Goal: Task Accomplishment & Management: Manage account settings

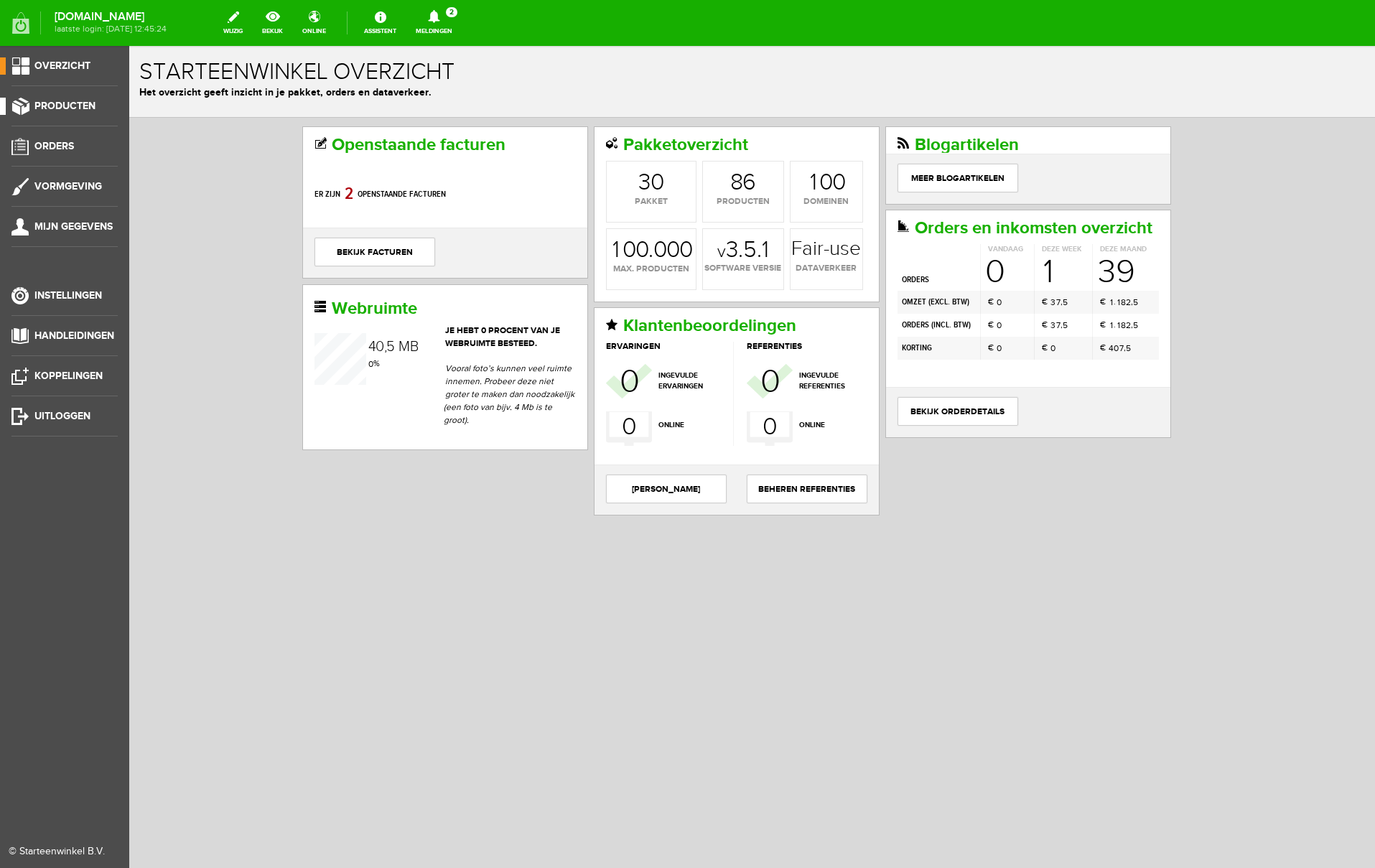
click at [68, 110] on span "Producten" at bounding box center [65, 106] width 61 height 12
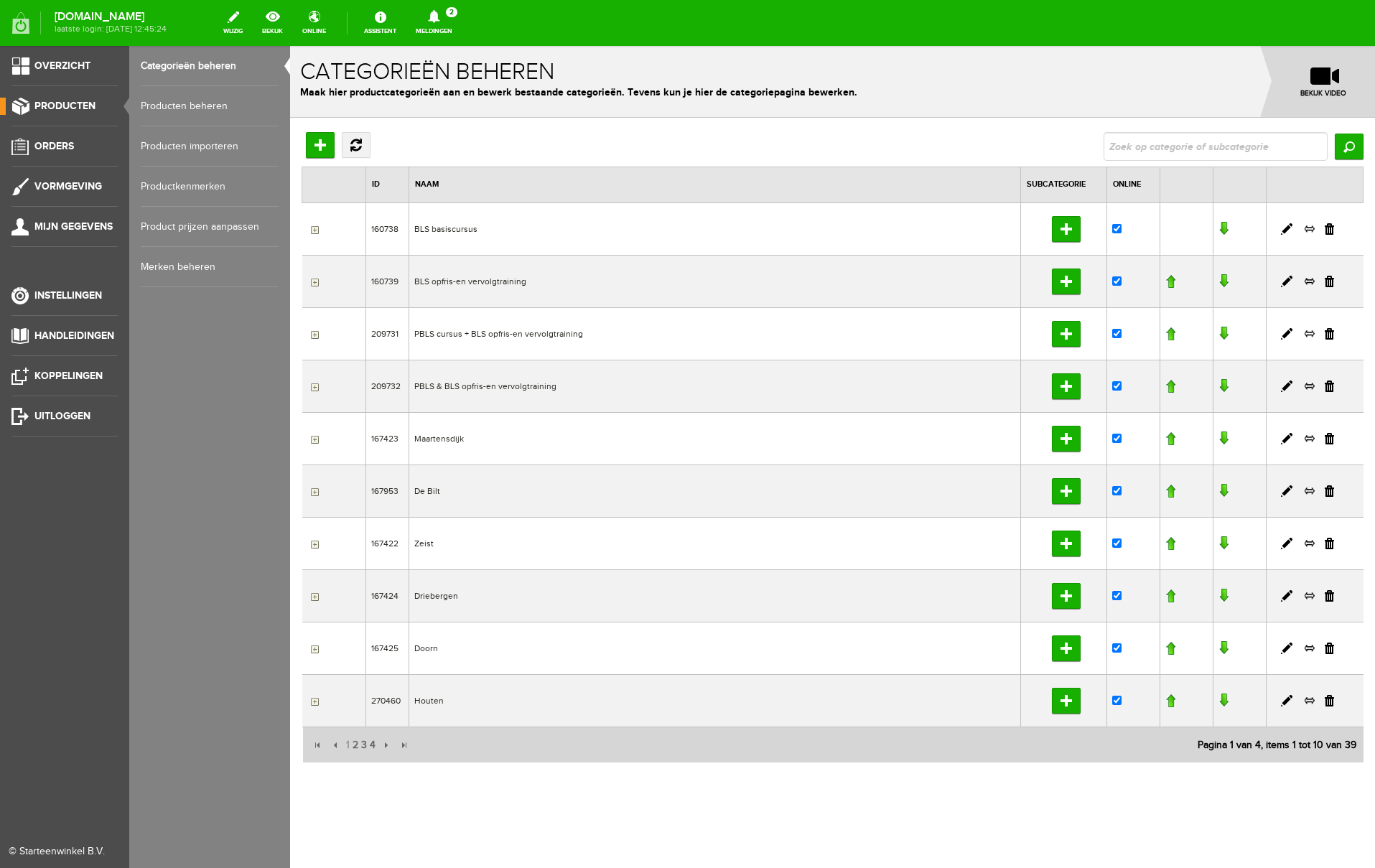
click at [152, 109] on link "Producten beheren" at bounding box center [209, 106] width 138 height 40
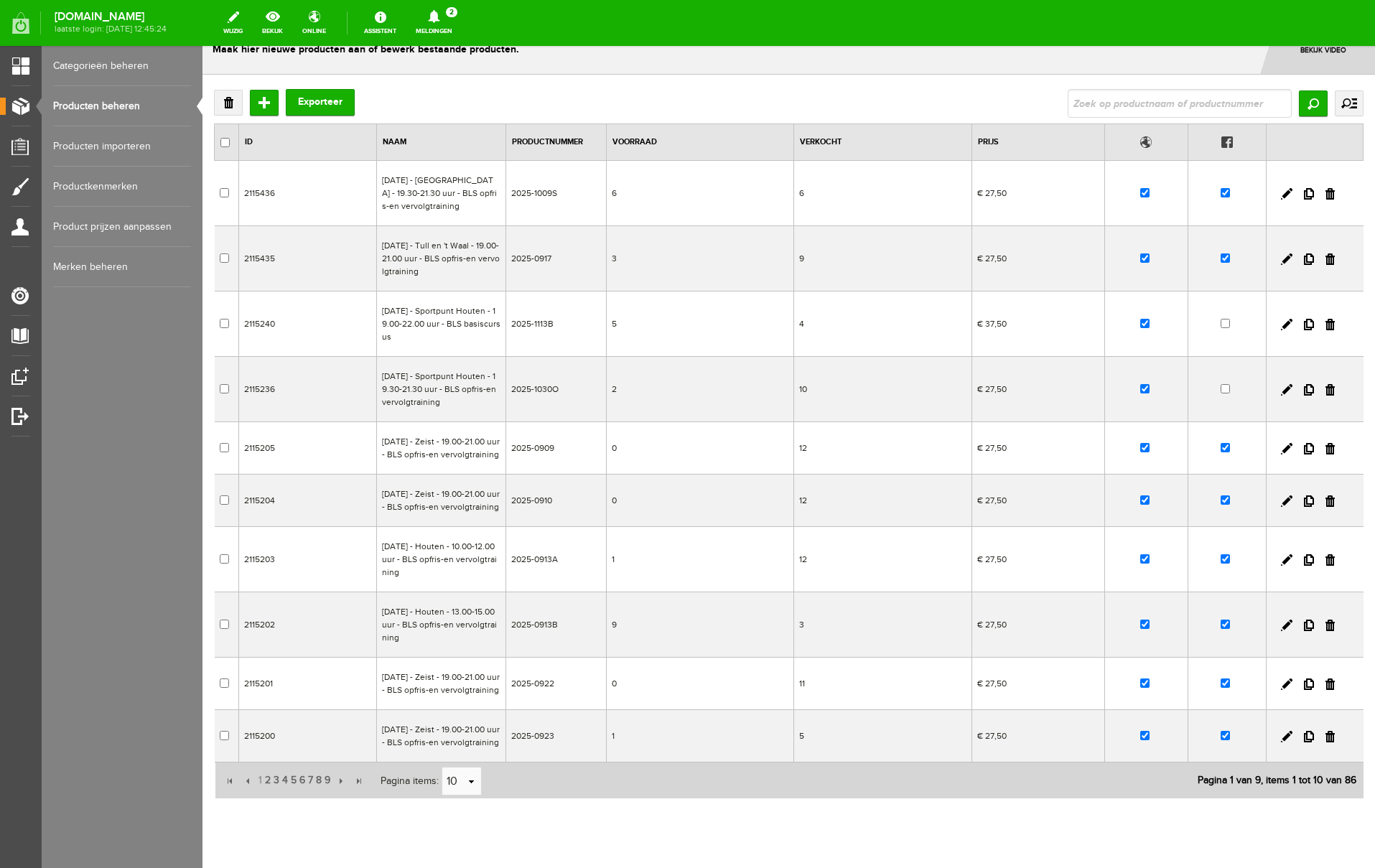
scroll to position [160, 0]
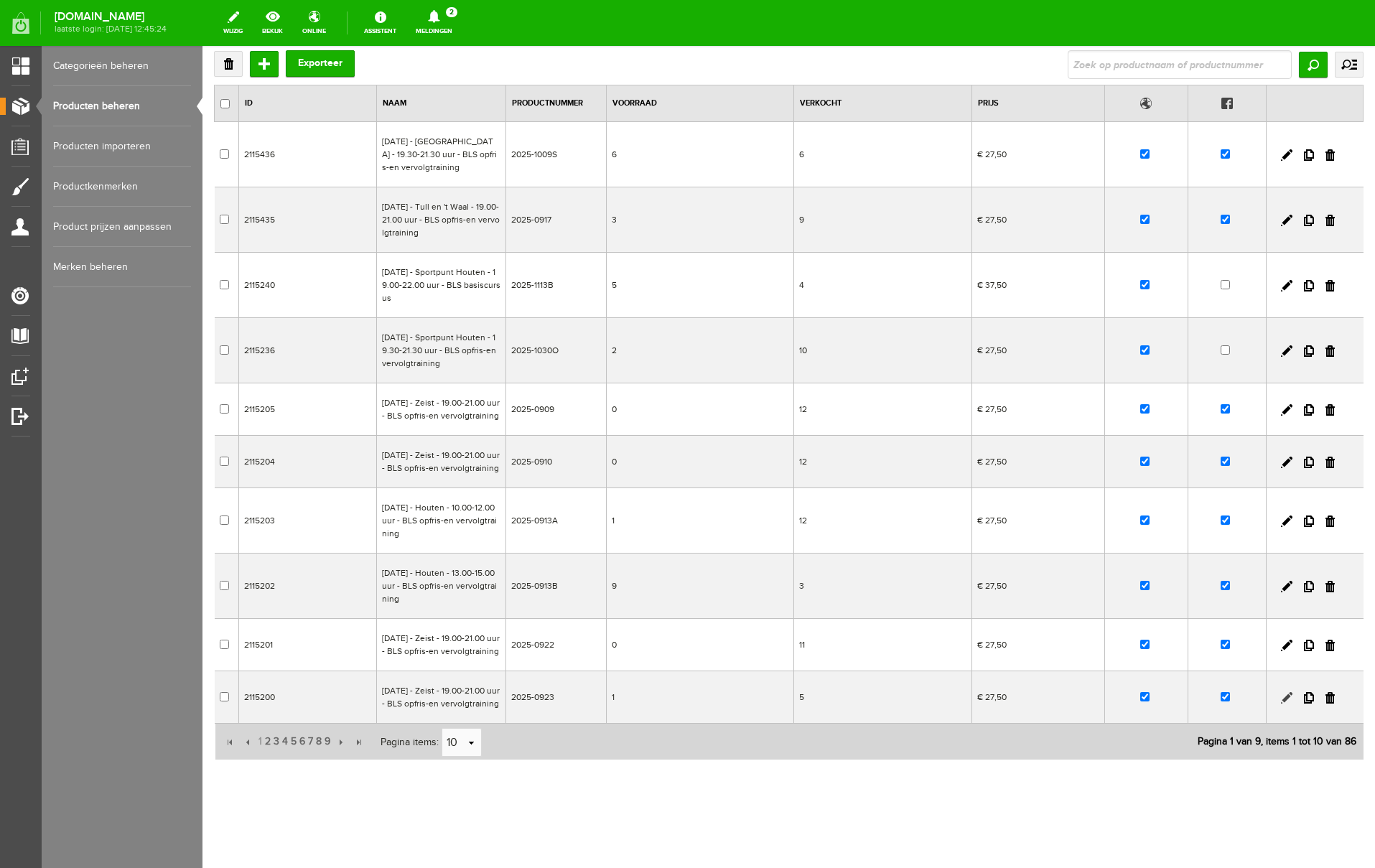
click at [1284, 692] on link at bounding box center [1287, 698] width 11 height 11
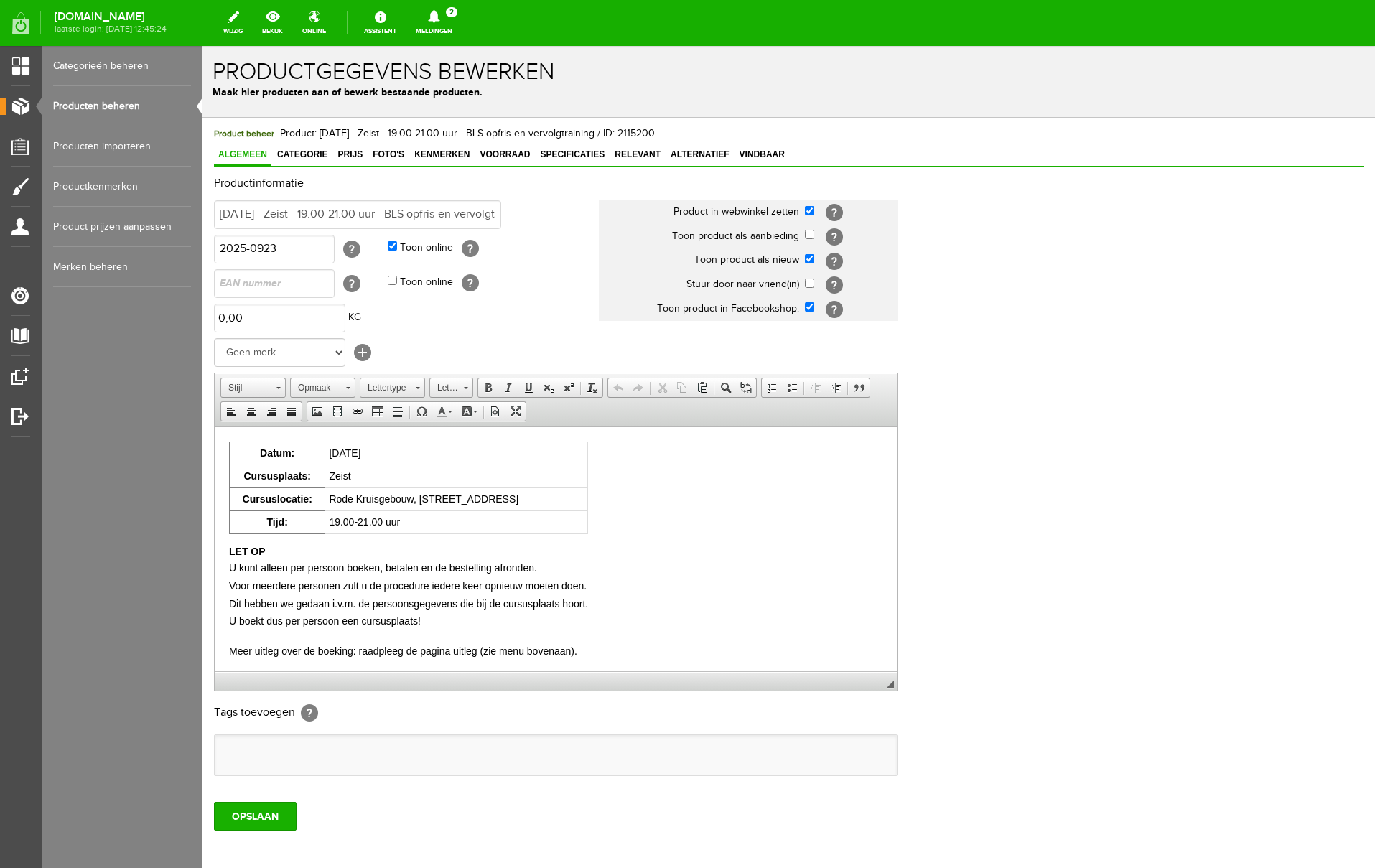
scroll to position [0, 0]
click at [516, 153] on span "Voorraad" at bounding box center [505, 154] width 59 height 10
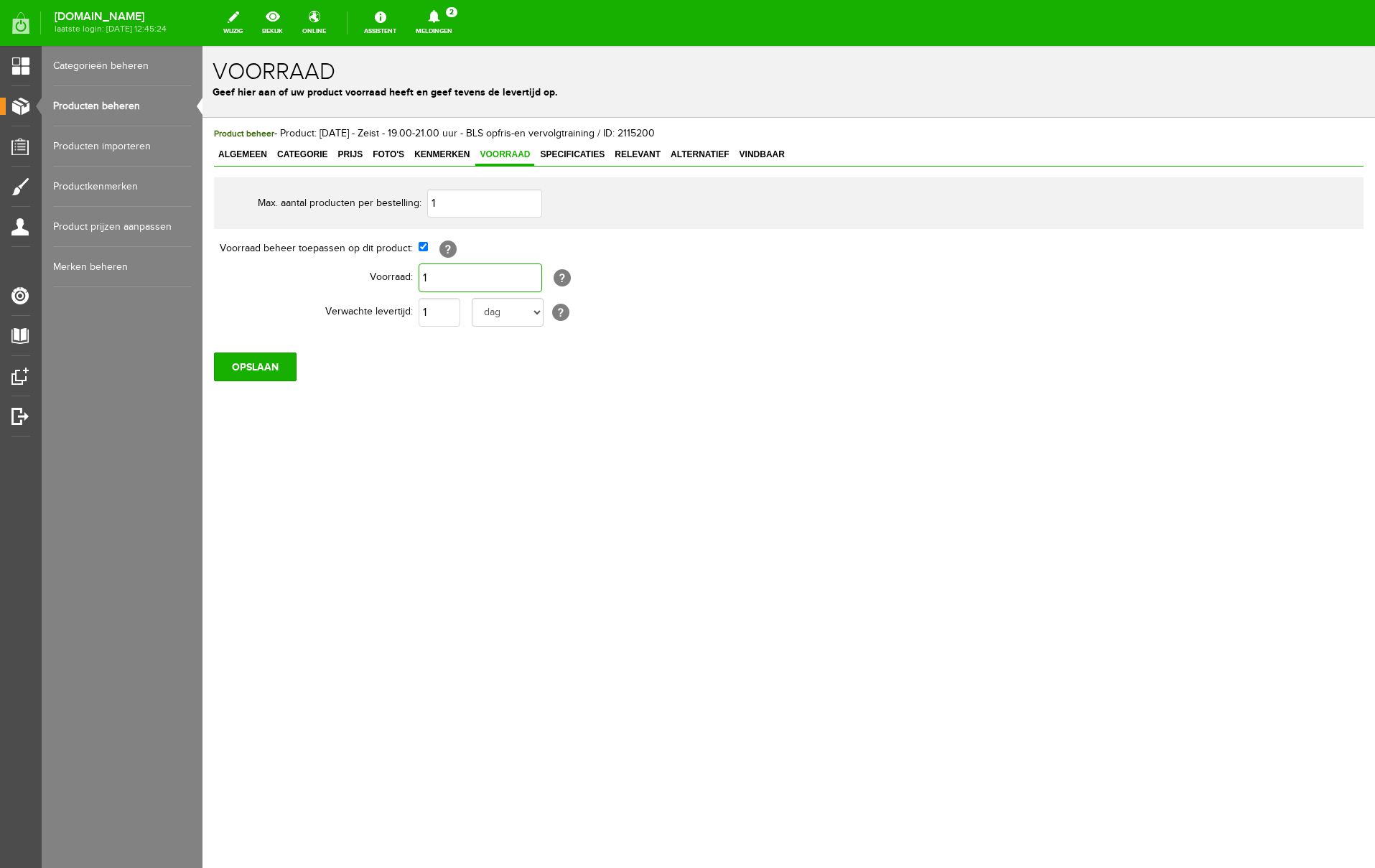
click at [481, 272] on input "1" at bounding box center [480, 278] width 124 height 29
click at [258, 368] on input "OPSLAAN" at bounding box center [255, 367] width 83 height 29
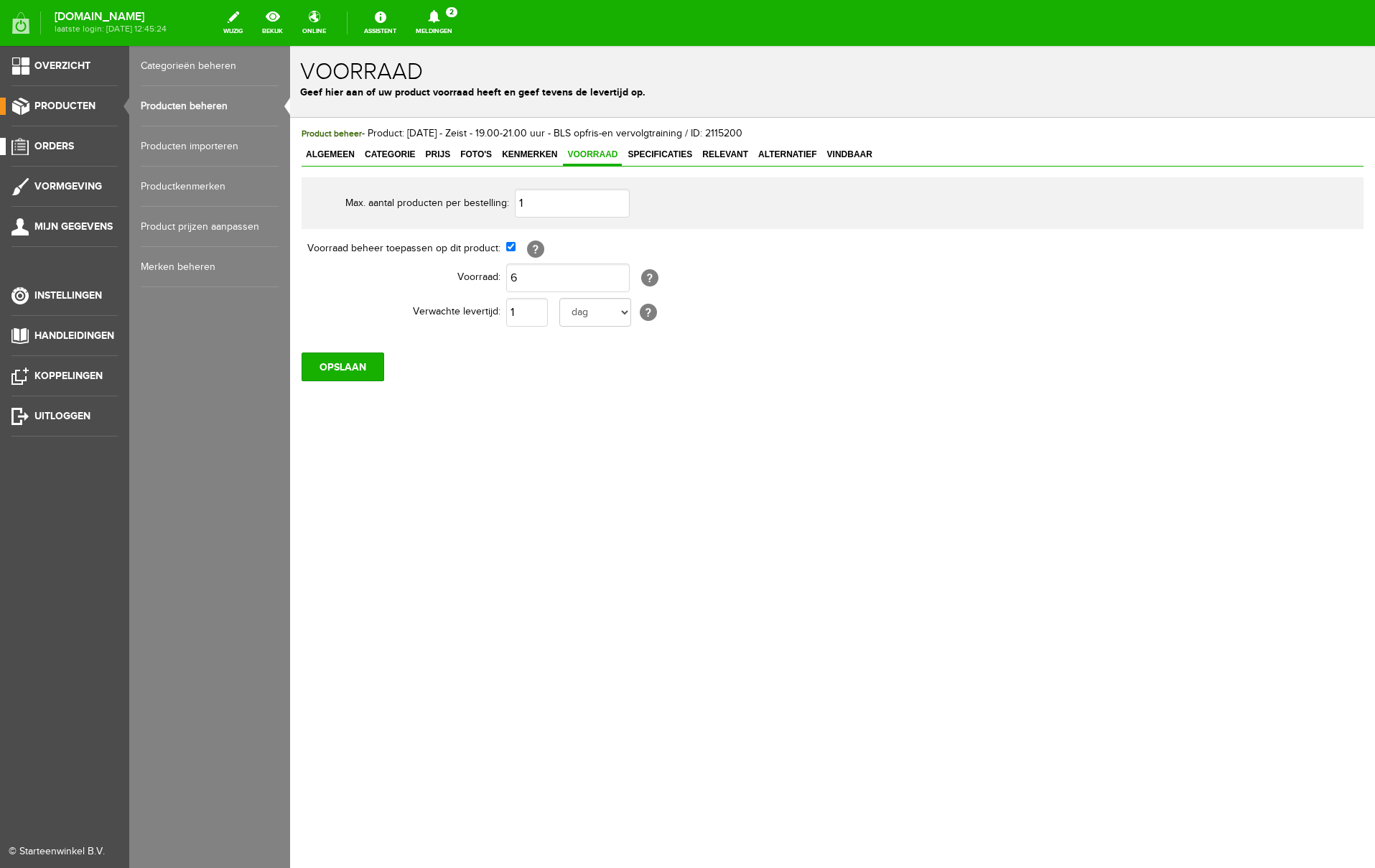
click at [55, 145] on span "Orders" at bounding box center [54, 145] width 40 height 12
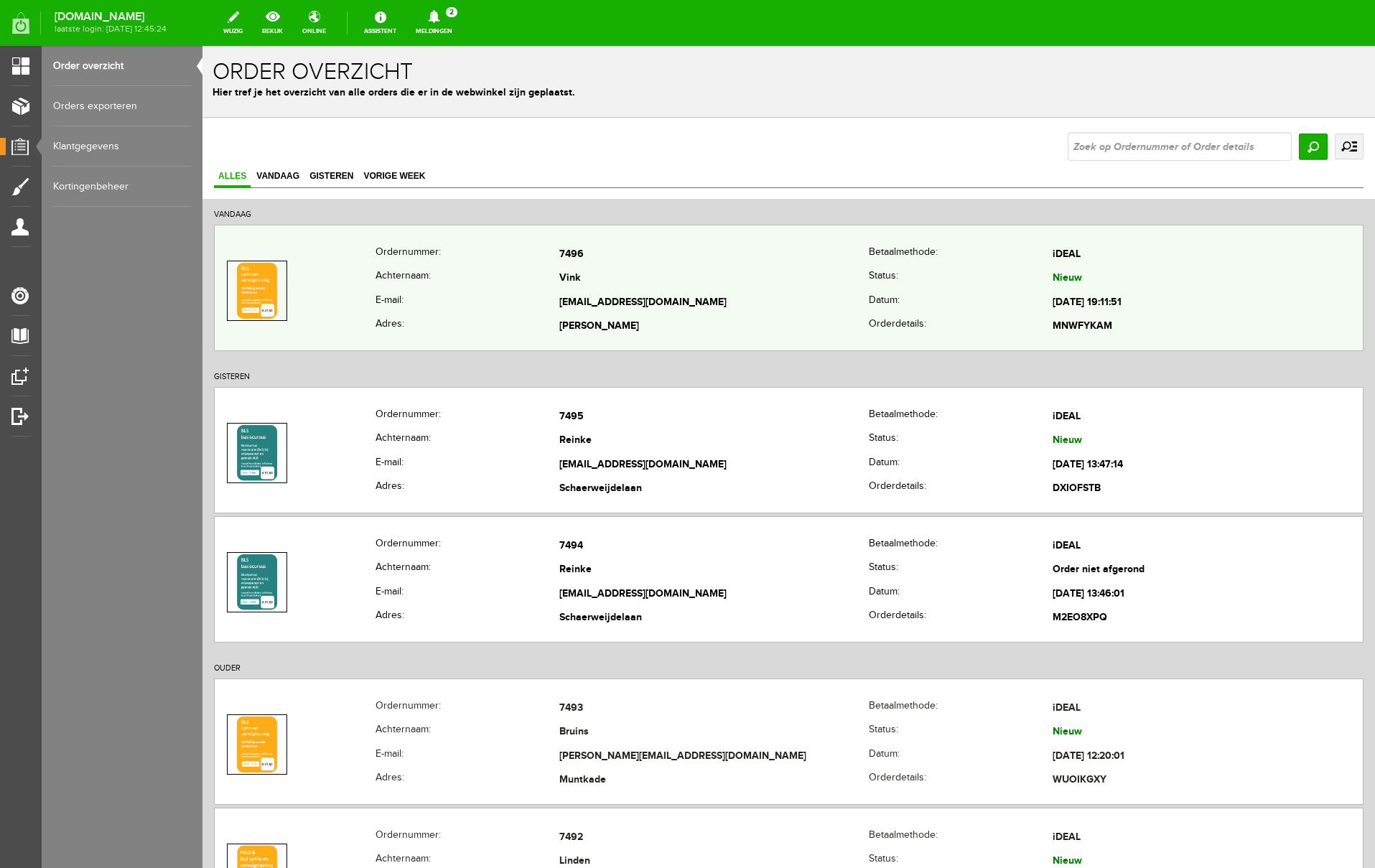
click at [571, 303] on td "[EMAIL_ADDRESS][DOMAIN_NAME]" at bounding box center [714, 303] width 310 height 25
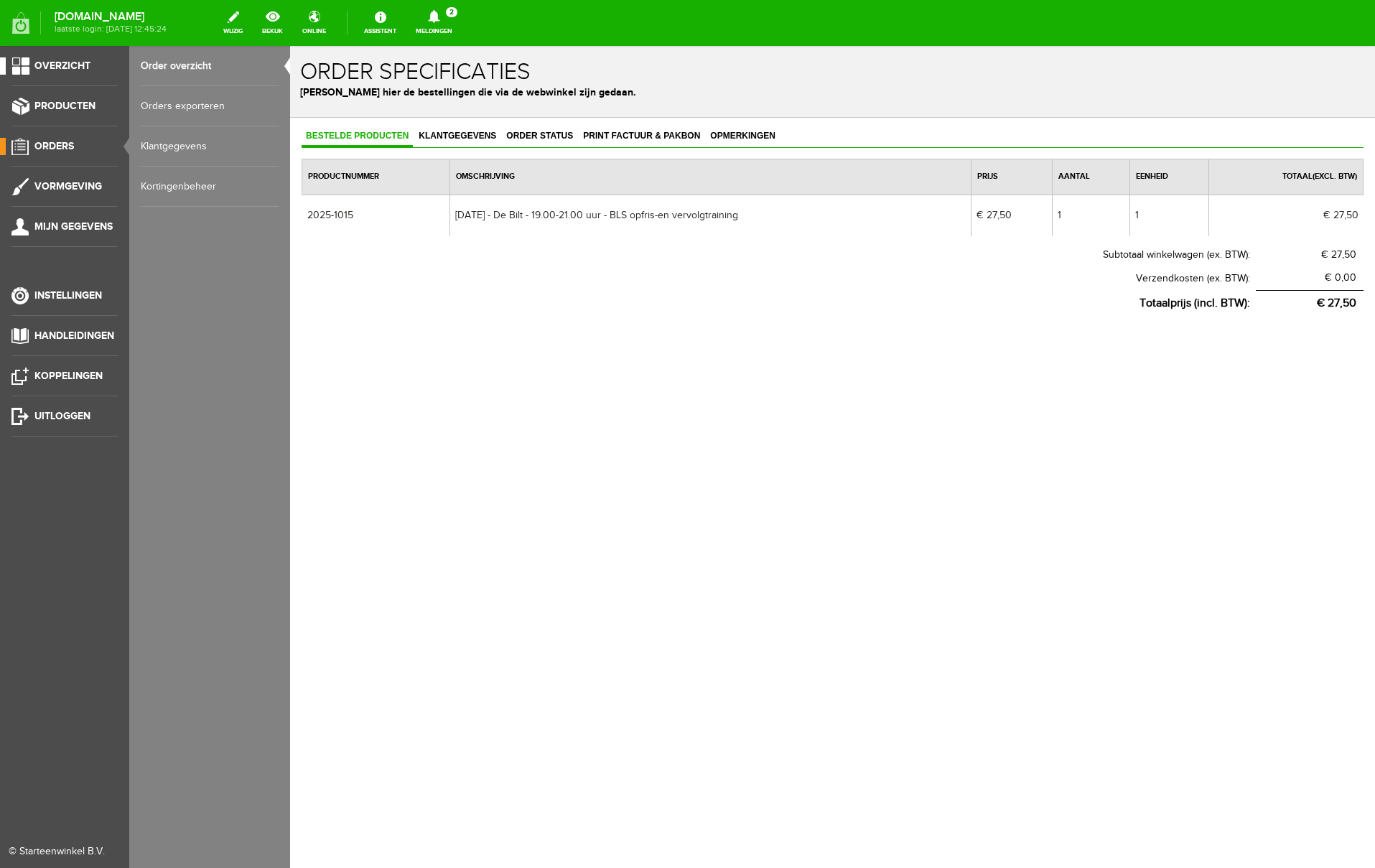
click at [61, 65] on span "Overzicht" at bounding box center [62, 66] width 56 height 12
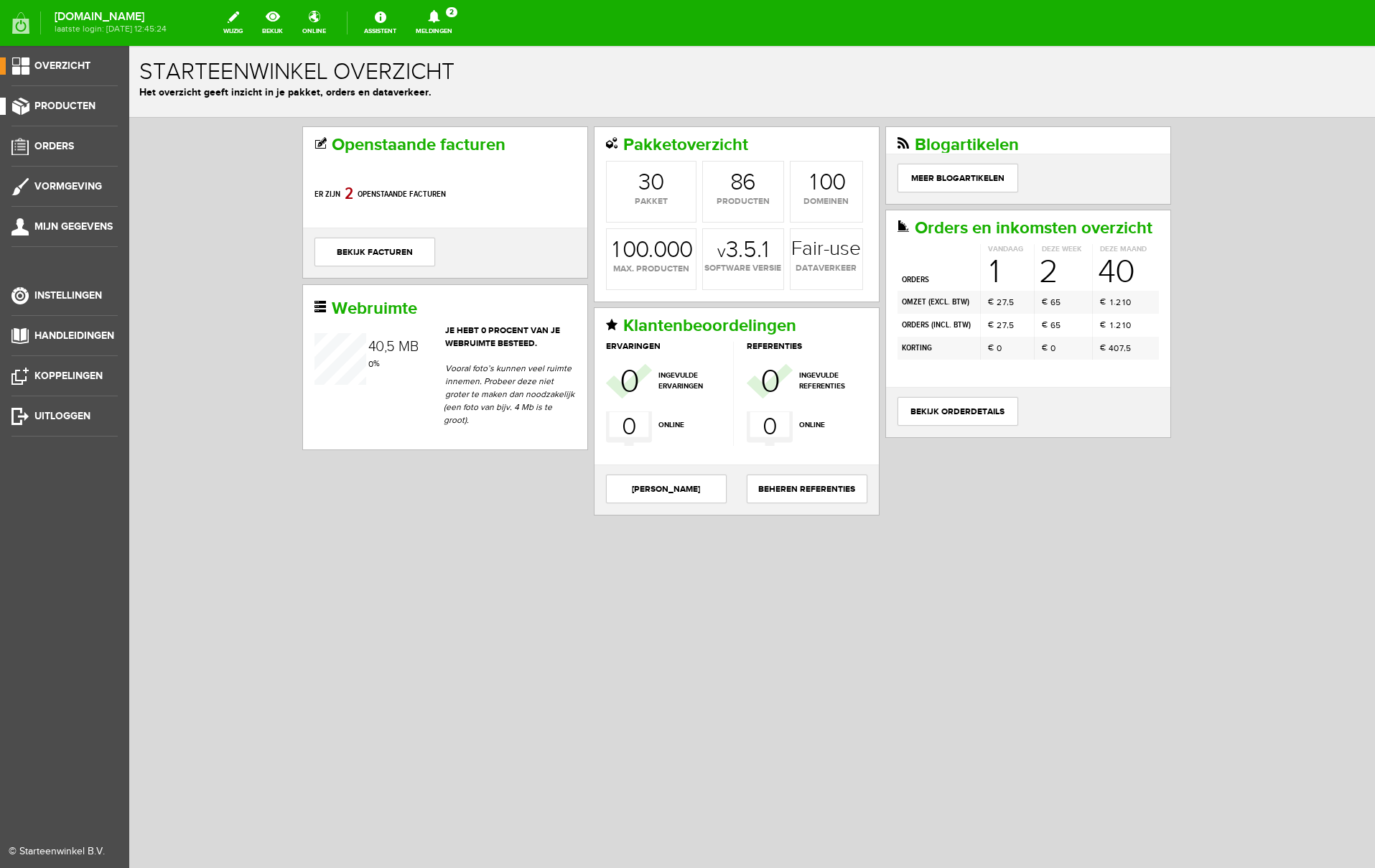
click at [50, 107] on span "Producten" at bounding box center [65, 106] width 61 height 12
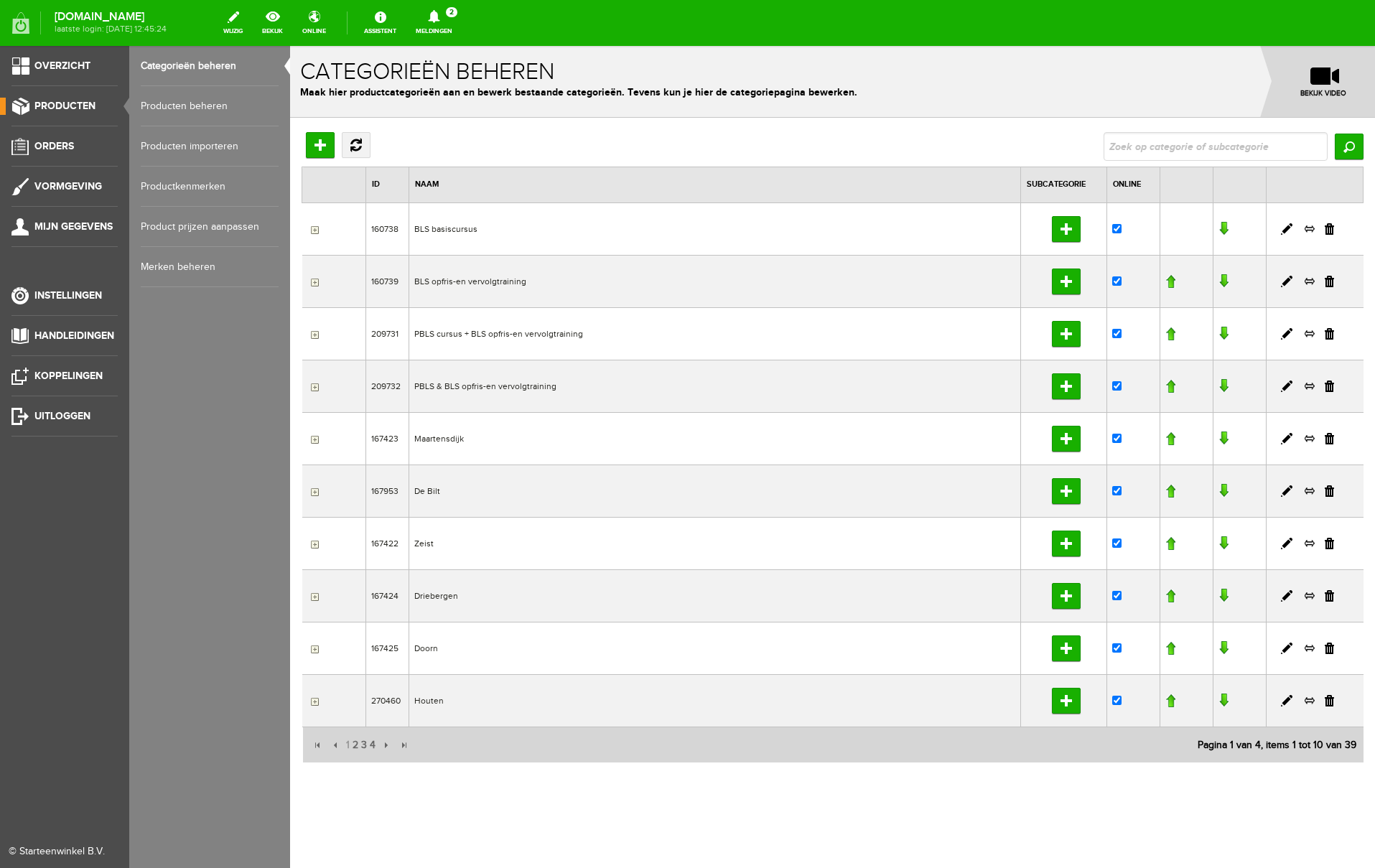
click at [201, 106] on link "Producten beheren" at bounding box center [209, 106] width 138 height 40
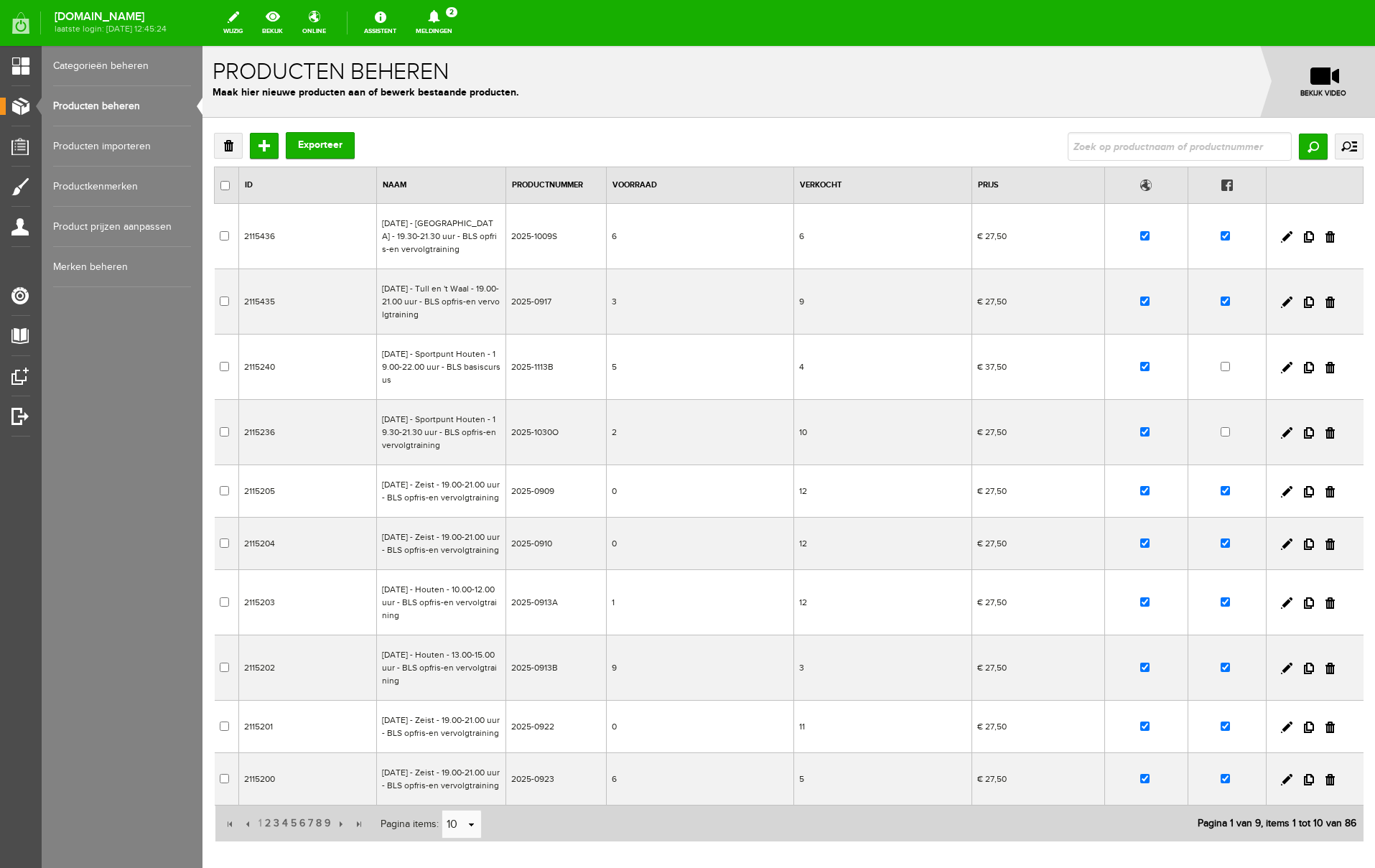
scroll to position [160, 0]
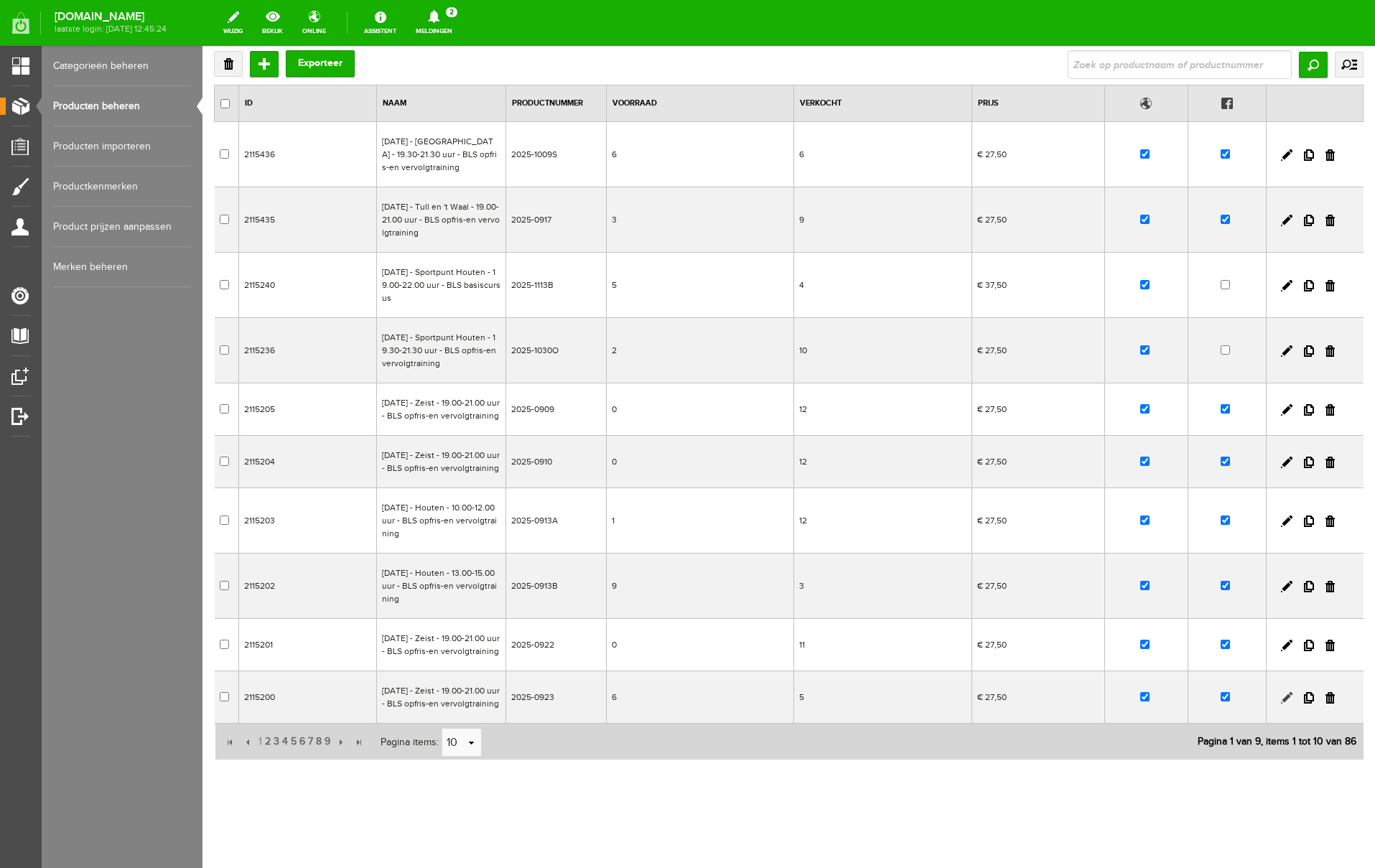
click at [1284, 692] on link at bounding box center [1287, 698] width 11 height 11
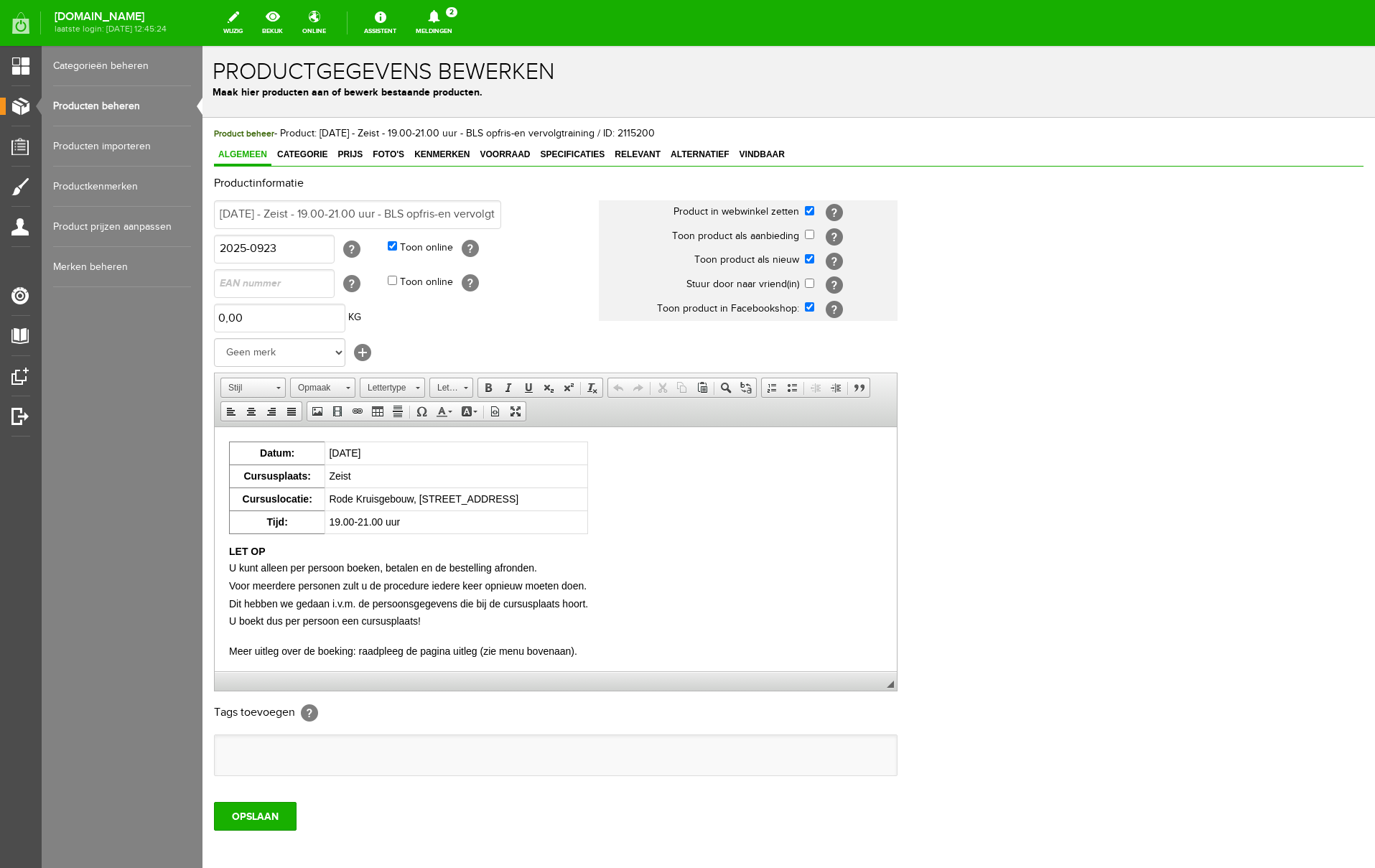
scroll to position [0, 0]
click at [513, 160] on link "Voorraad" at bounding box center [505, 156] width 59 height 21
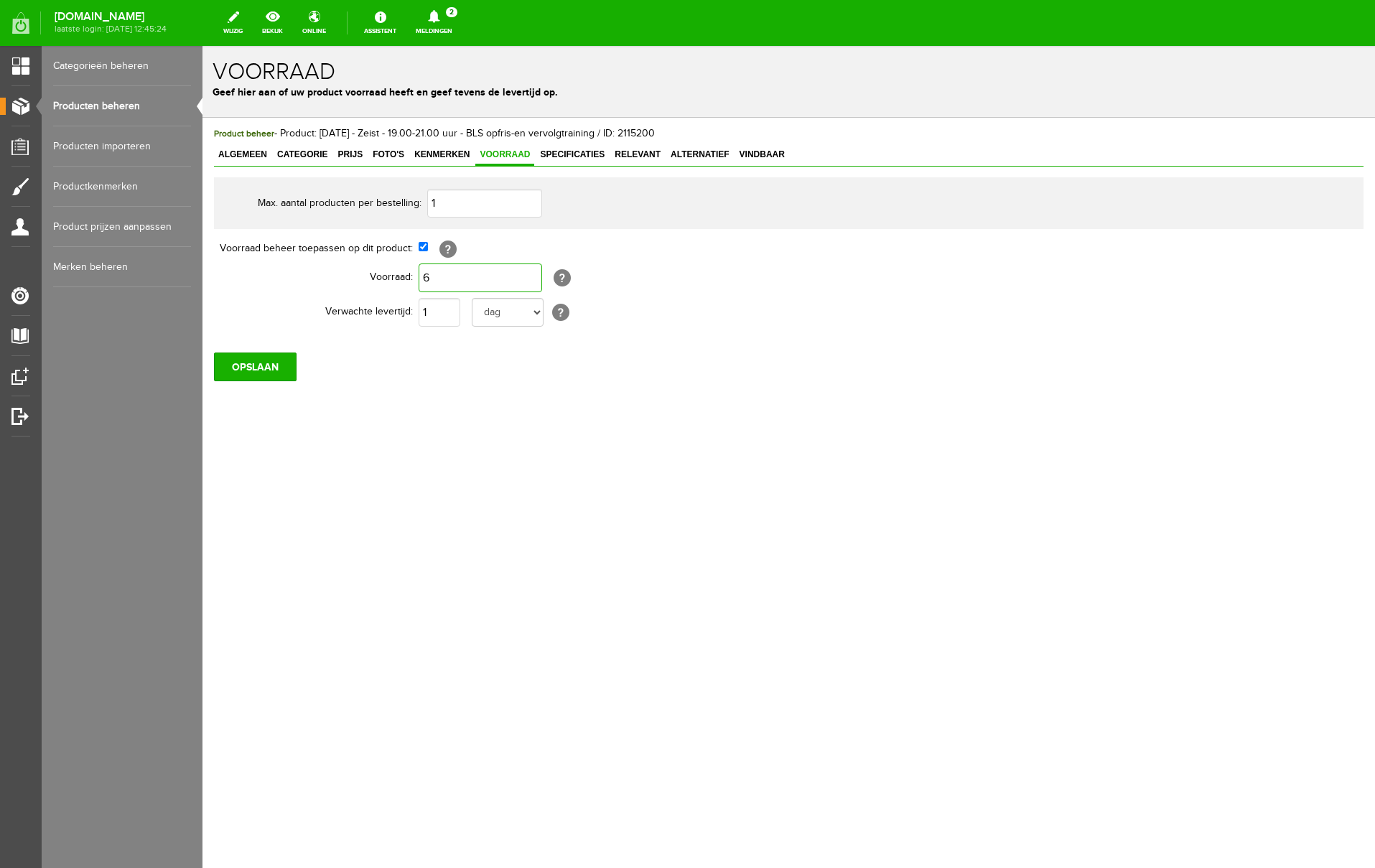
click at [445, 278] on input "6" at bounding box center [480, 278] width 124 height 29
click at [253, 374] on input "OPSLAAN" at bounding box center [255, 367] width 83 height 29
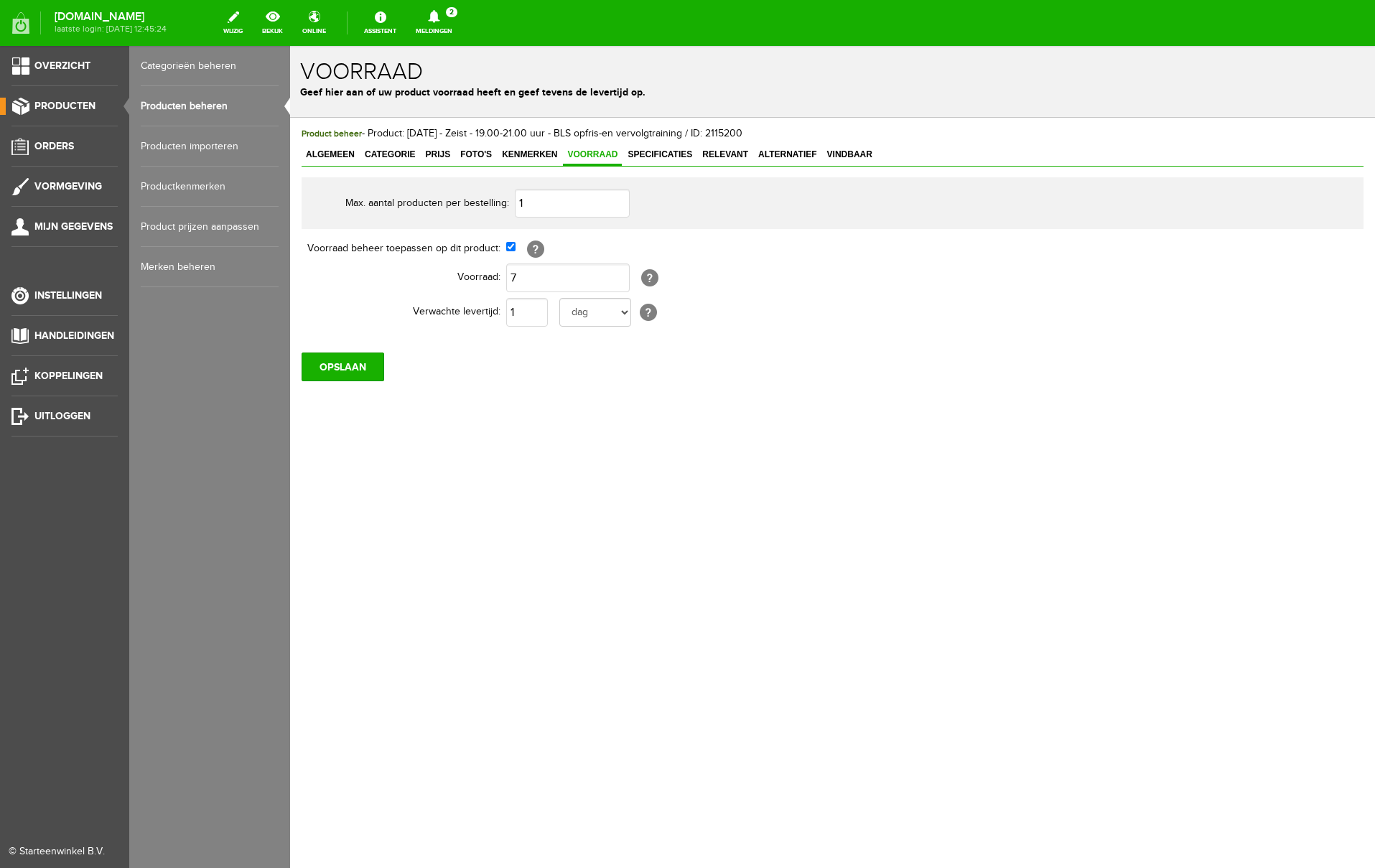
click at [198, 107] on link "Producten beheren" at bounding box center [209, 106] width 138 height 40
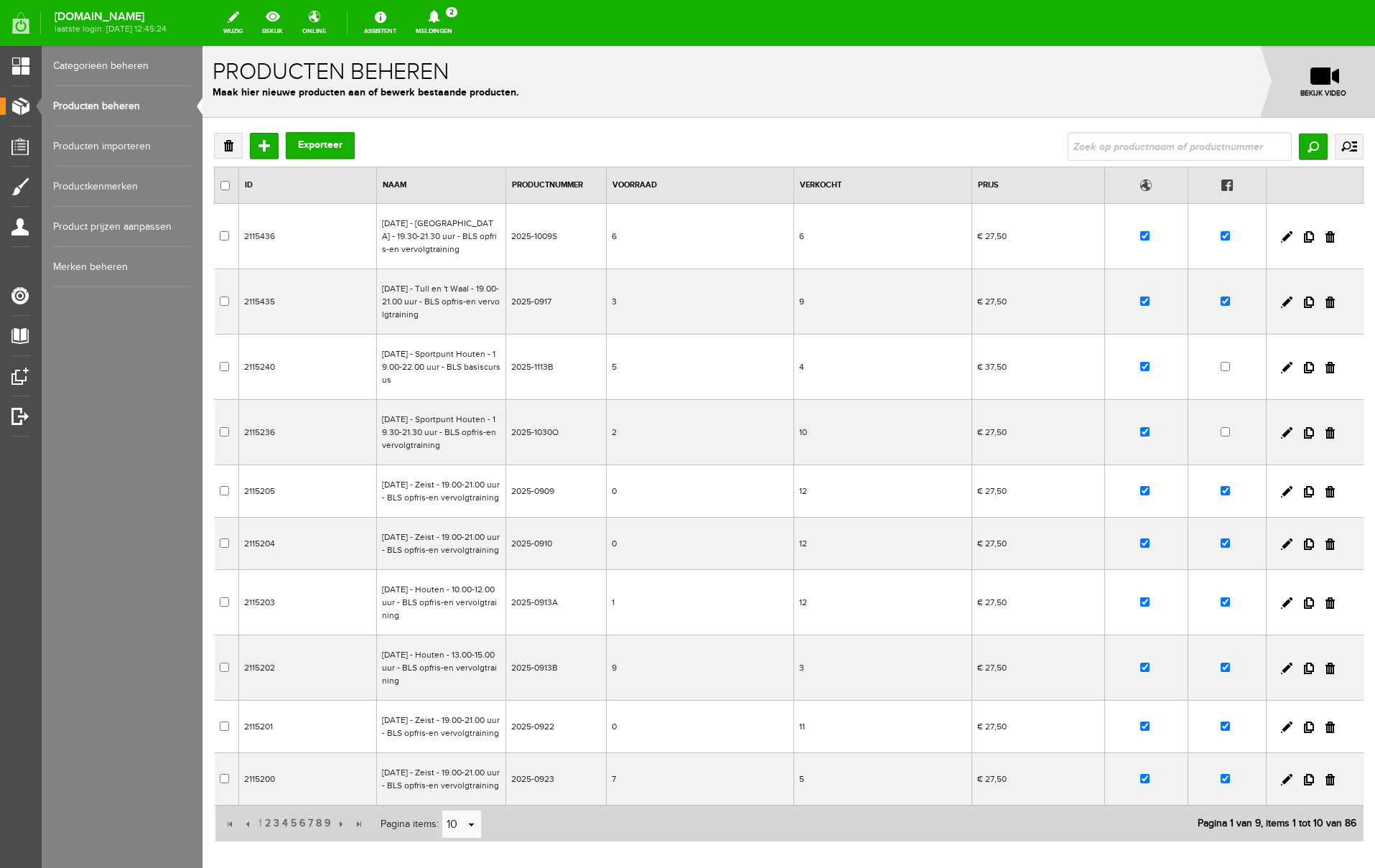
scroll to position [160, 0]
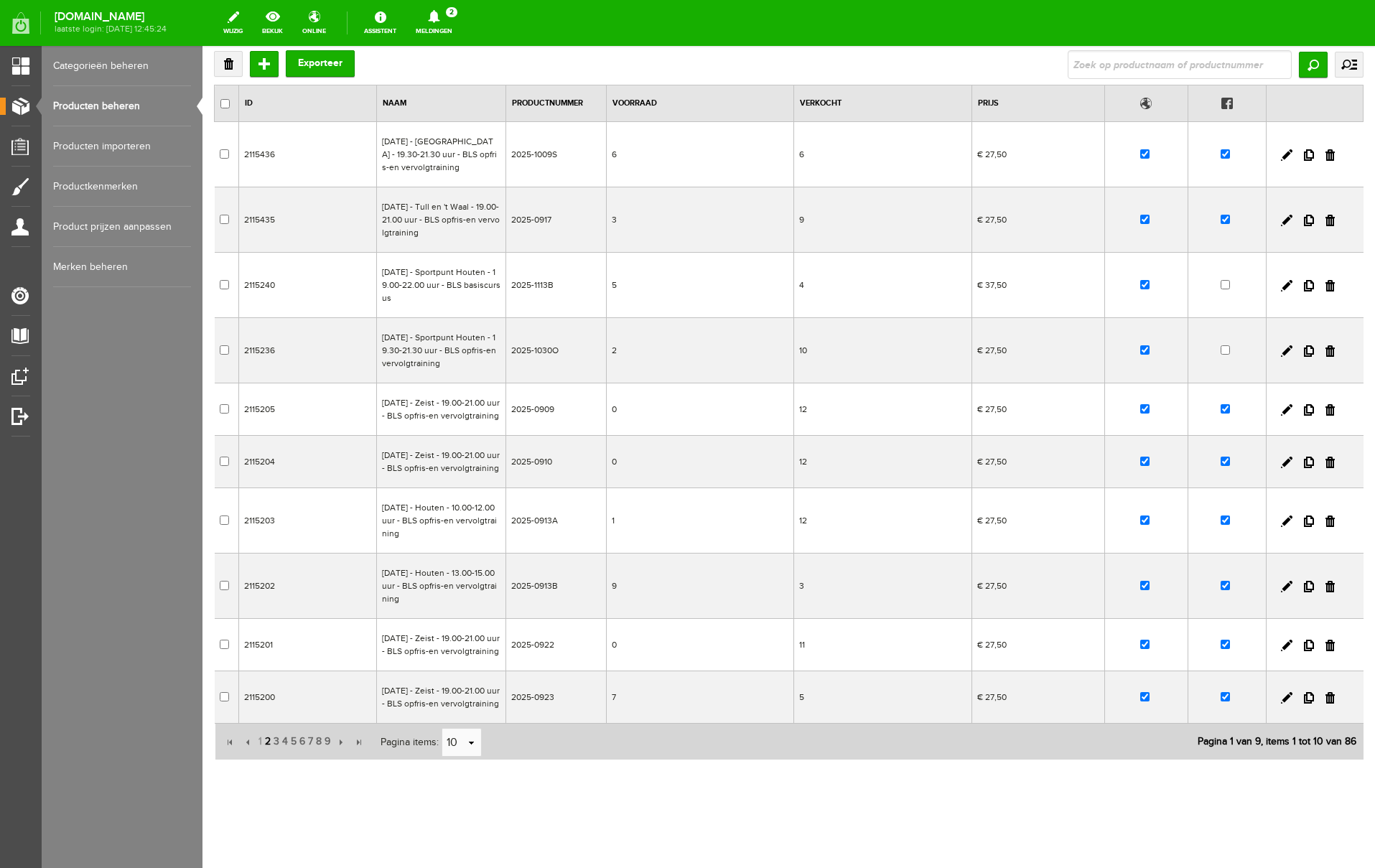
click at [268, 741] on span "2" at bounding box center [267, 742] width 9 height 29
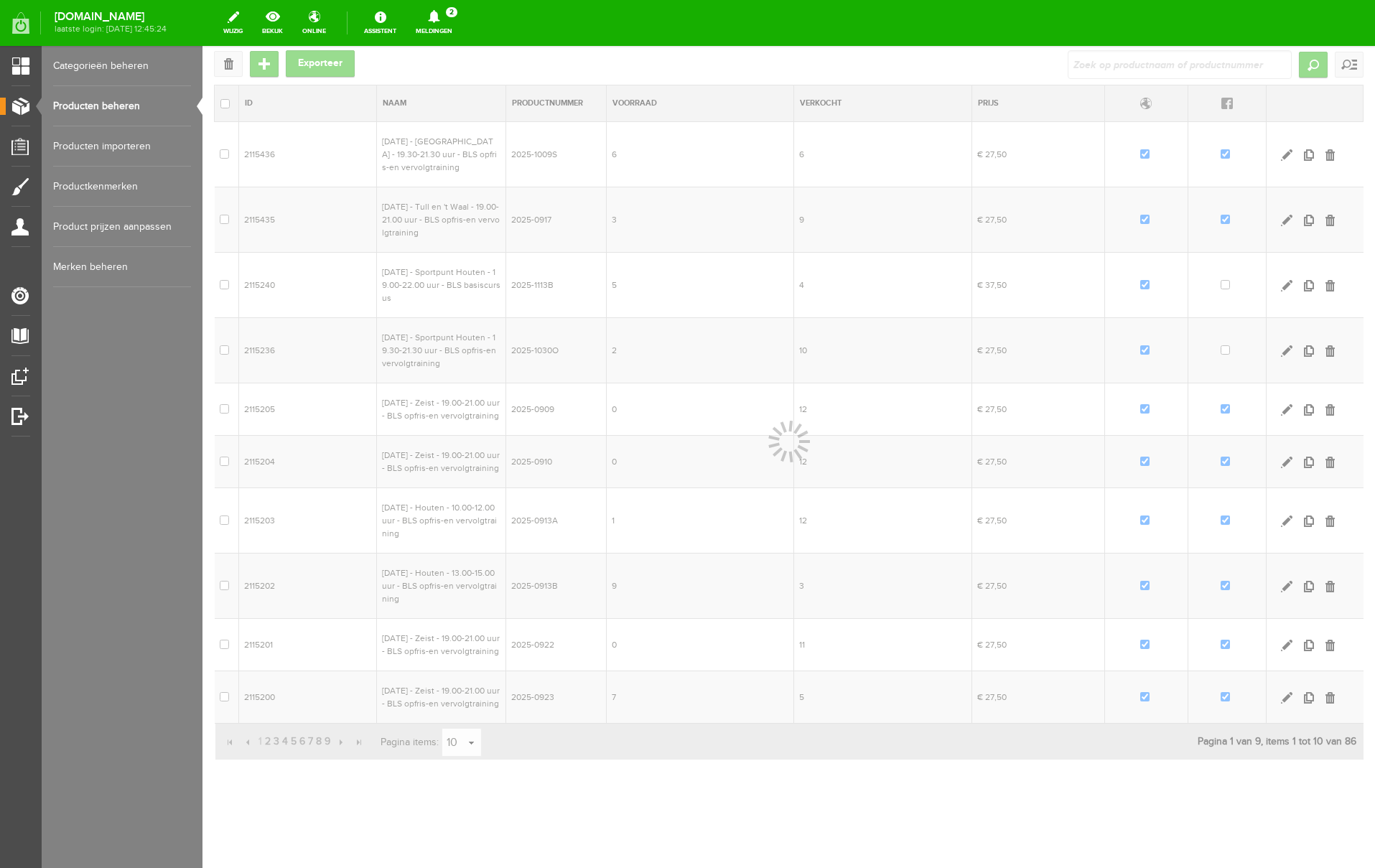
scroll to position [133, 0]
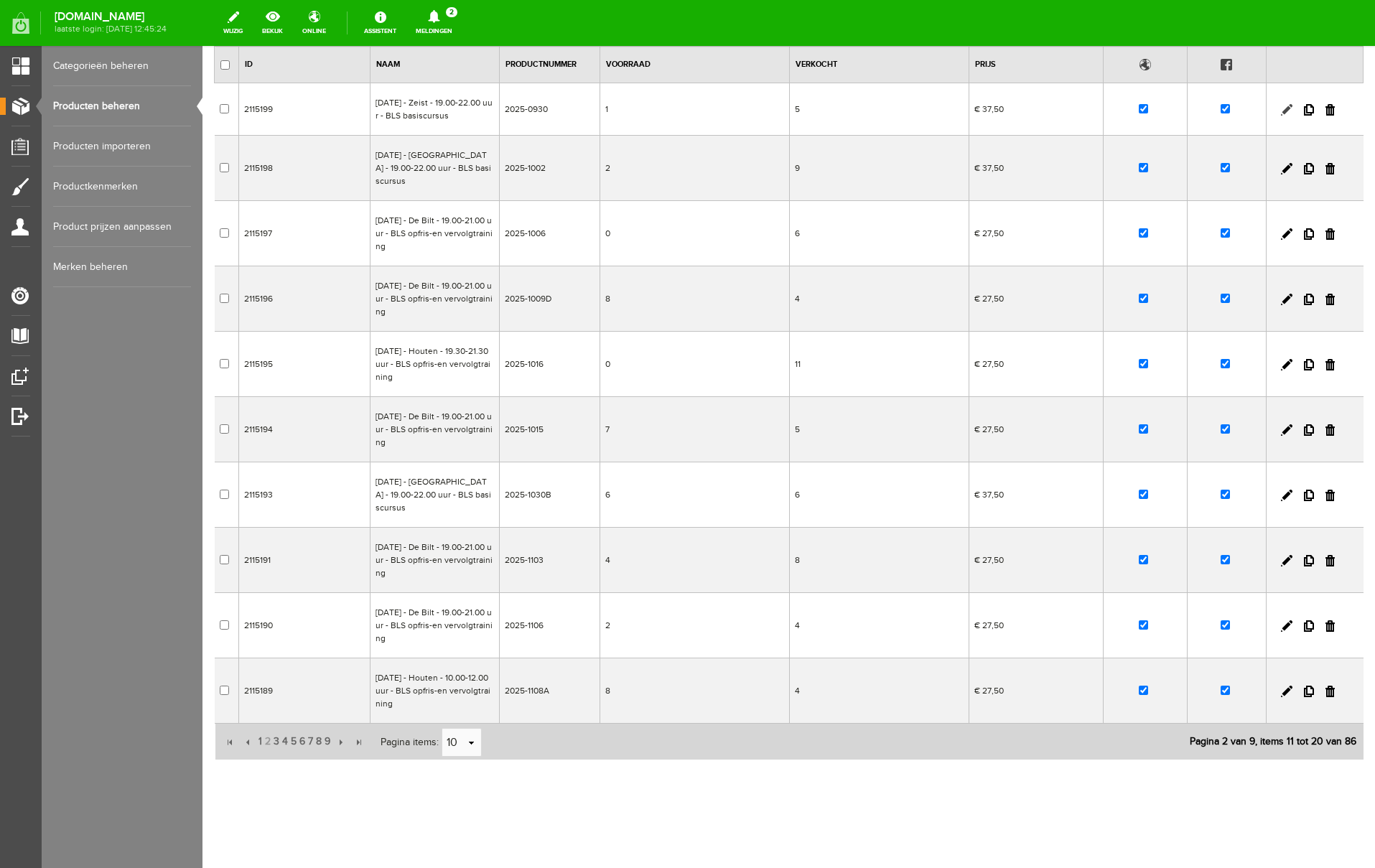
click at [1287, 104] on link at bounding box center [1287, 109] width 11 height 11
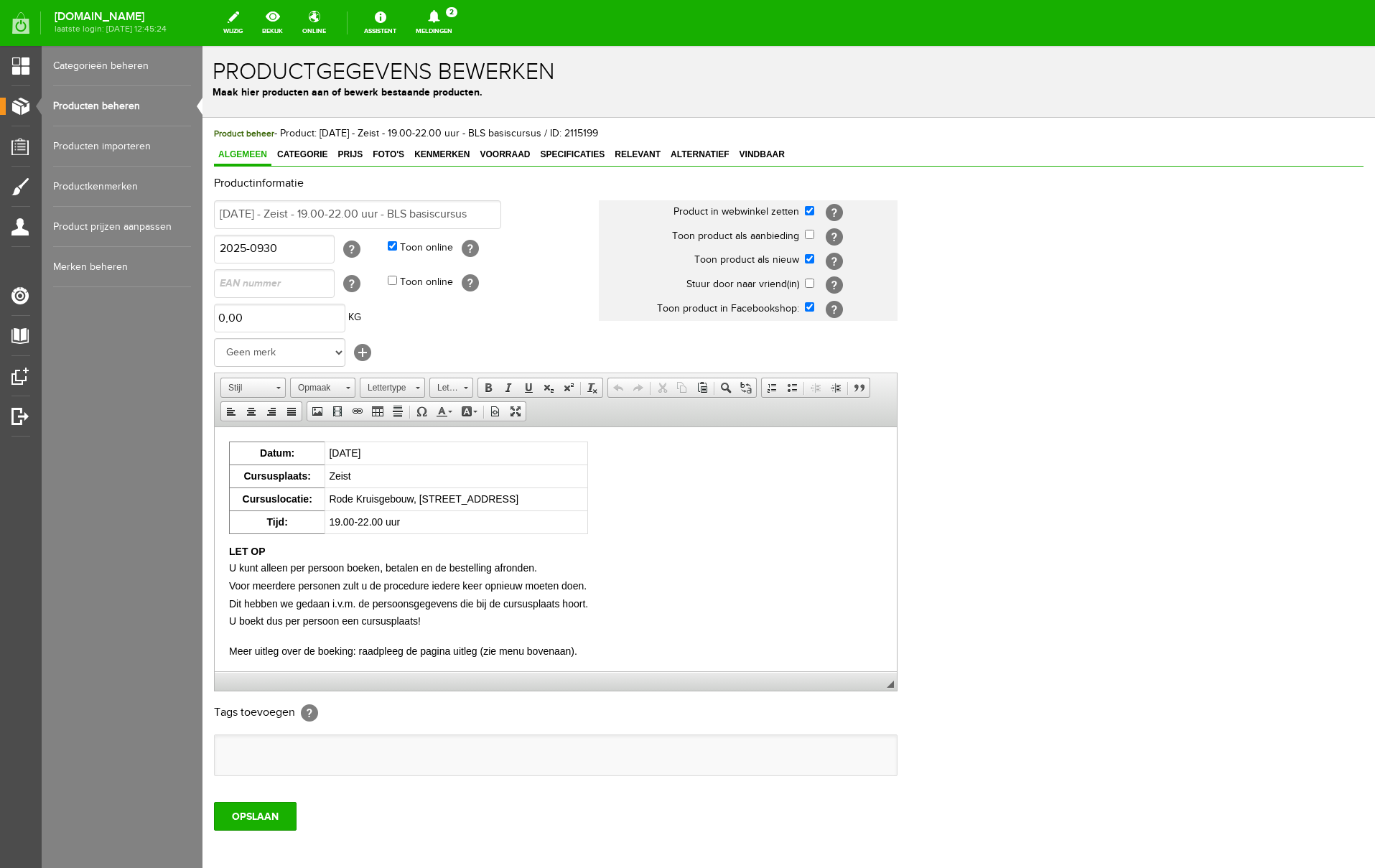
scroll to position [0, 0]
click at [506, 159] on span "Voorraad" at bounding box center [505, 154] width 59 height 10
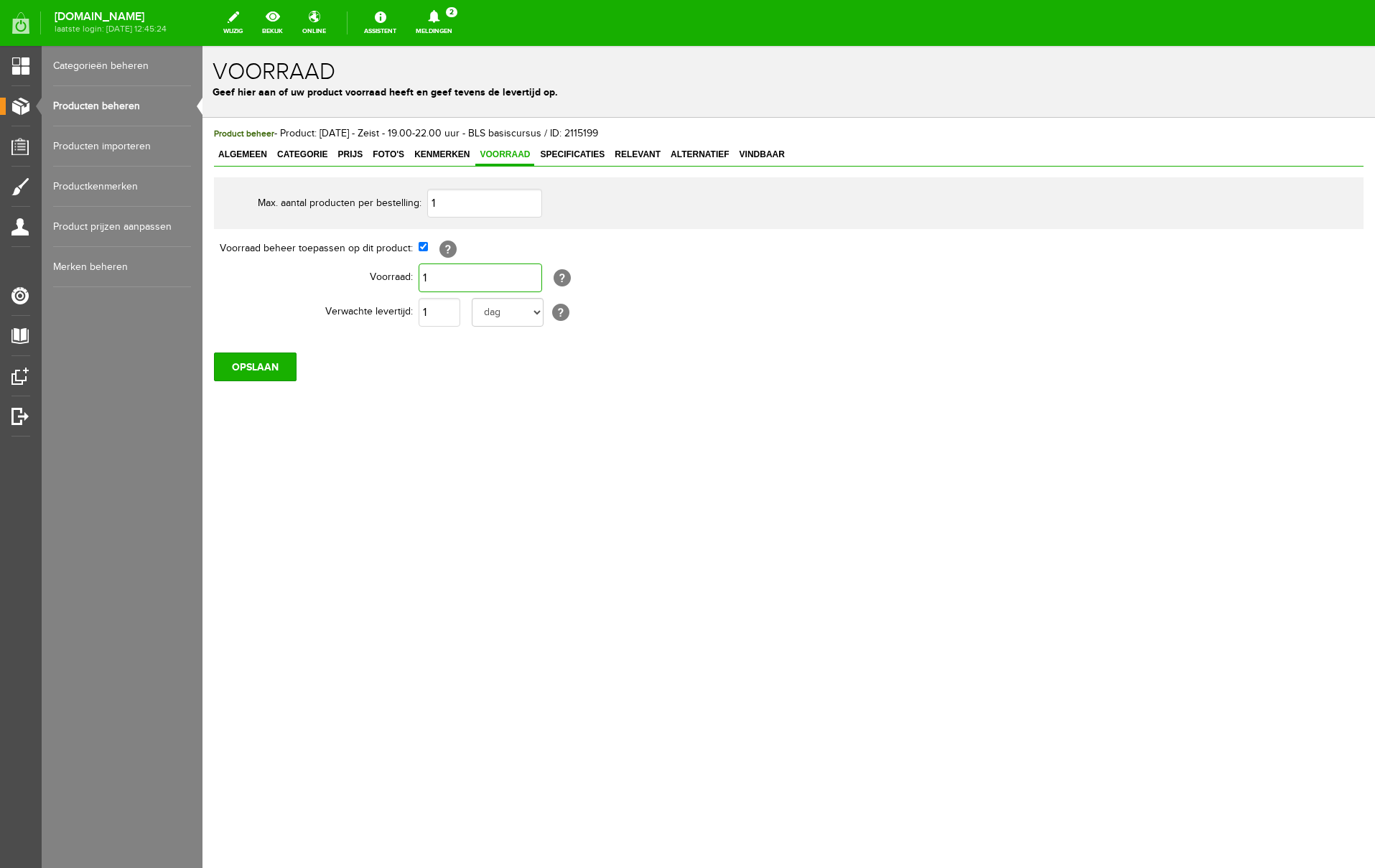
click at [445, 280] on input "1" at bounding box center [480, 278] width 124 height 29
click at [262, 365] on input "OPSLAAN" at bounding box center [255, 367] width 83 height 29
click at [78, 104] on link "Producten beheren" at bounding box center [122, 106] width 138 height 40
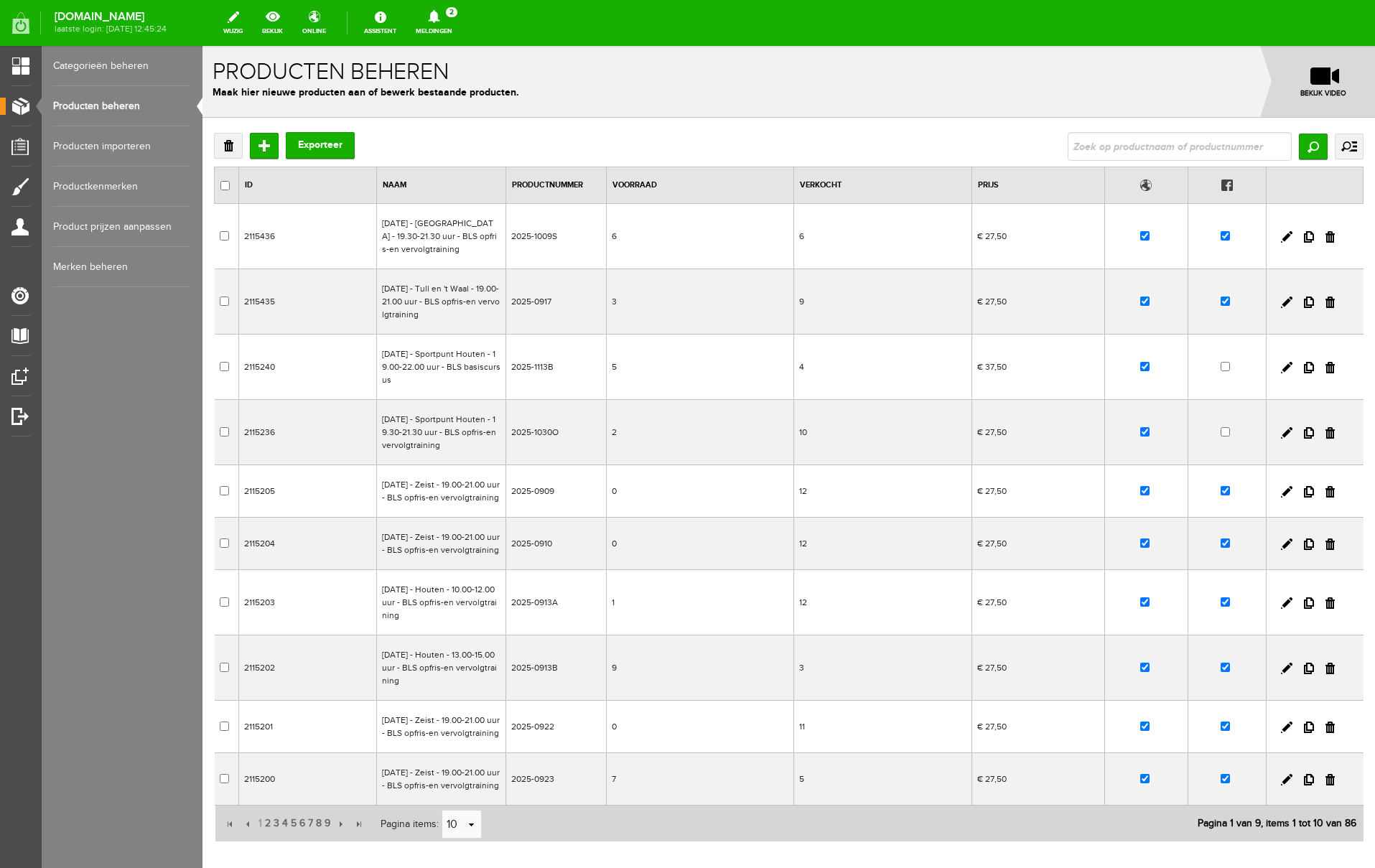
scroll to position [160, 0]
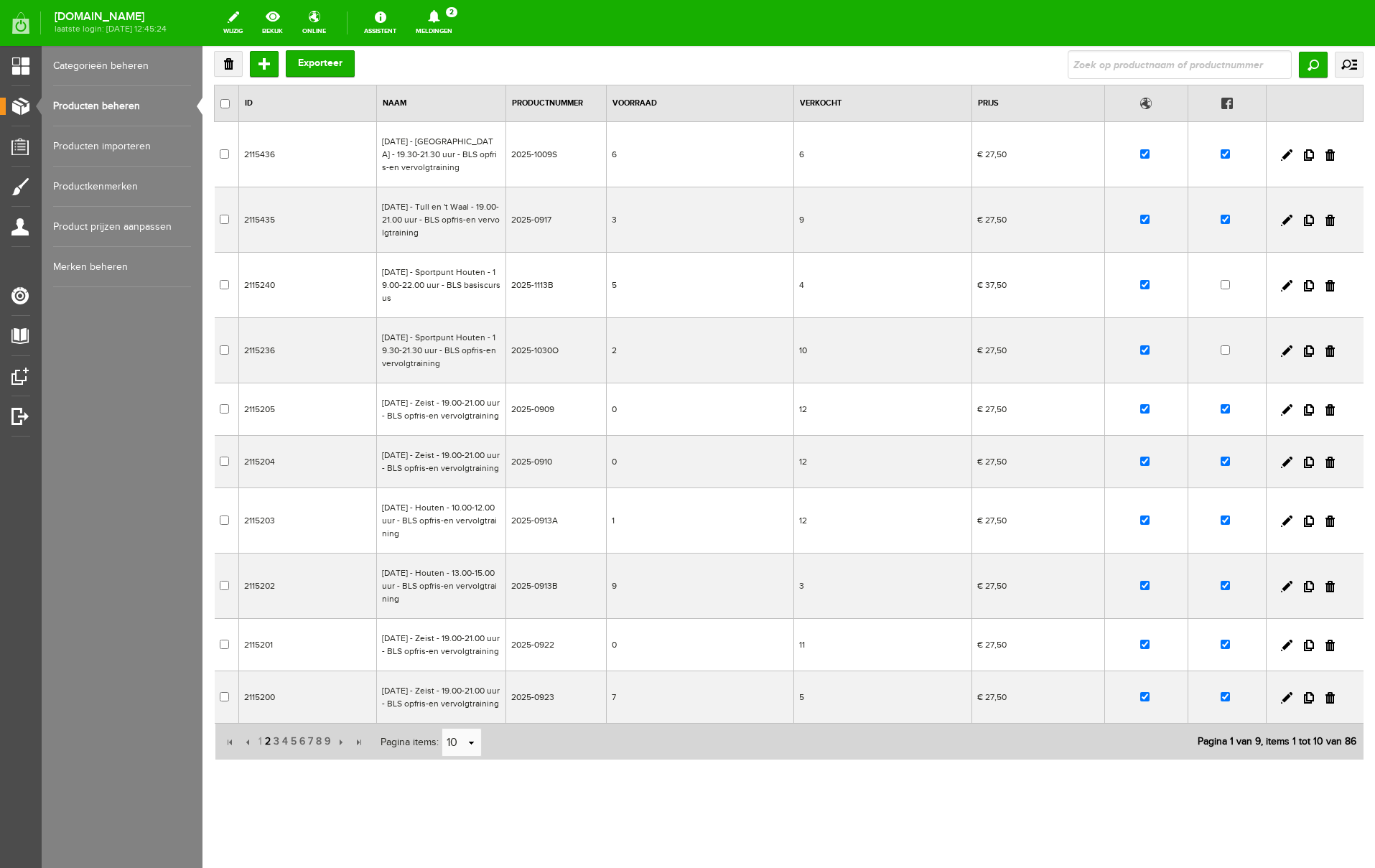
click at [270, 741] on span "2" at bounding box center [267, 742] width 9 height 29
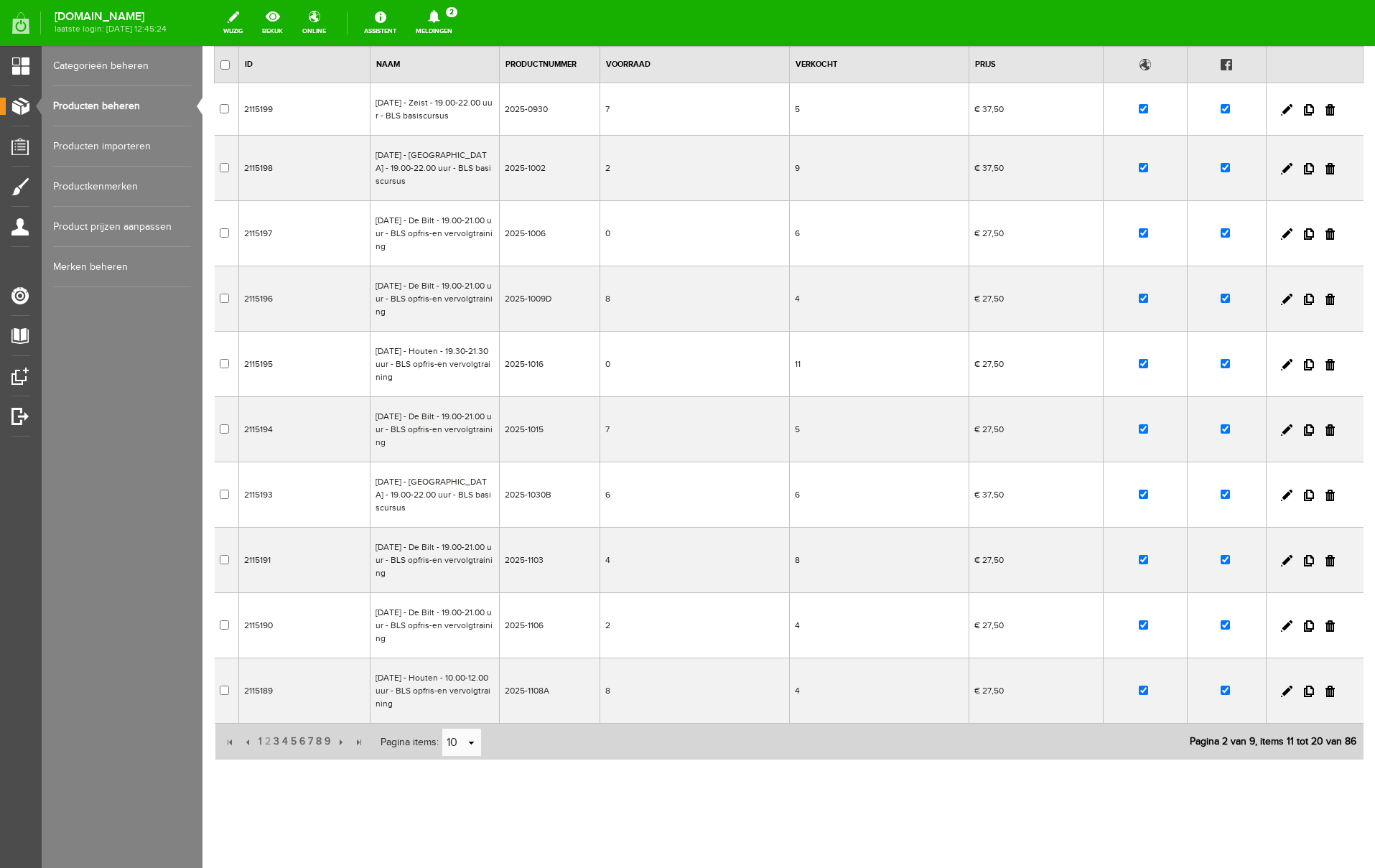
scroll to position [133, 0]
click at [1289, 626] on link at bounding box center [1287, 626] width 11 height 11
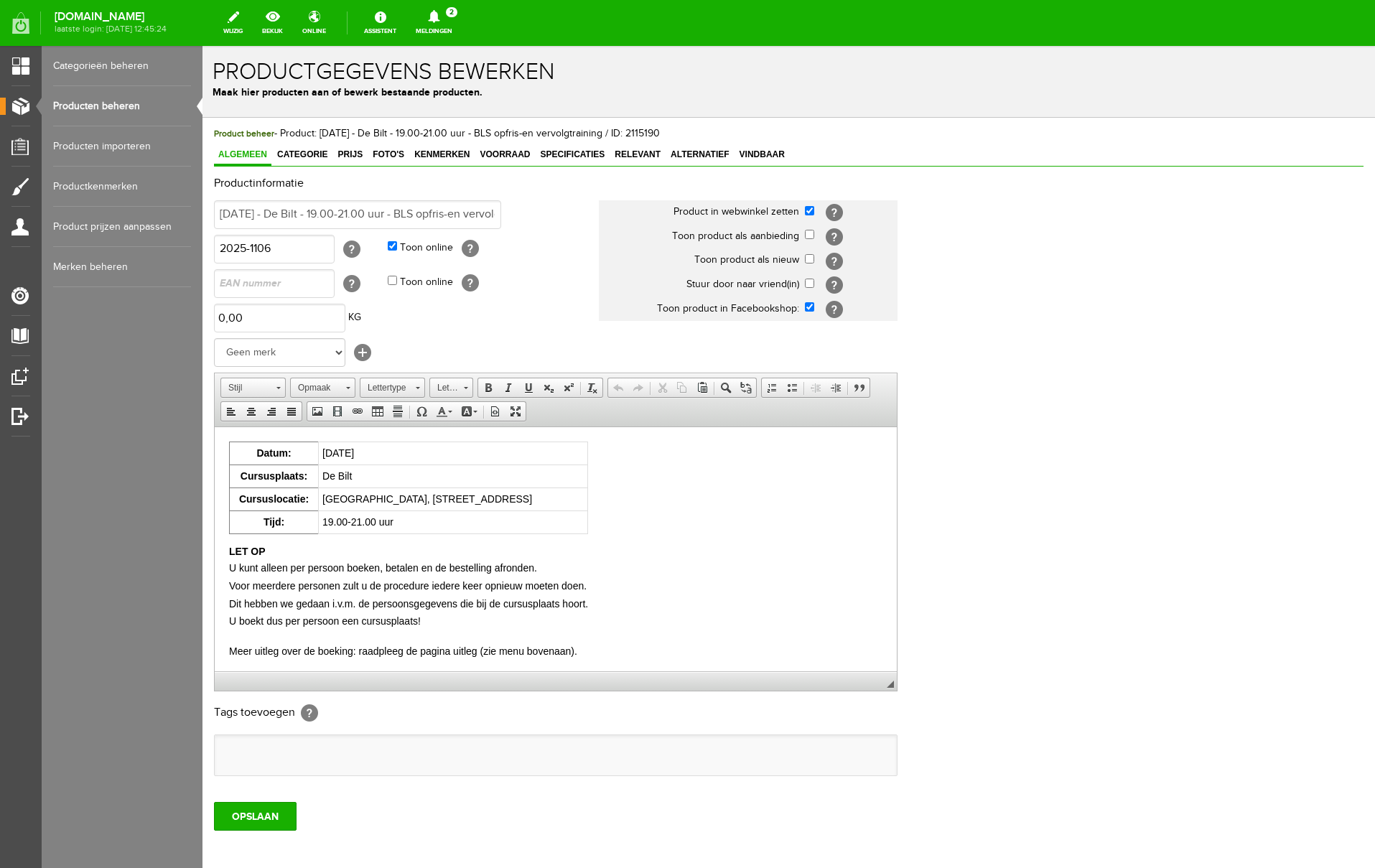
scroll to position [0, 0]
click at [519, 155] on span "Voorraad" at bounding box center [505, 154] width 59 height 10
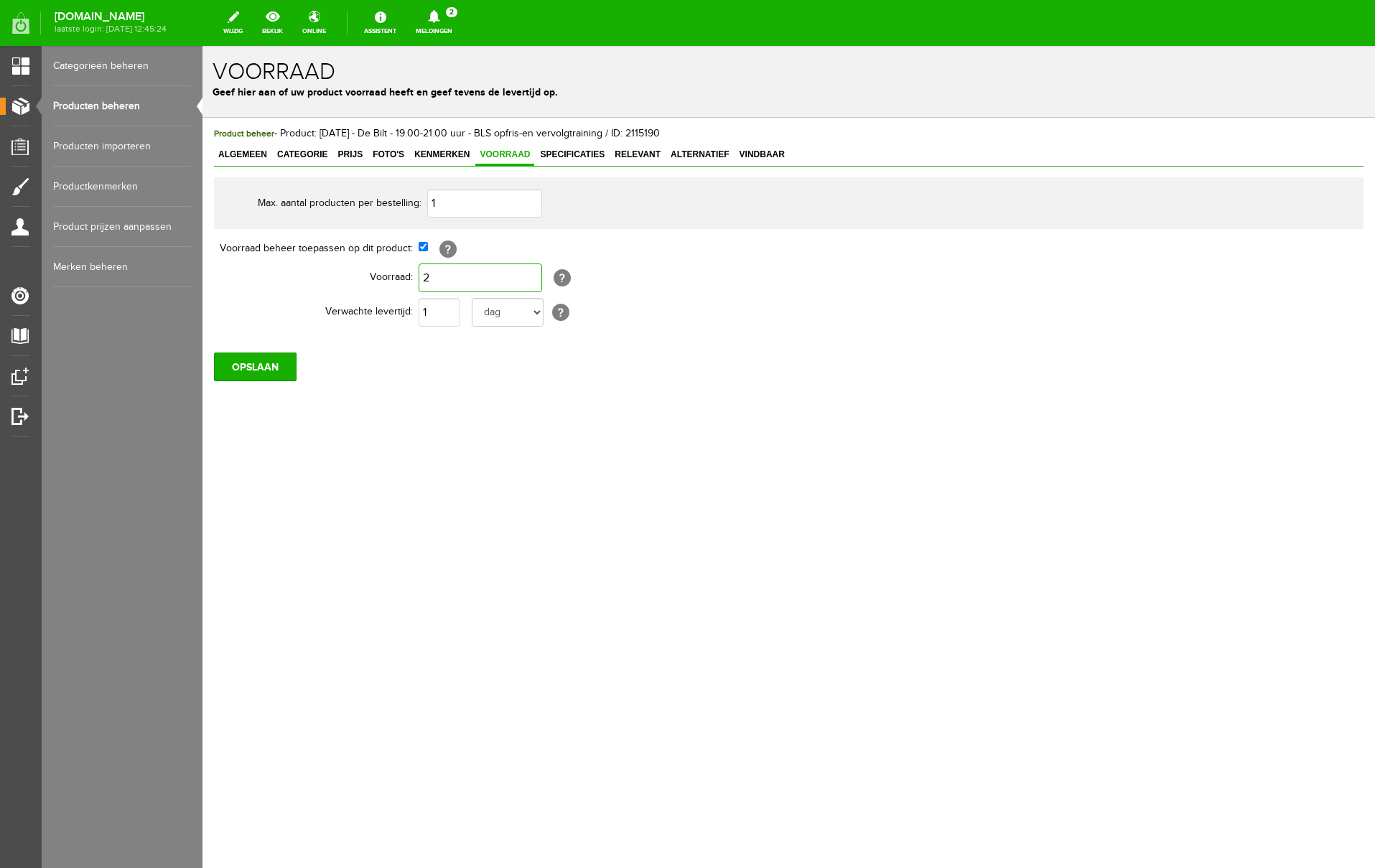
click at [472, 280] on input "2" at bounding box center [480, 278] width 124 height 29
type input "8"
click at [268, 376] on input "OPSLAAN" at bounding box center [255, 367] width 83 height 29
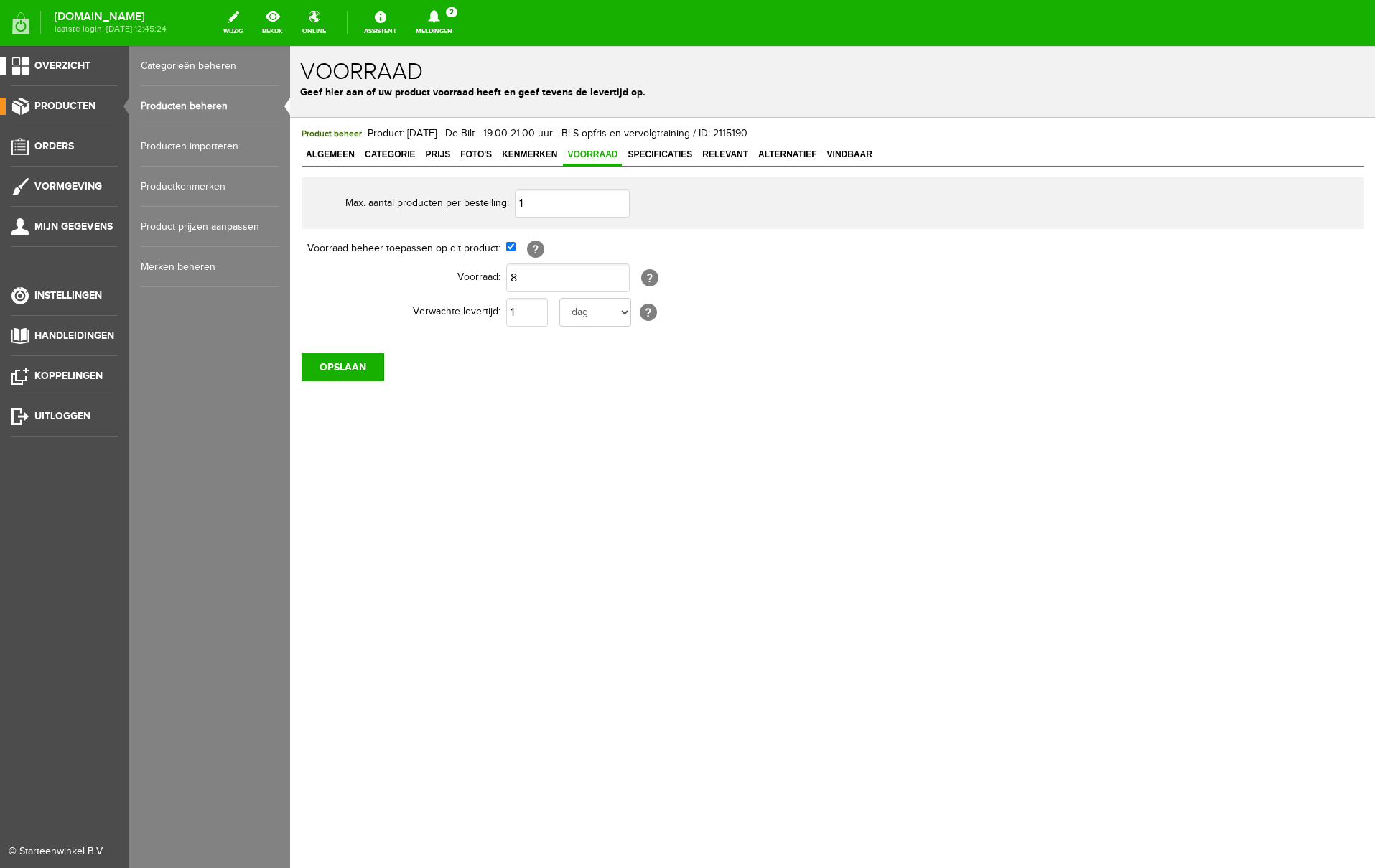
click at [73, 62] on span "Overzicht" at bounding box center [62, 66] width 56 height 12
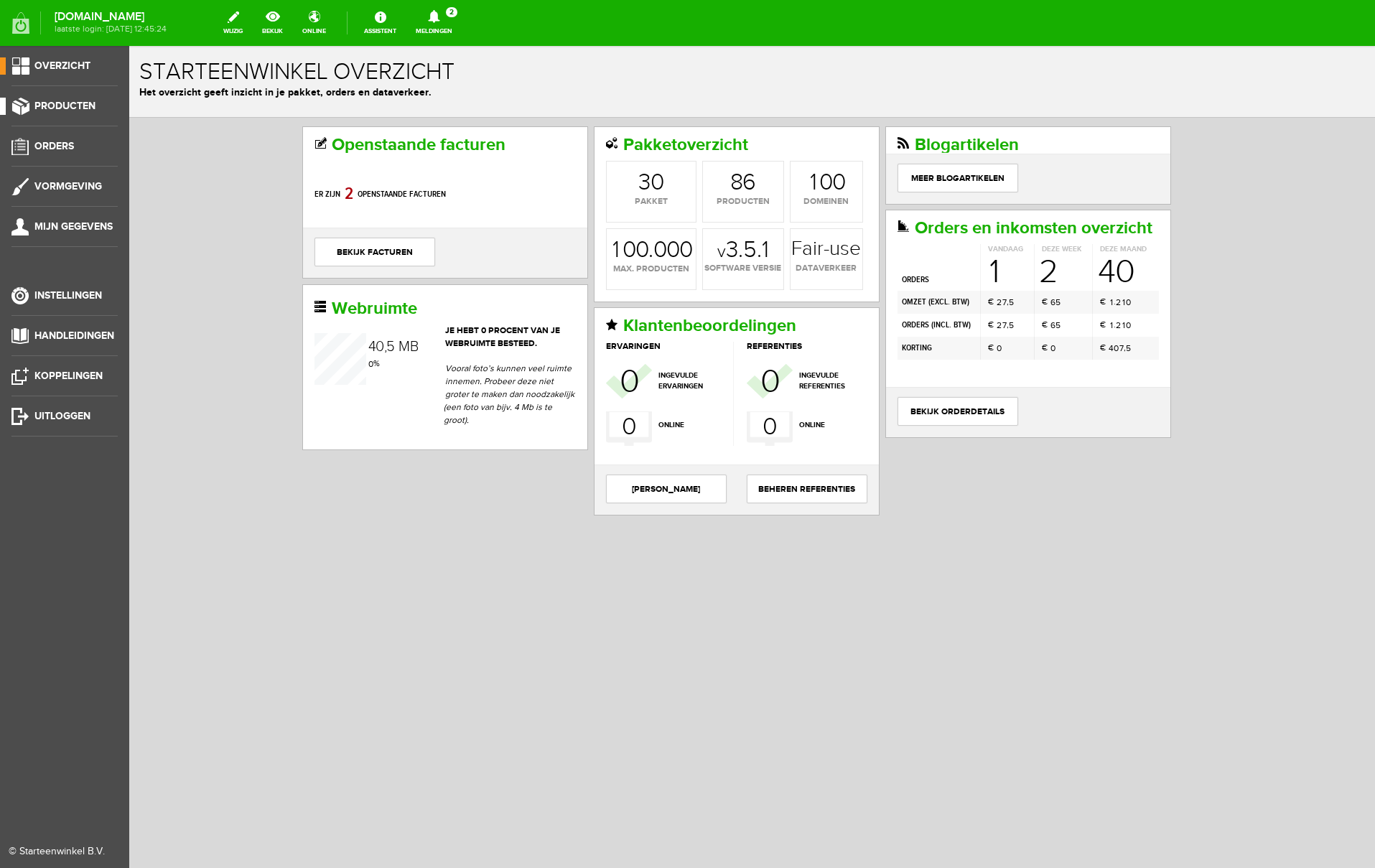
click at [75, 110] on span "Producten" at bounding box center [65, 106] width 61 height 12
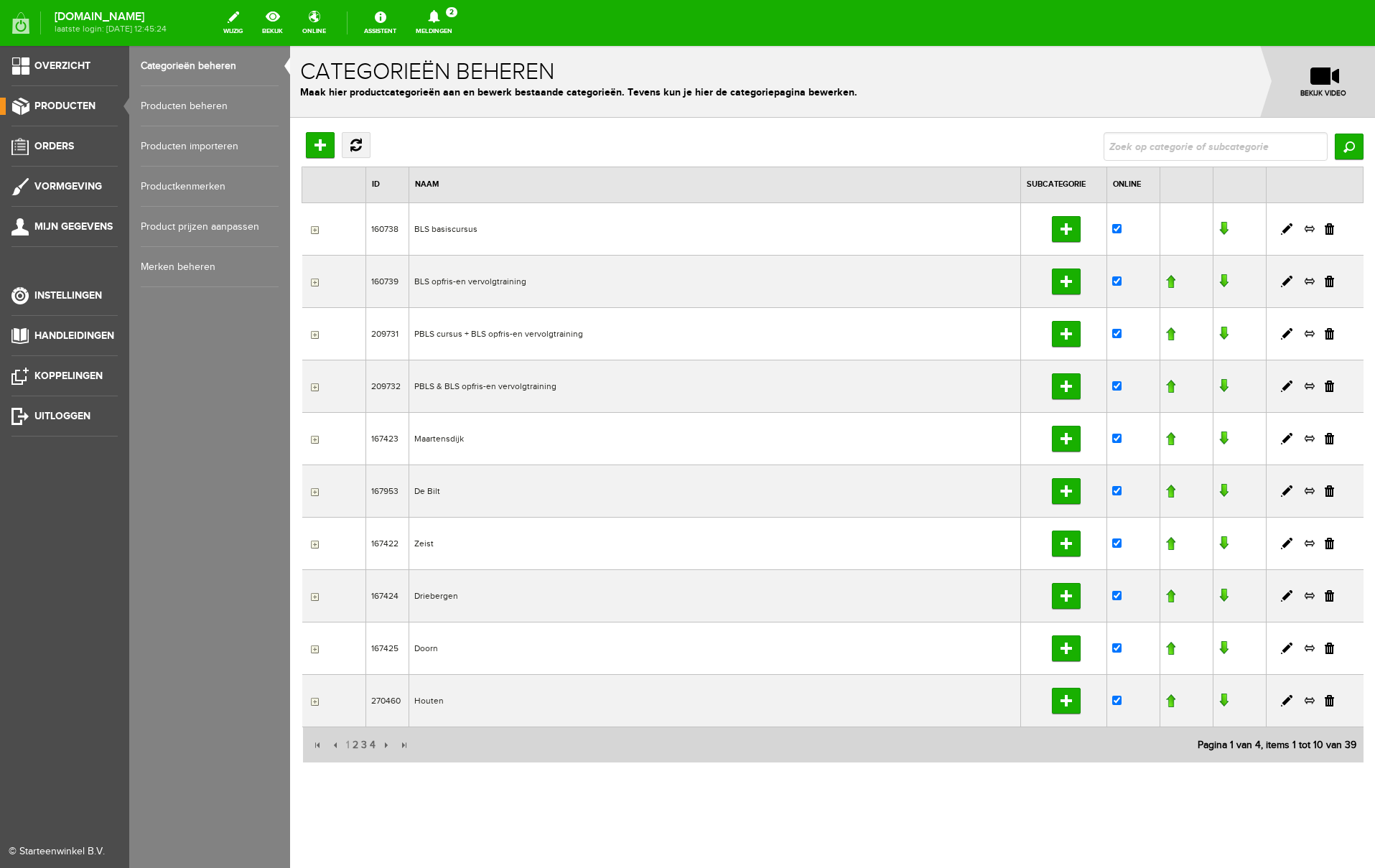
click at [179, 113] on link "Producten beheren" at bounding box center [209, 106] width 138 height 40
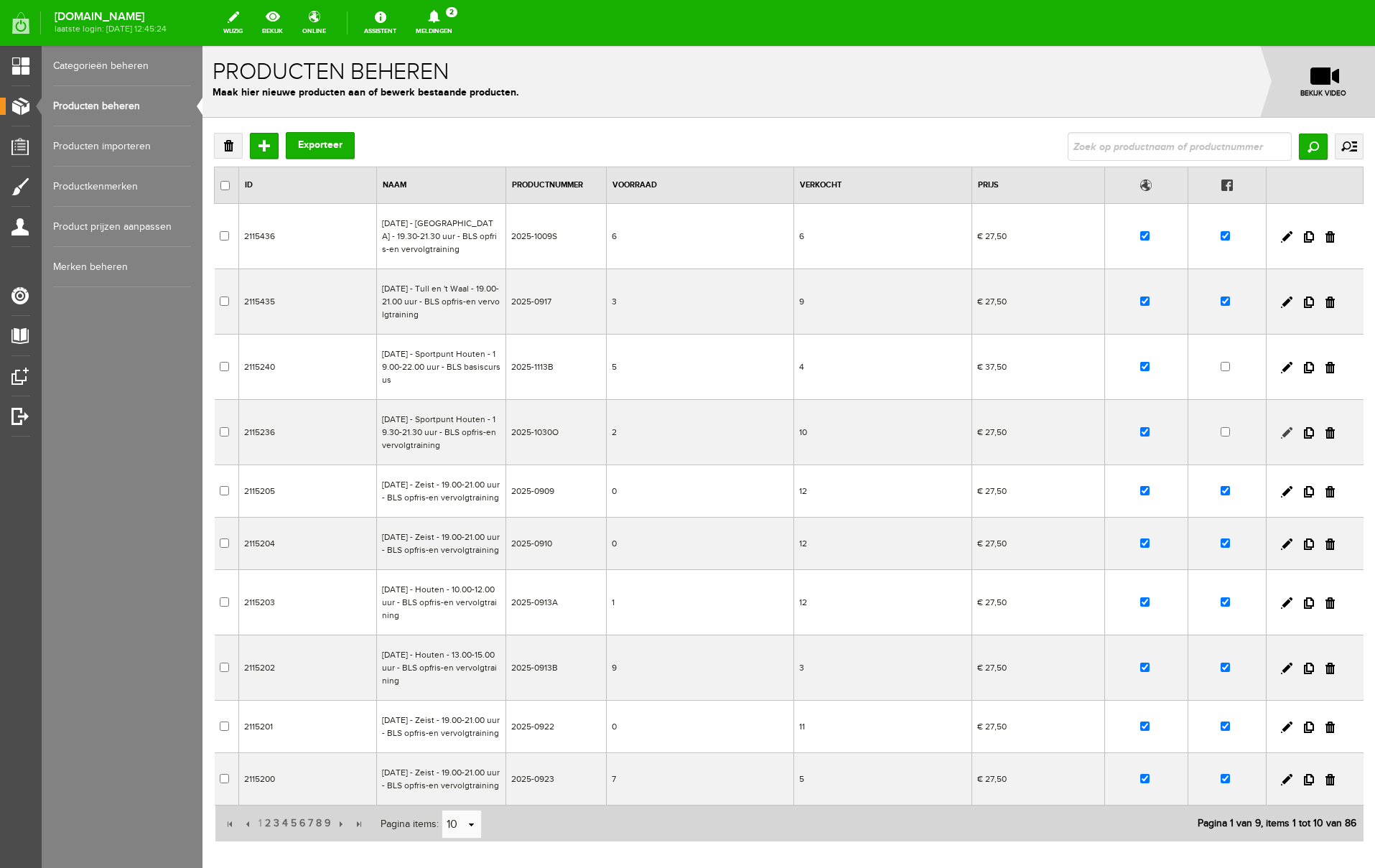
click at [1289, 438] on link at bounding box center [1287, 433] width 11 height 11
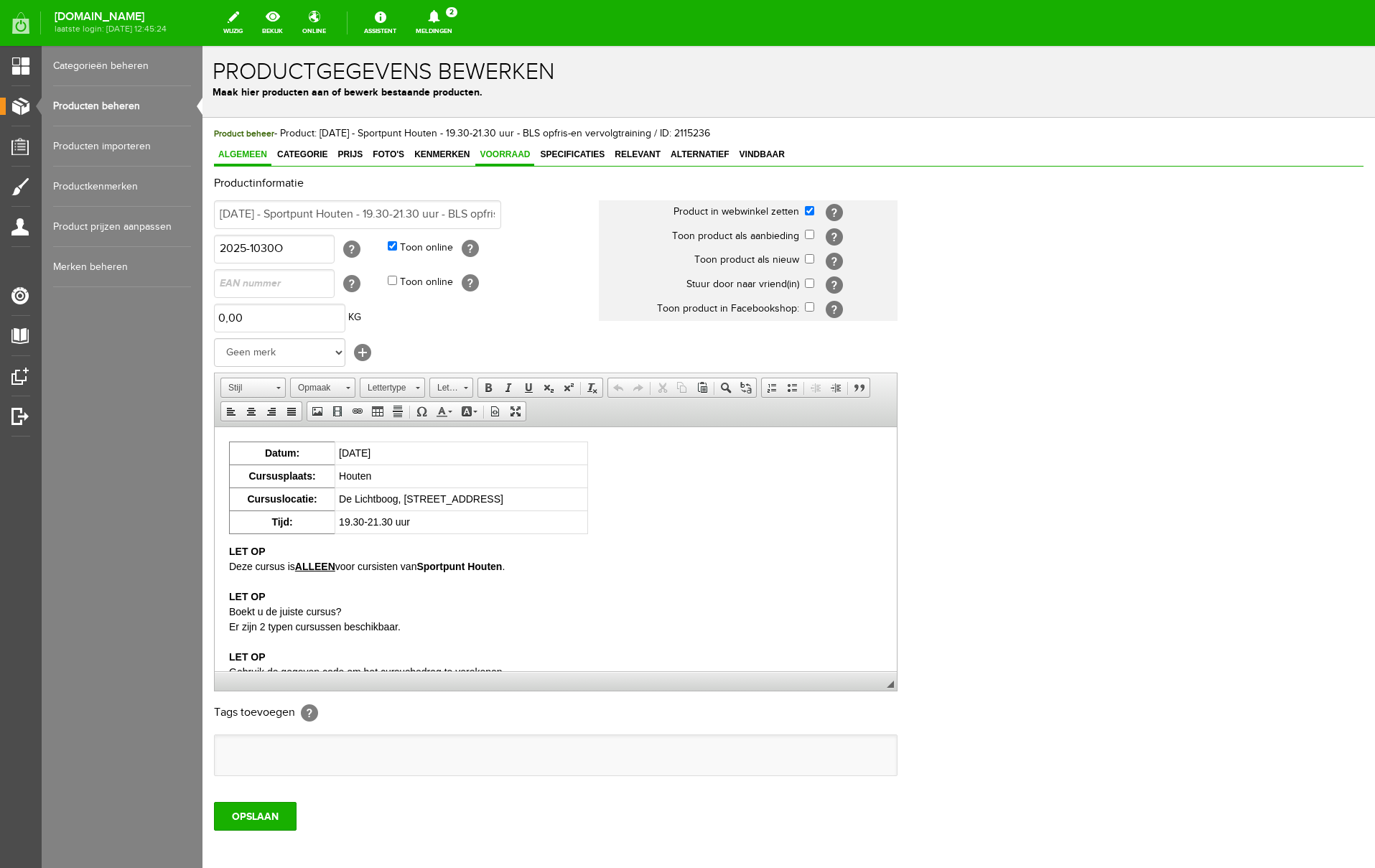
scroll to position [1, 0]
click at [509, 150] on span "Voorraad" at bounding box center [505, 153] width 59 height 10
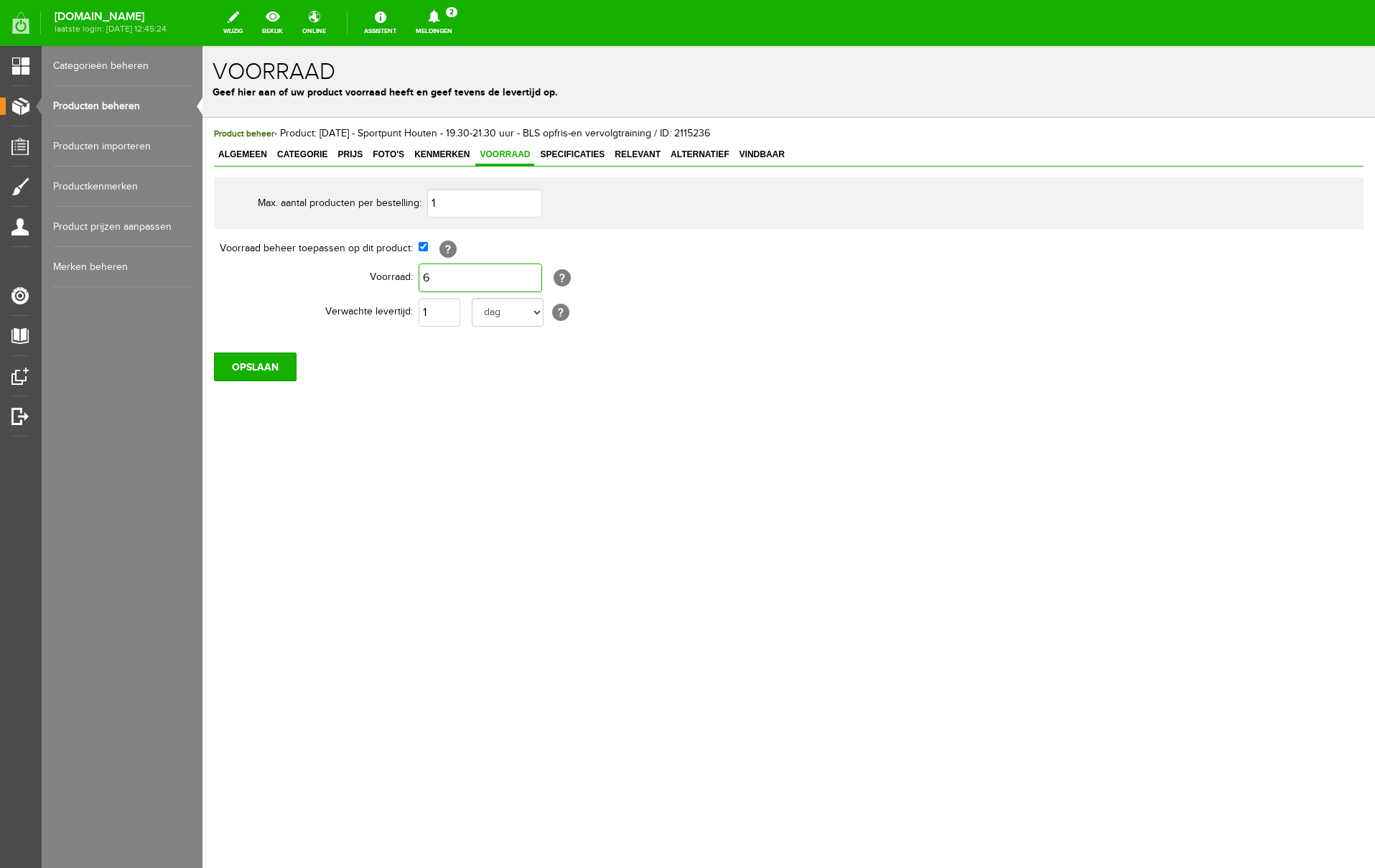
click at [441, 274] on input "6" at bounding box center [480, 278] width 124 height 29
type input "1"
click at [456, 417] on div "Product beheer - Product: [DATE] - Sportpunt Houten - 19.30-21.30 uur - BLS opf…" at bounding box center [788, 302] width 1172 height 370
click at [263, 370] on input "OPSLAAN" at bounding box center [255, 367] width 83 height 29
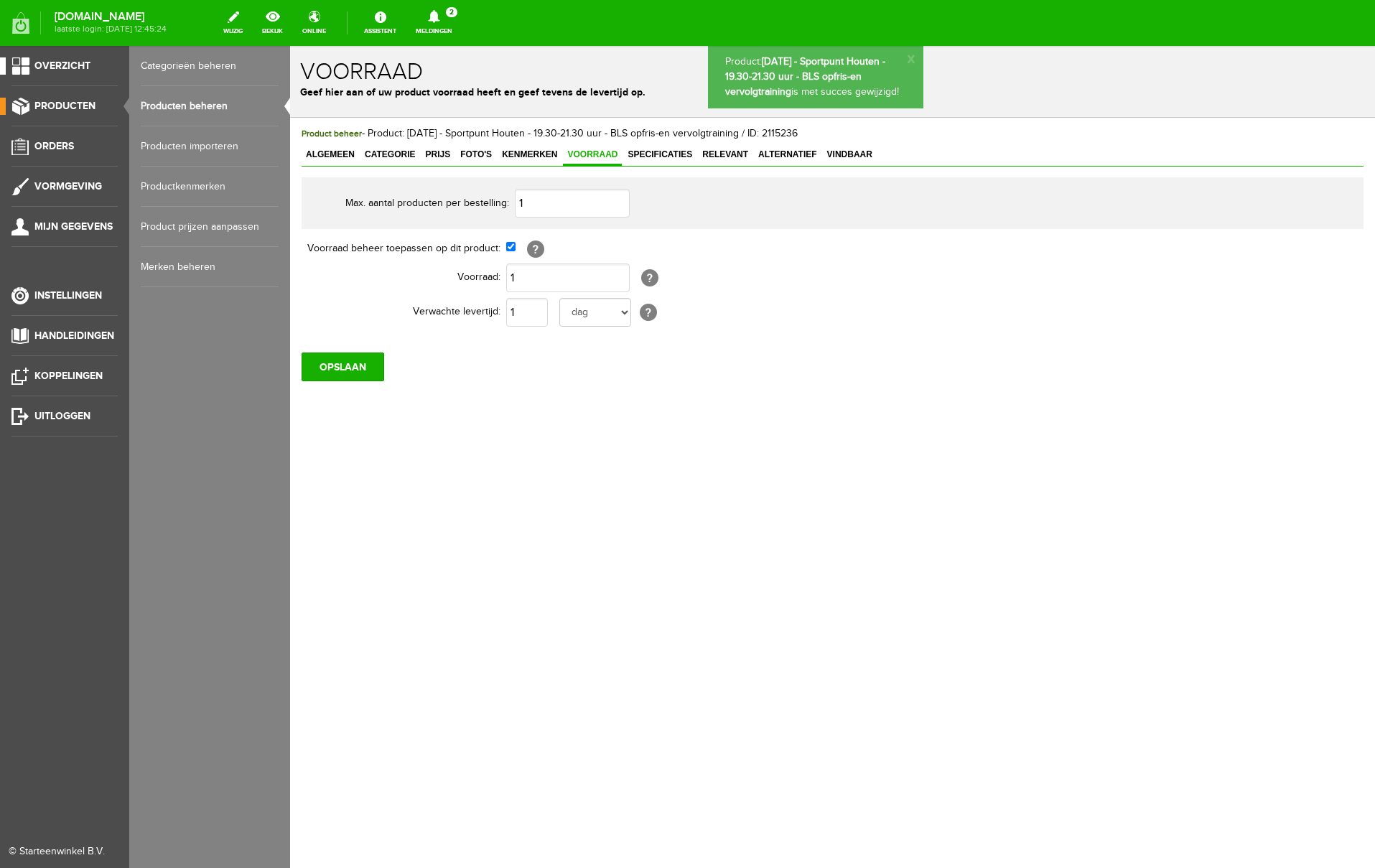
click at [80, 67] on span "Overzicht" at bounding box center [62, 66] width 56 height 12
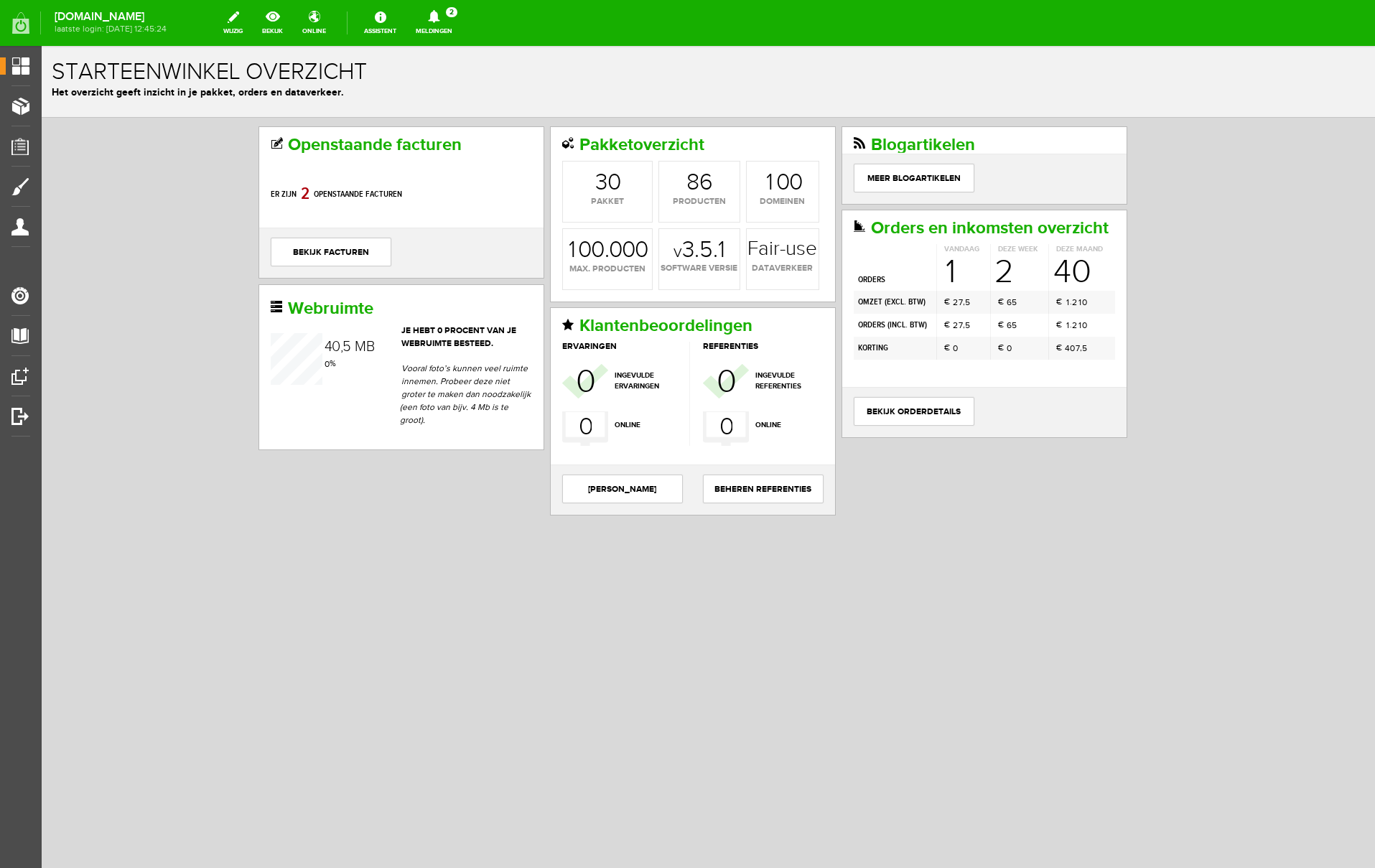
click at [439, 19] on icon at bounding box center [434, 17] width 11 height 13
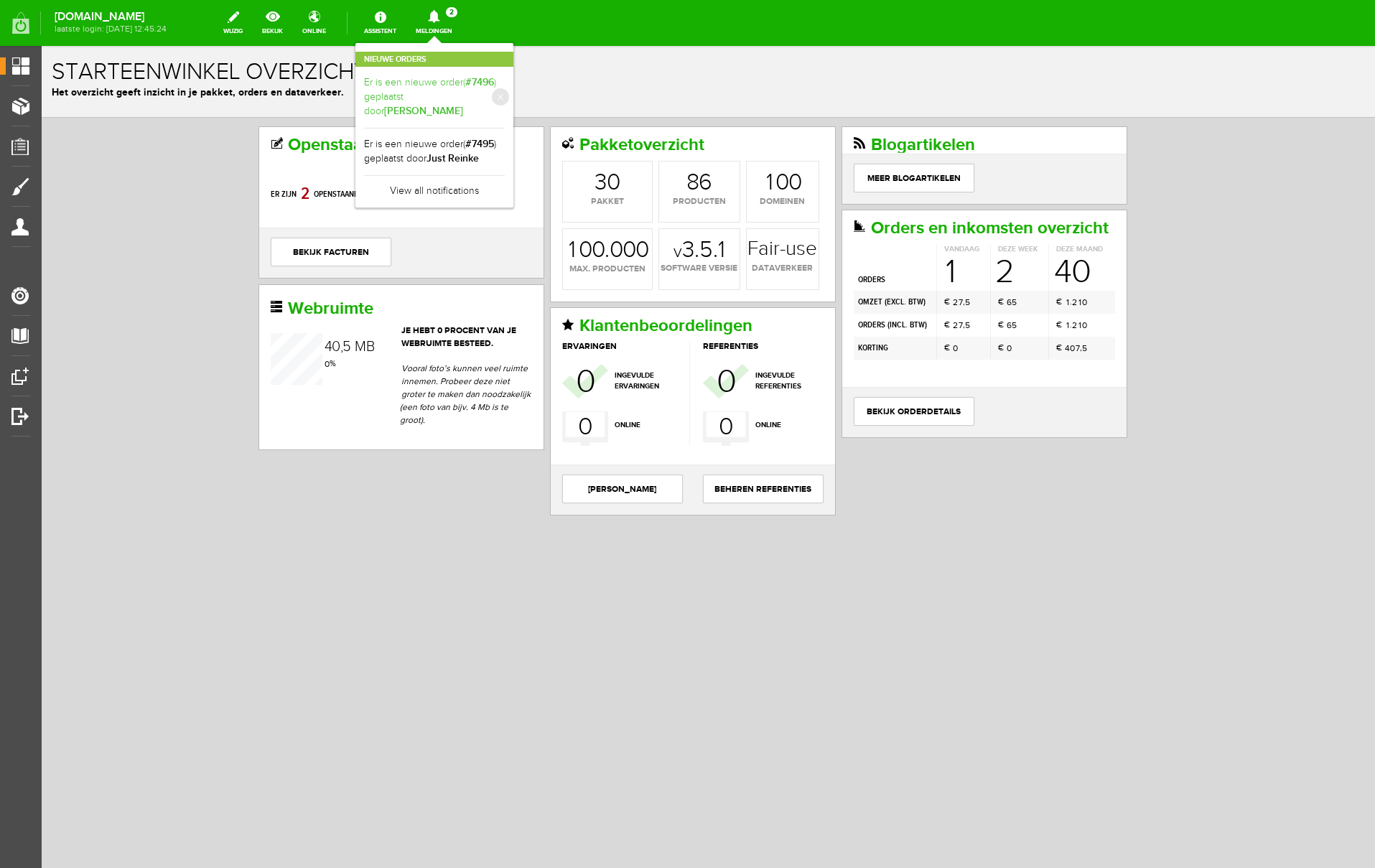
click at [463, 105] on b "[PERSON_NAME]" at bounding box center [423, 110] width 79 height 12
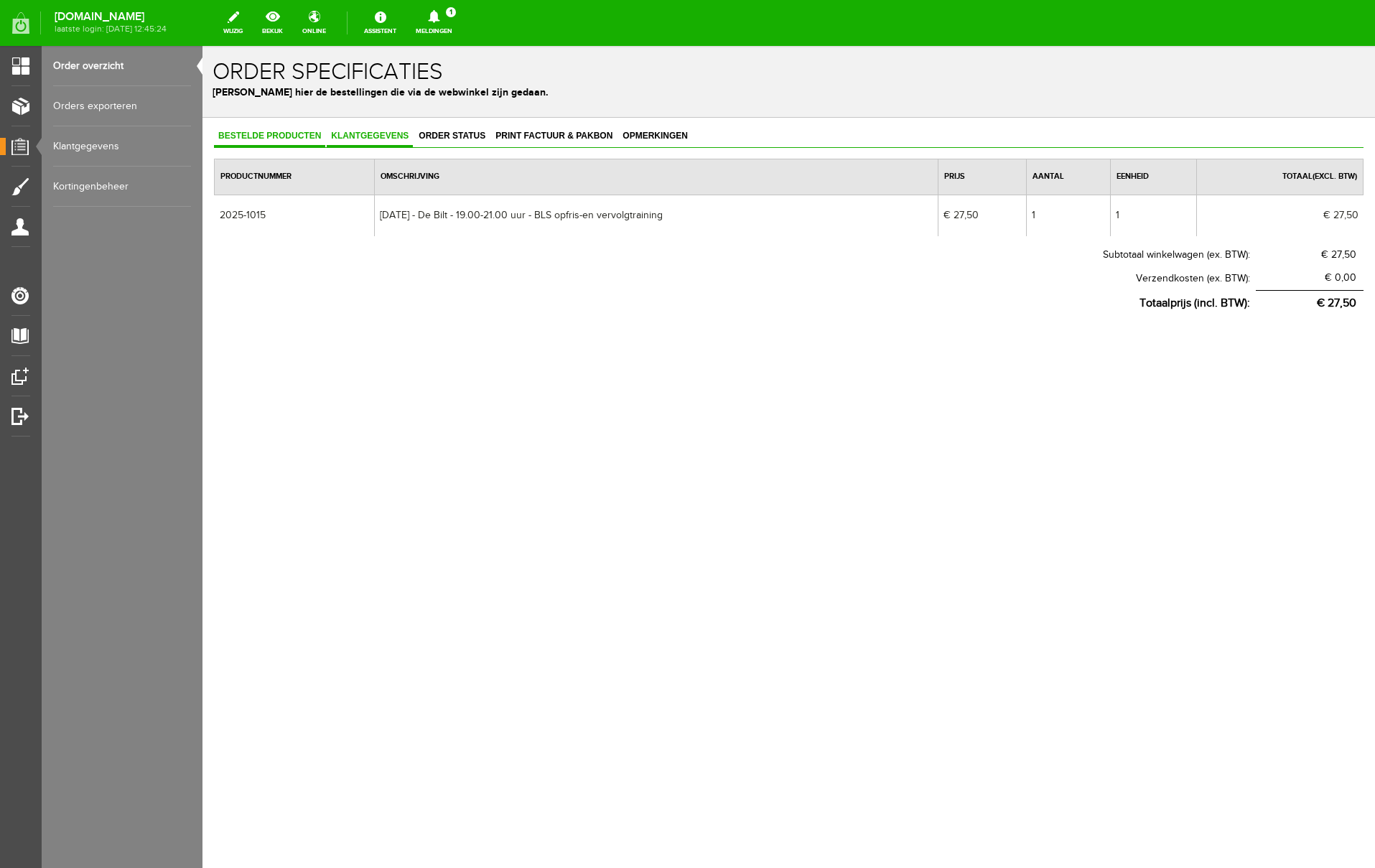
click at [368, 130] on span "Klantgegevens" at bounding box center [370, 135] width 87 height 10
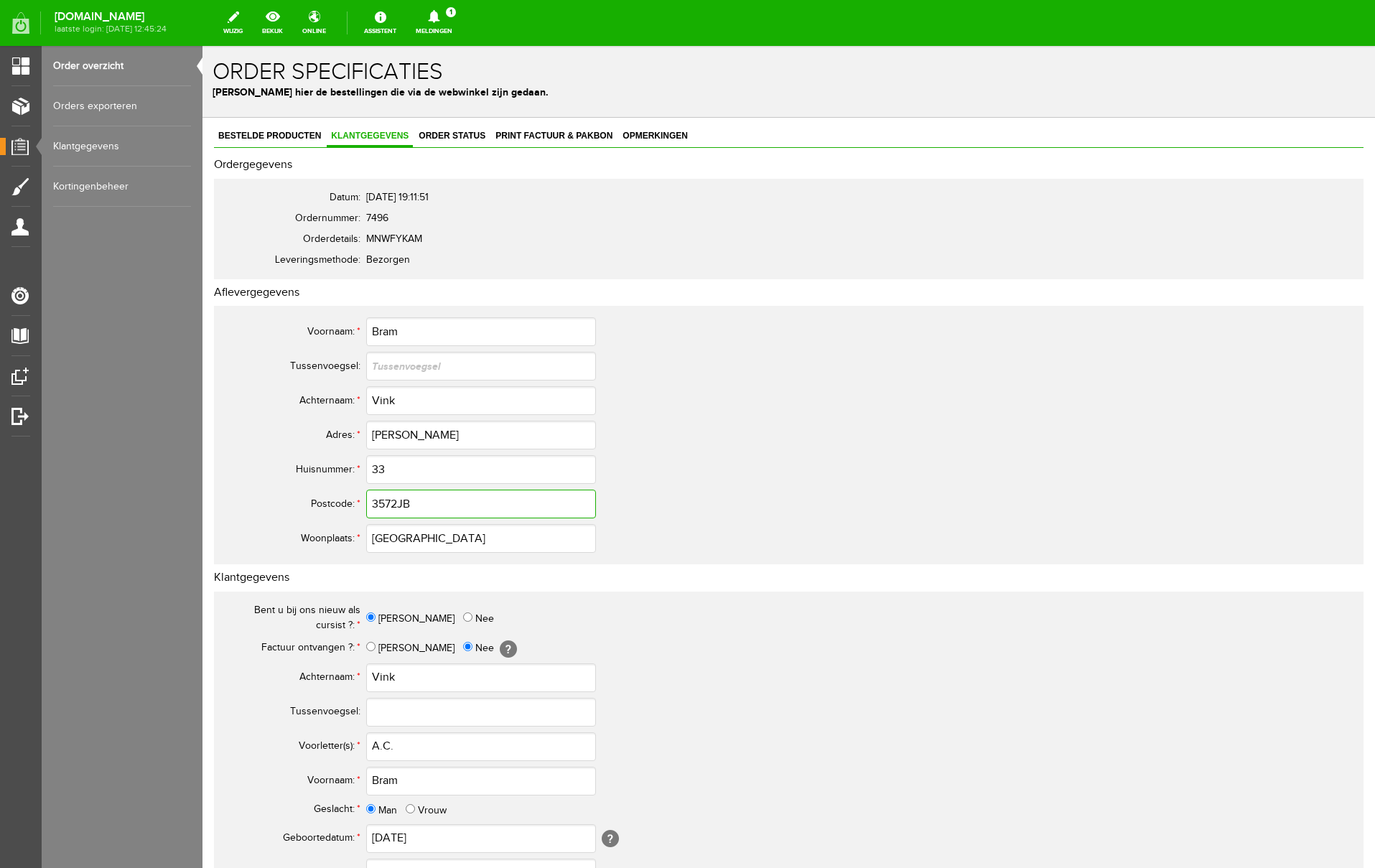
click at [397, 505] on input "3572JB" at bounding box center [481, 504] width 230 height 29
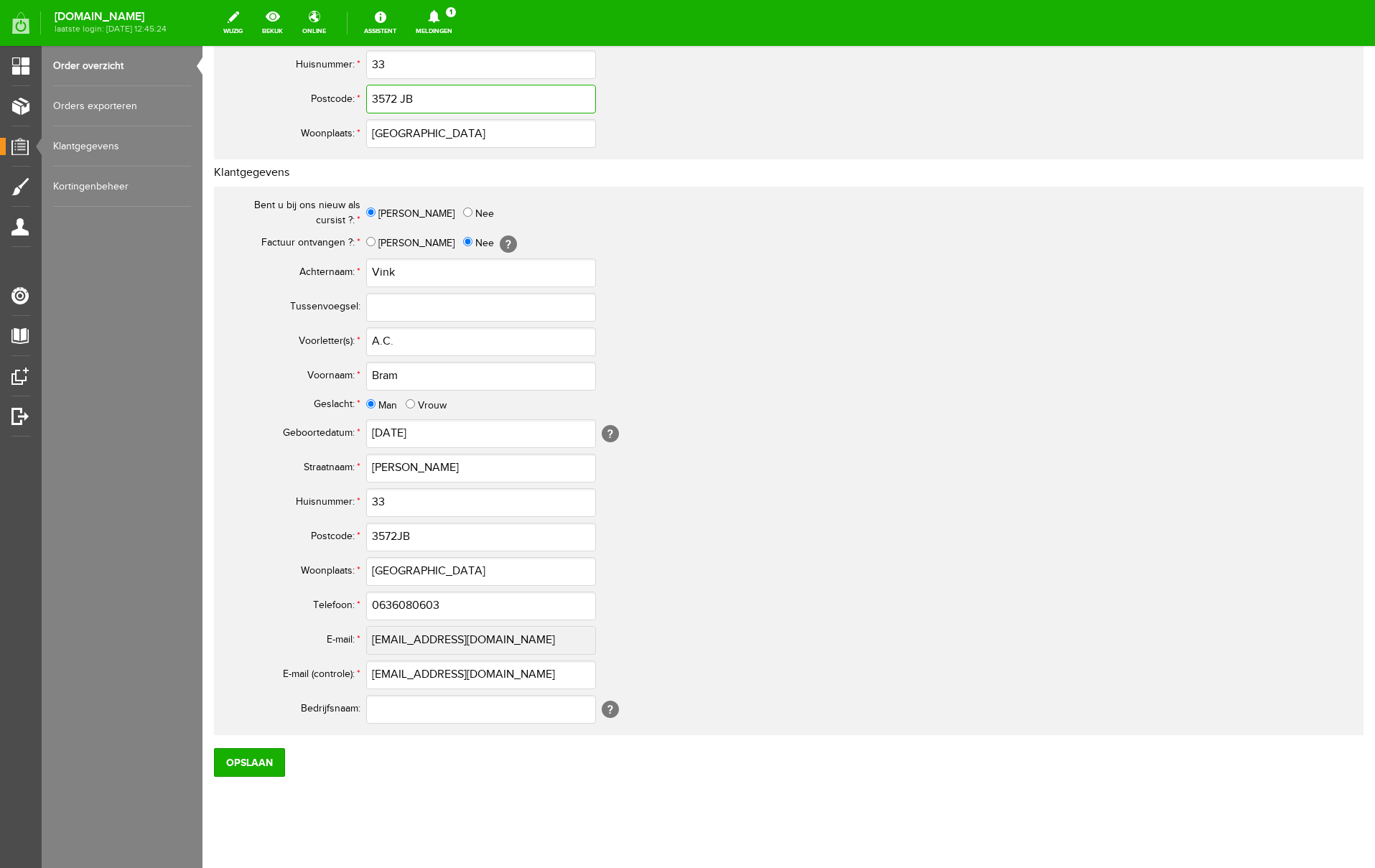
scroll to position [419, 0]
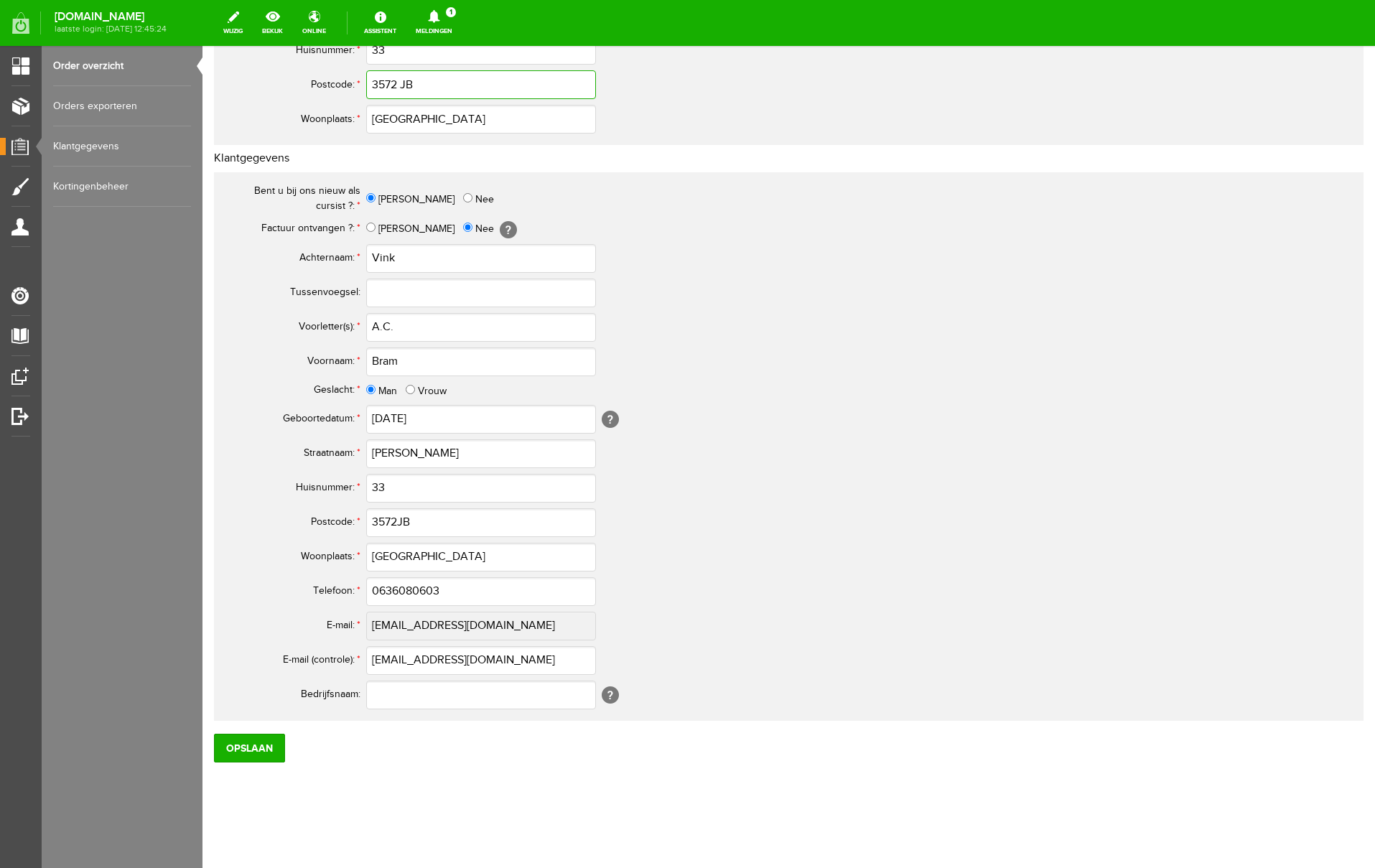
type input "3572 JB"
click at [400, 525] on input "3572JB" at bounding box center [481, 523] width 230 height 29
type input "3572 JB"
click at [386, 590] on input "0636080603" at bounding box center [481, 591] width 230 height 29
type input "06-36080603"
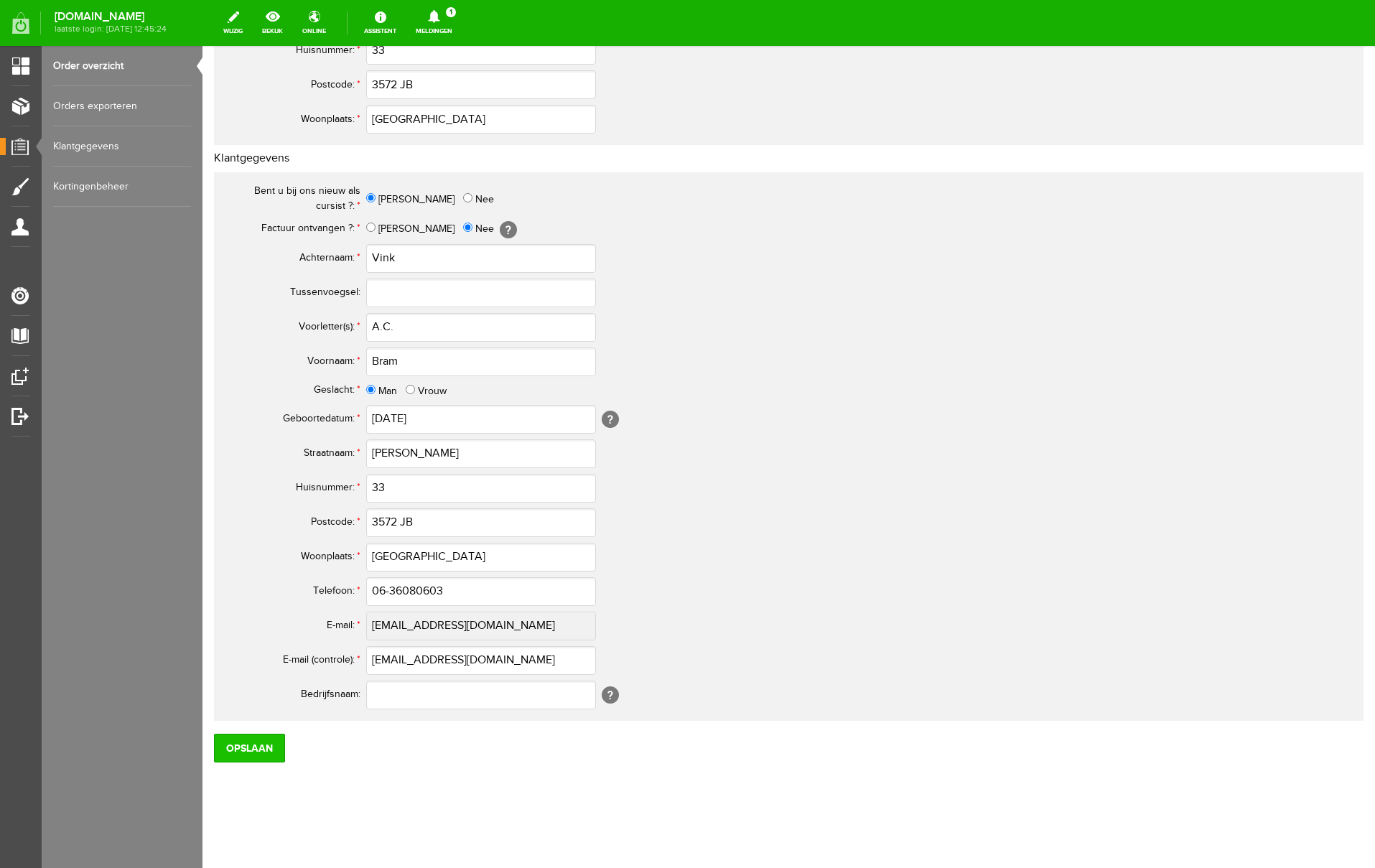
click at [262, 746] on input "Opslaan" at bounding box center [249, 748] width 71 height 29
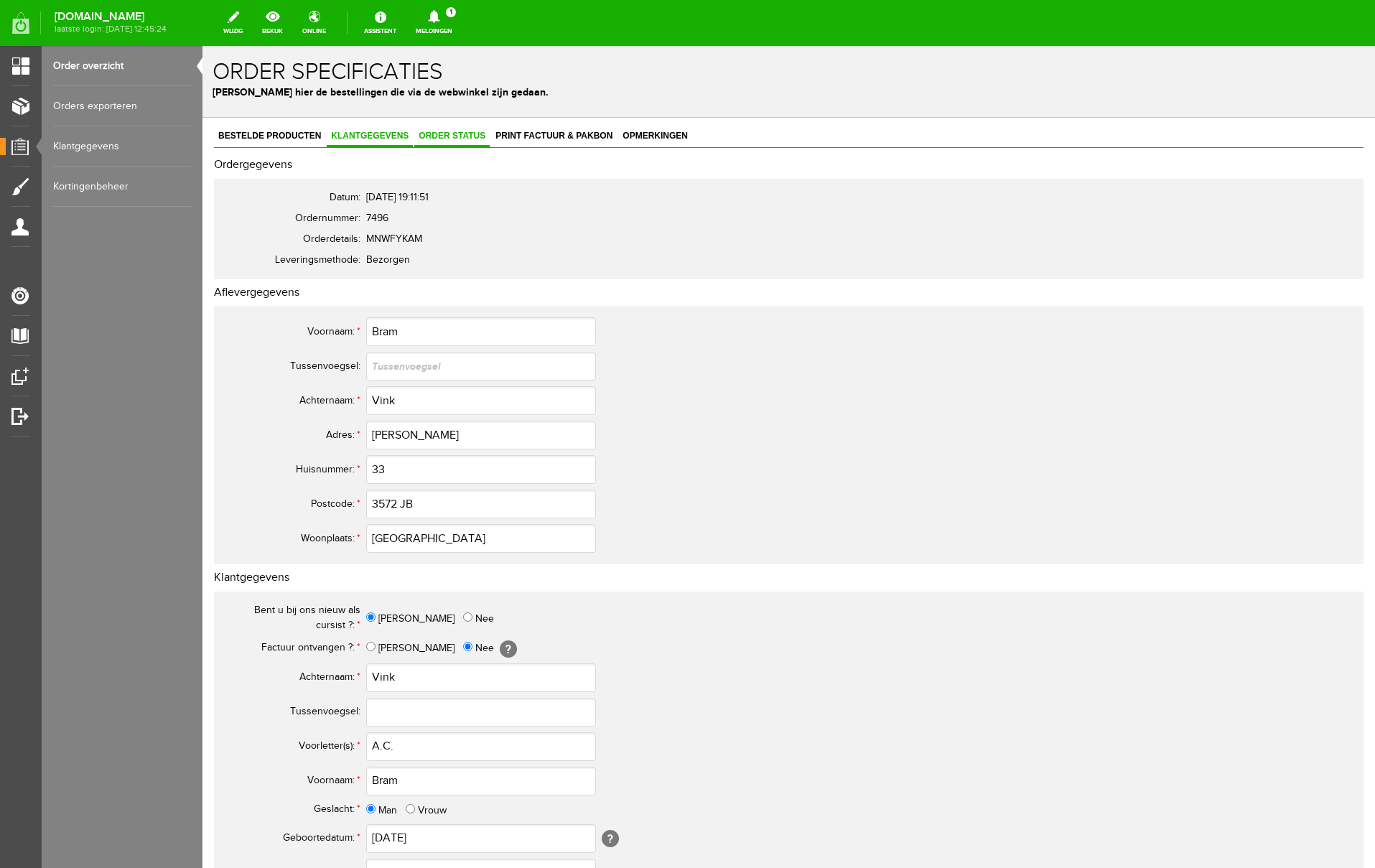
click at [468, 139] on span "Order status" at bounding box center [452, 135] width 75 height 10
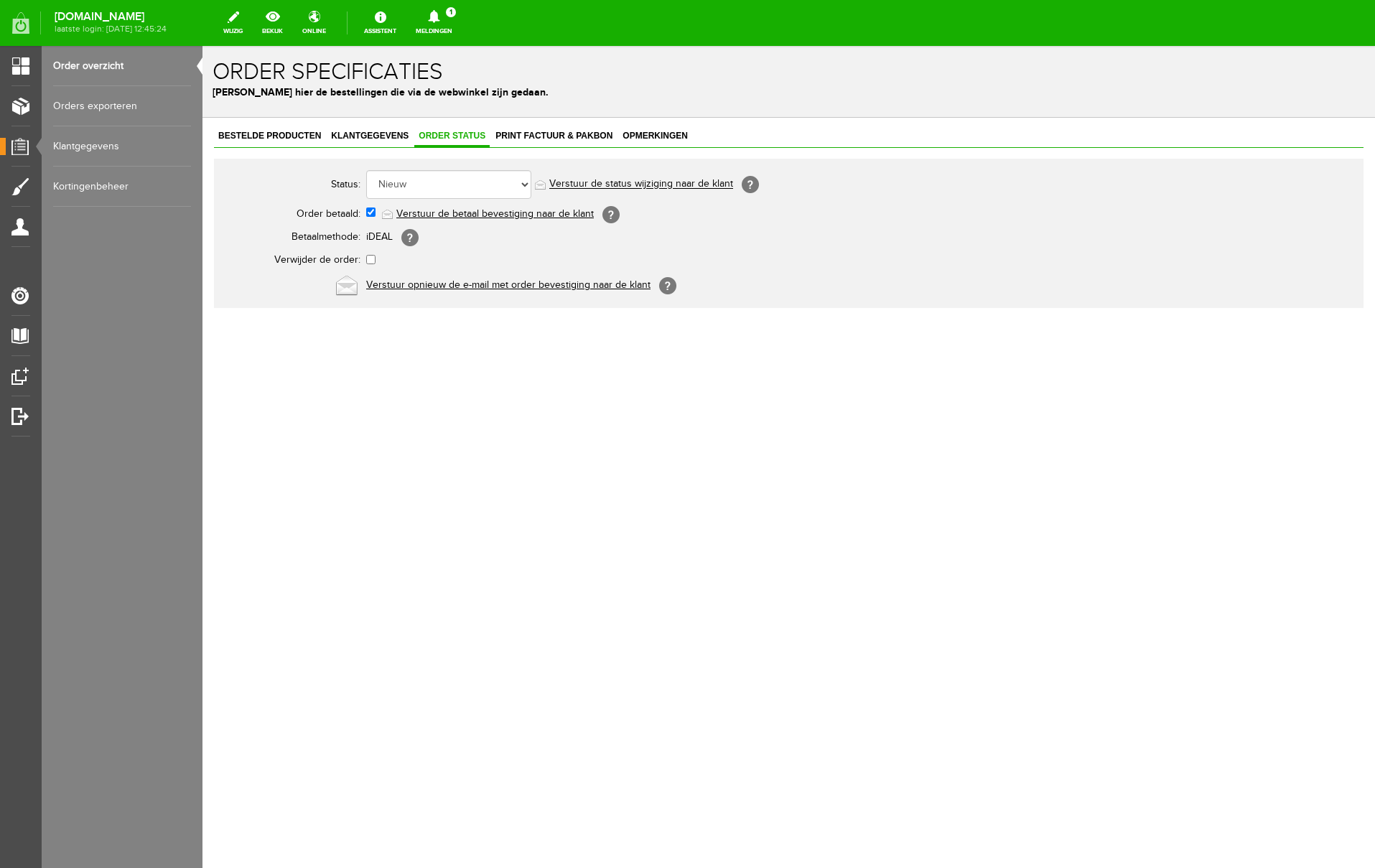
click at [437, 219] on link "Verstuur de betaal bevestiging naar de klant" at bounding box center [495, 214] width 198 height 11
click at [439, 18] on icon at bounding box center [434, 17] width 11 height 13
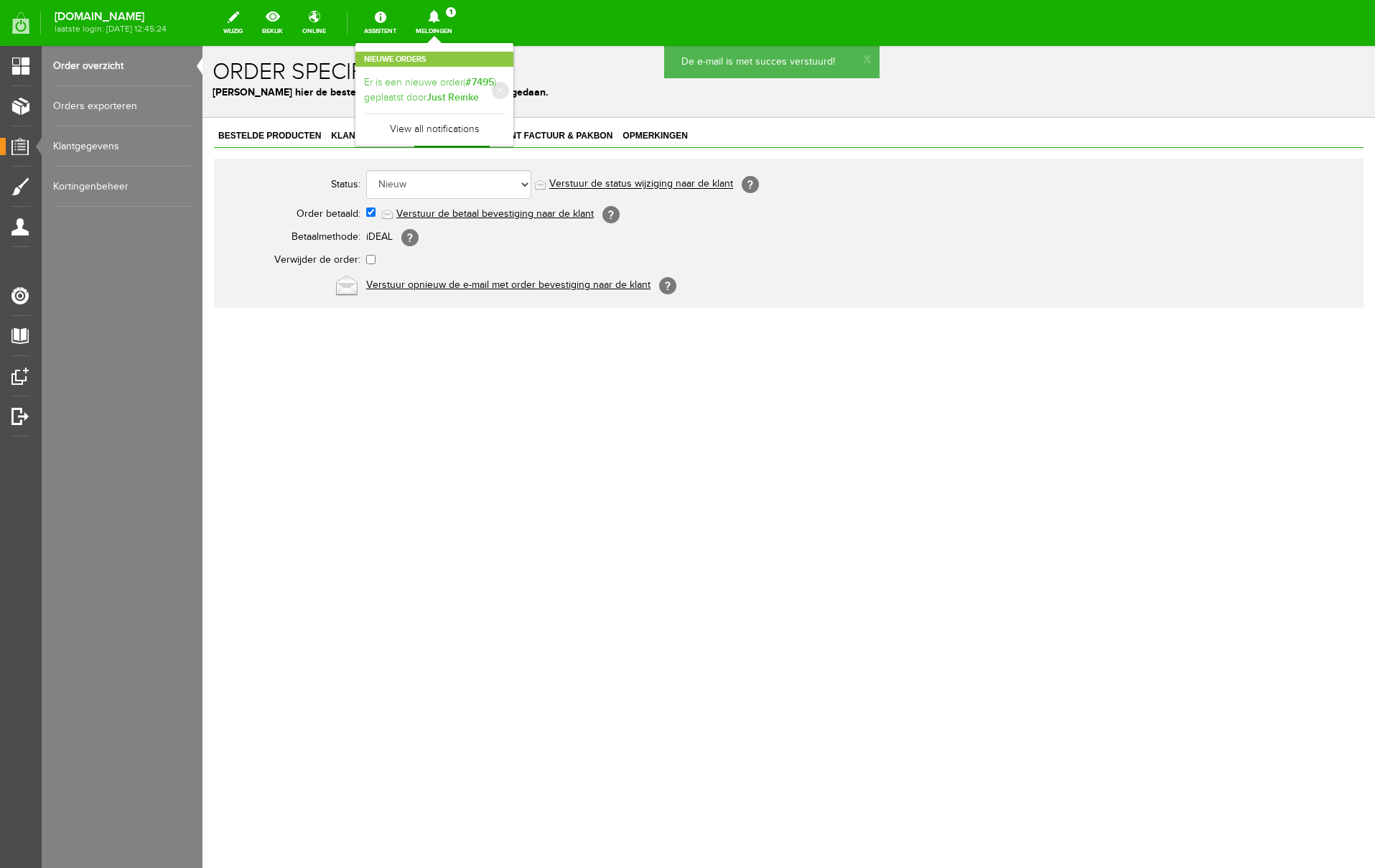
click at [505, 83] on link "Er is een nieuwe order( #7495 ) geplaatst door [PERSON_NAME]" at bounding box center [435, 89] width 141 height 29
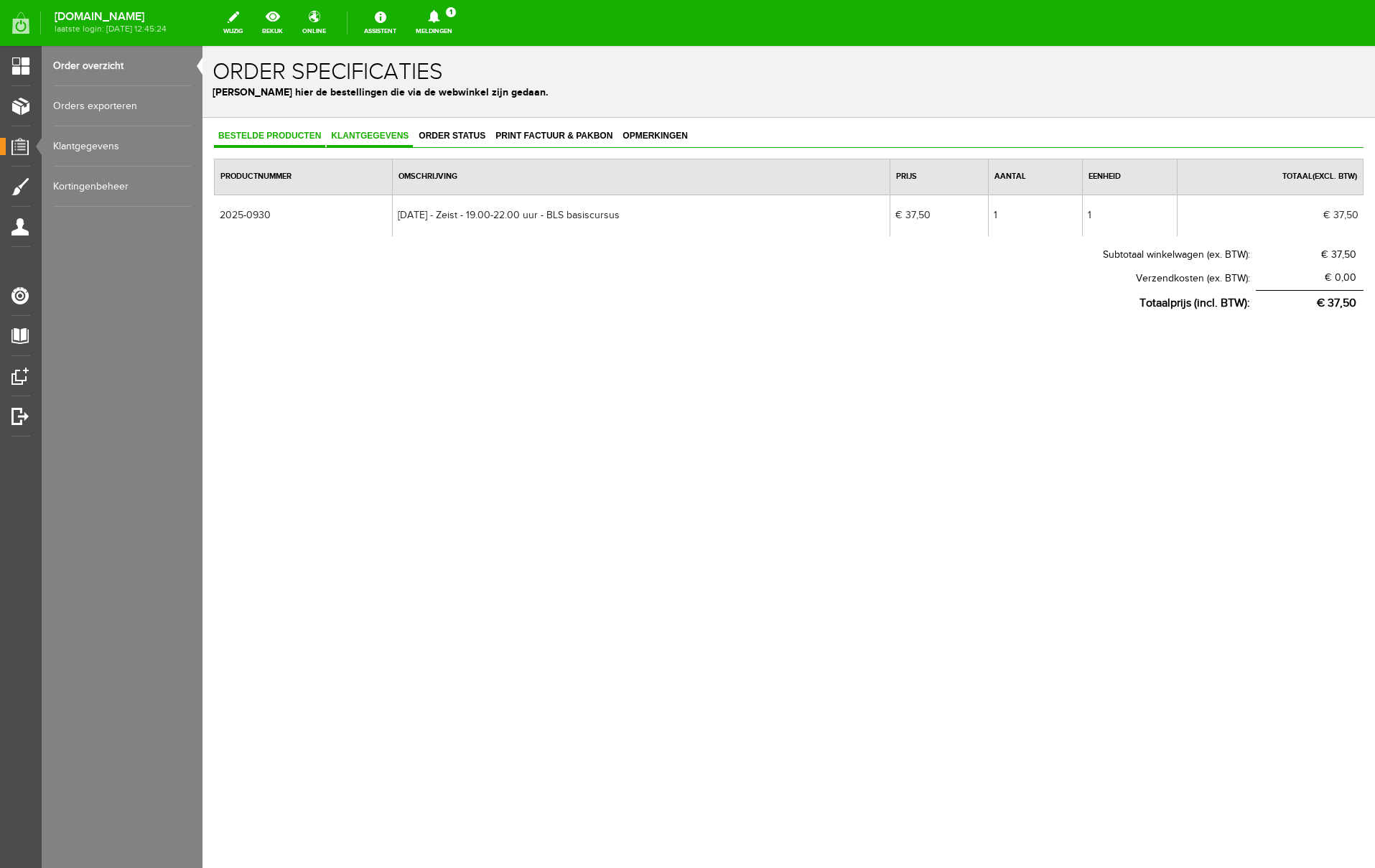
click at [378, 136] on span "Klantgegevens" at bounding box center [370, 135] width 87 height 10
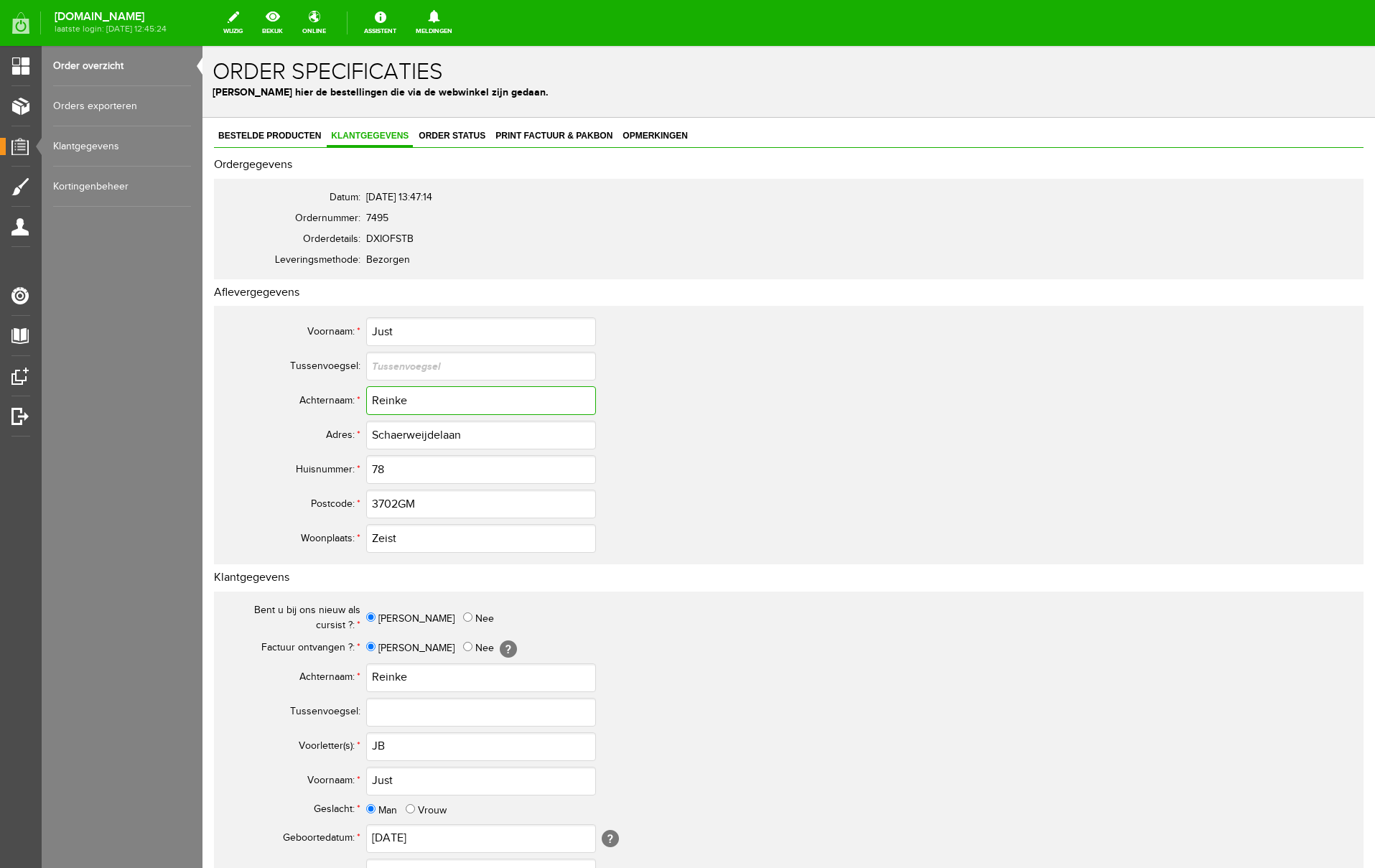
drag, startPoint x: 420, startPoint y: 403, endPoint x: 329, endPoint y: 397, distance: 91.2
click at [330, 397] on tr "Achternaam: * Reinke" at bounding box center [567, 400] width 689 height 34
drag, startPoint x: 409, startPoint y: 331, endPoint x: 336, endPoint y: 329, distance: 73.0
click at [337, 329] on tr "Voornaam: * Just" at bounding box center [567, 332] width 689 height 34
click at [379, 746] on input "JB" at bounding box center [481, 746] width 230 height 29
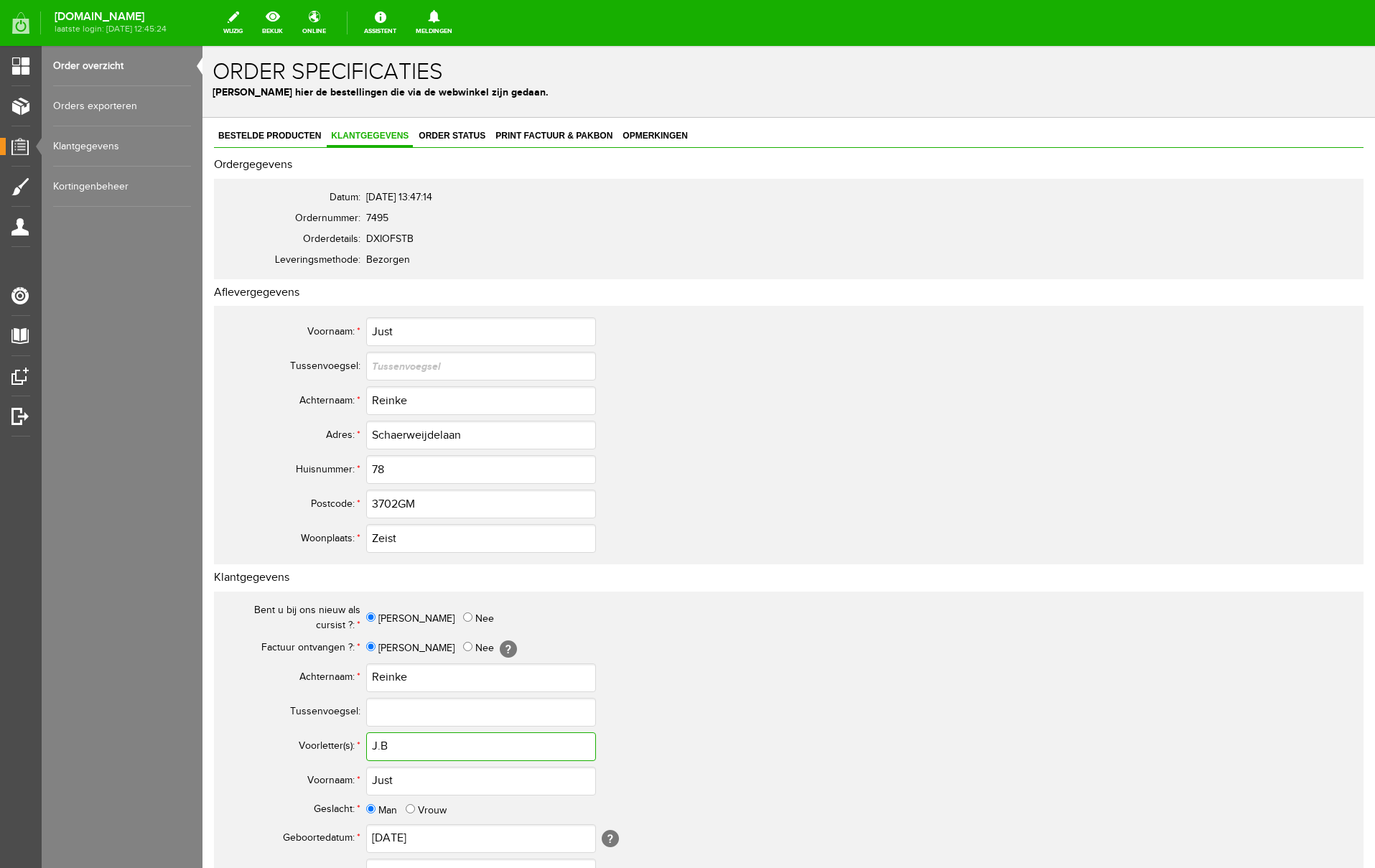
click at [409, 747] on input "J.B" at bounding box center [481, 746] width 230 height 29
drag, startPoint x: 424, startPoint y: 748, endPoint x: 274, endPoint y: 747, distance: 150.0
click at [274, 747] on tr "Voorletter(s): * [PERSON_NAME]" at bounding box center [567, 746] width 689 height 34
click at [406, 746] on input "[PERSON_NAME]" at bounding box center [481, 746] width 230 height 29
drag, startPoint x: 407, startPoint y: 748, endPoint x: 314, endPoint y: 743, distance: 93.1
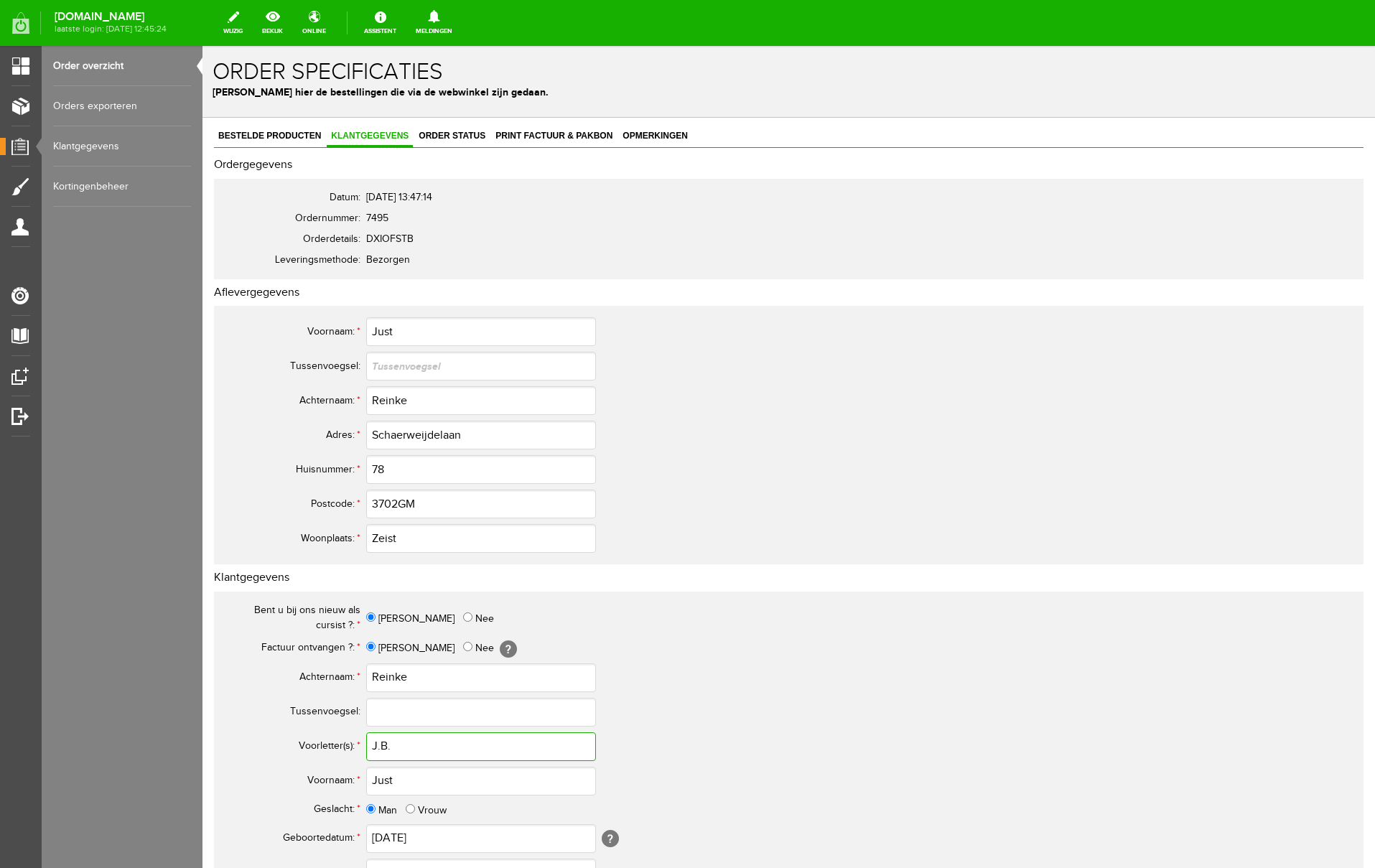
click at [314, 743] on tr "Voorletter(s): * J.B." at bounding box center [567, 746] width 689 height 34
type input "J.B."
click at [397, 504] on input "3702GM" at bounding box center [481, 504] width 230 height 29
type input "3702 GM"
drag, startPoint x: 488, startPoint y: 432, endPoint x: 257, endPoint y: 425, distance: 231.1
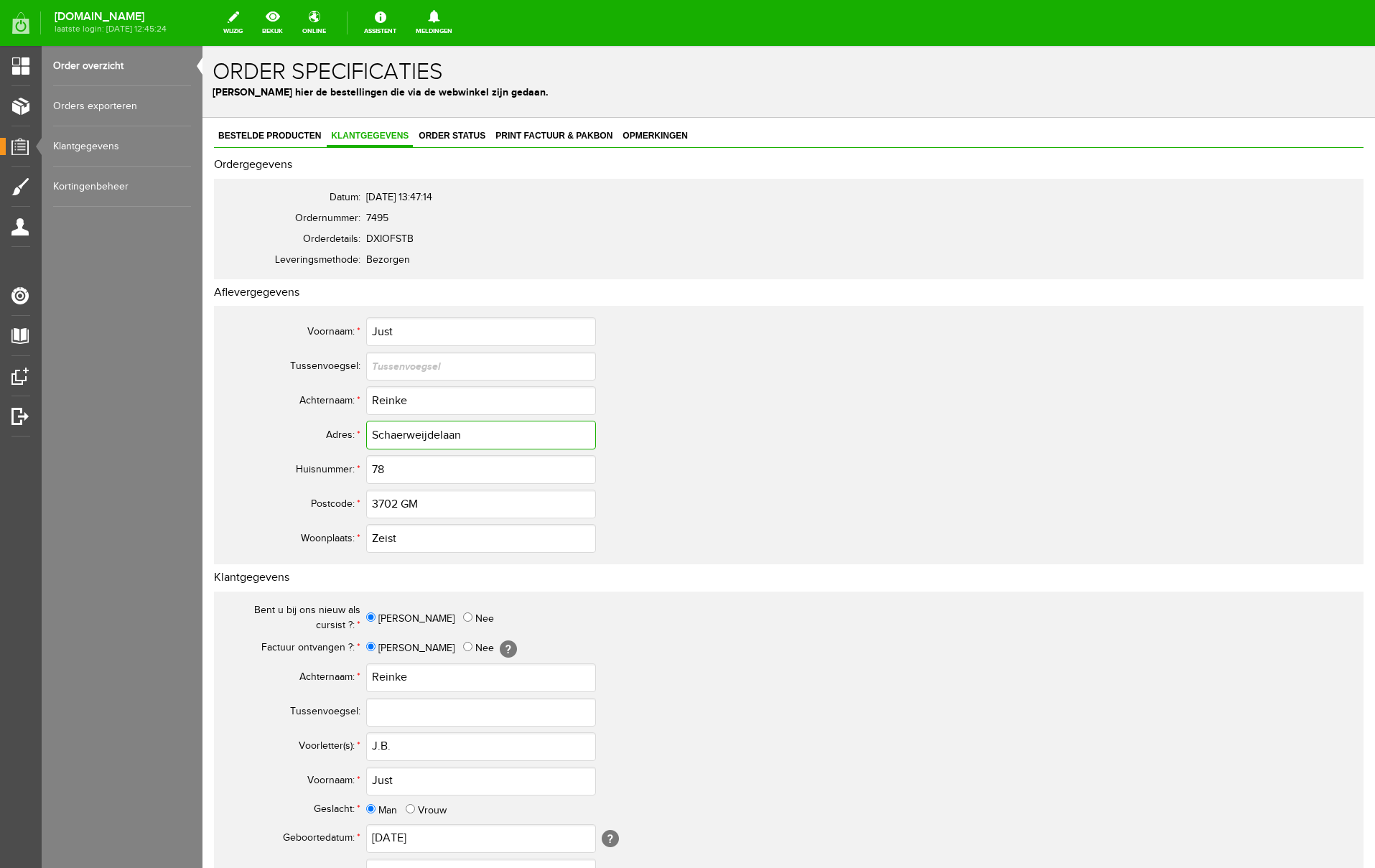
click at [257, 424] on tr "Adres: * Schaerweijdelaan" at bounding box center [567, 434] width 689 height 34
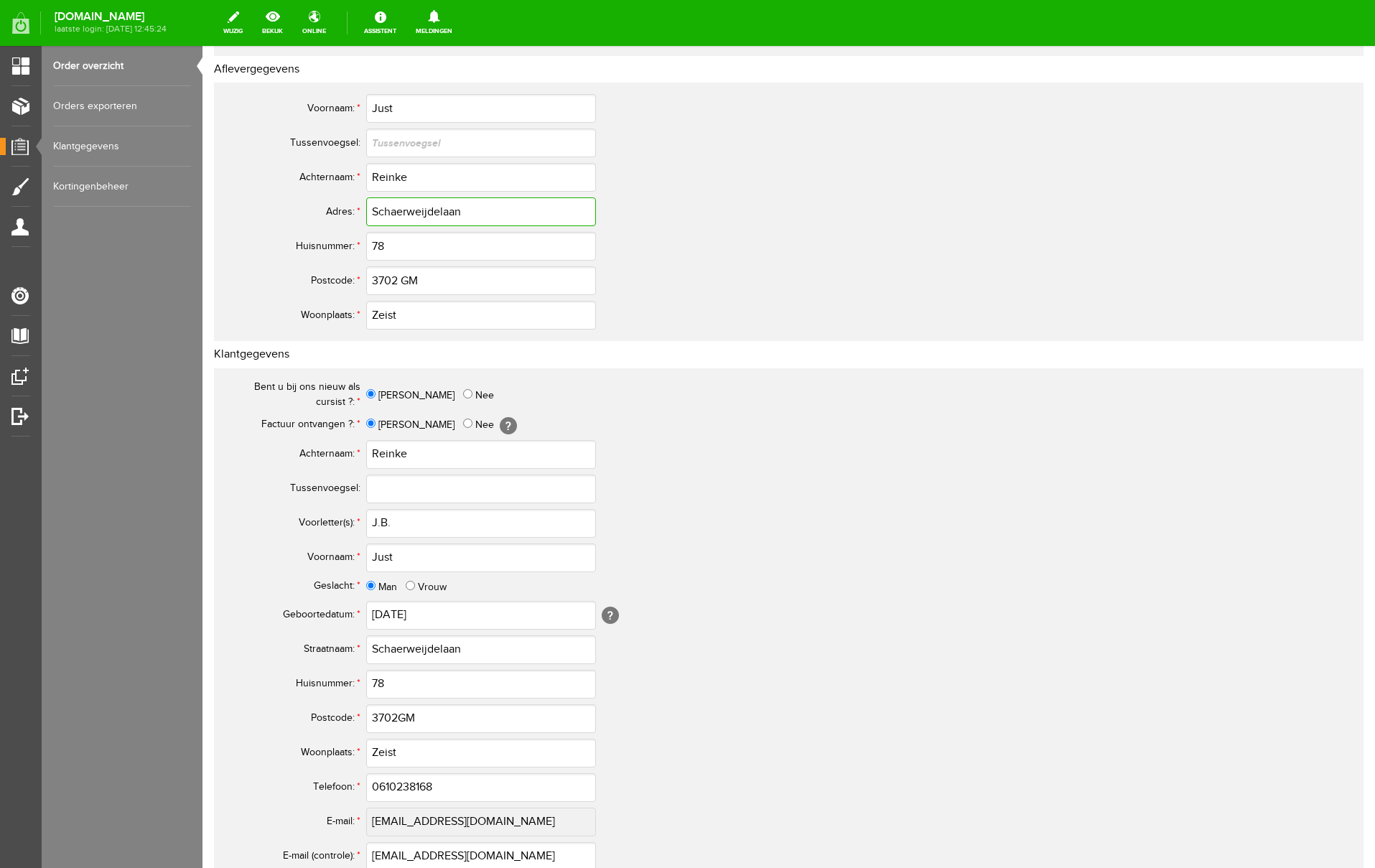
scroll to position [415, 0]
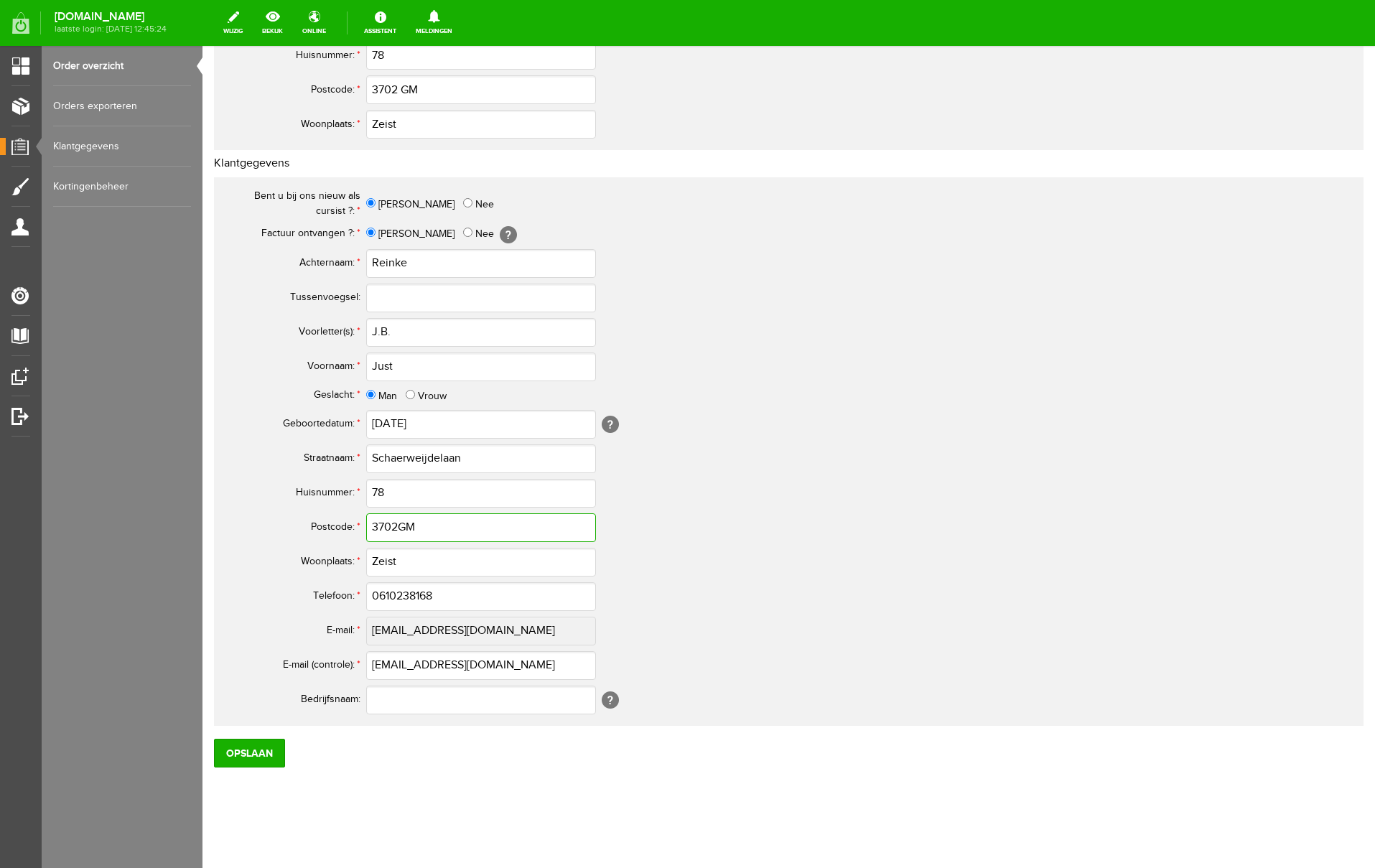
click at [397, 528] on input "3702GM" at bounding box center [481, 528] width 230 height 29
type input "3702 GM"
click at [384, 598] on input "0610238168" at bounding box center [481, 596] width 230 height 29
drag, startPoint x: 453, startPoint y: 595, endPoint x: 226, endPoint y: 582, distance: 227.4
click at [226, 582] on tr "Telefoon: * 06-10238168" at bounding box center [567, 596] width 689 height 34
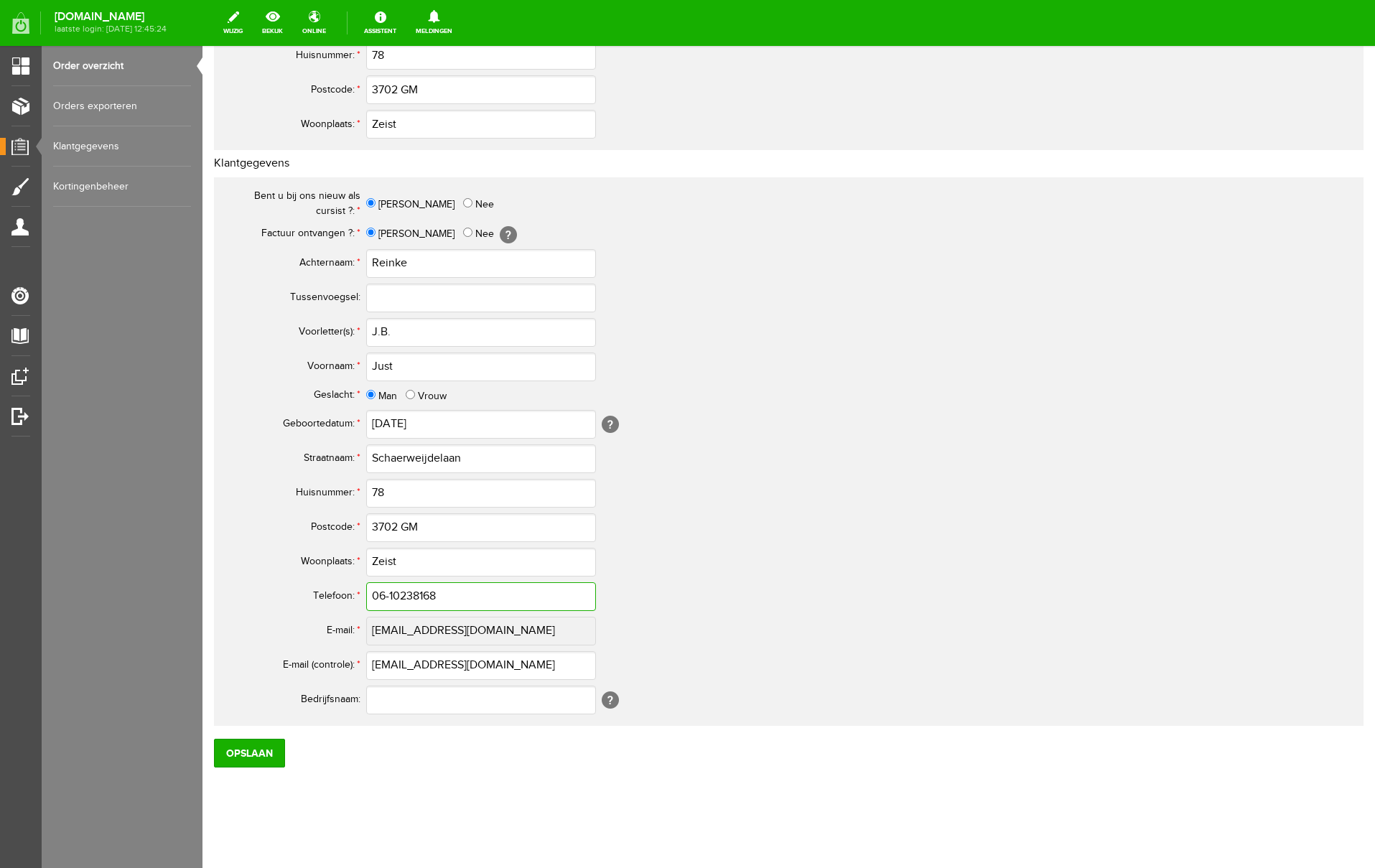
type input "06-10238168"
drag, startPoint x: 495, startPoint y: 665, endPoint x: 287, endPoint y: 659, distance: 208.1
click at [287, 659] on tr "E-mail (controle): * [EMAIL_ADDRESS][DOMAIN_NAME]" at bounding box center [567, 665] width 689 height 34
click at [260, 752] on input "Opslaan" at bounding box center [249, 753] width 71 height 29
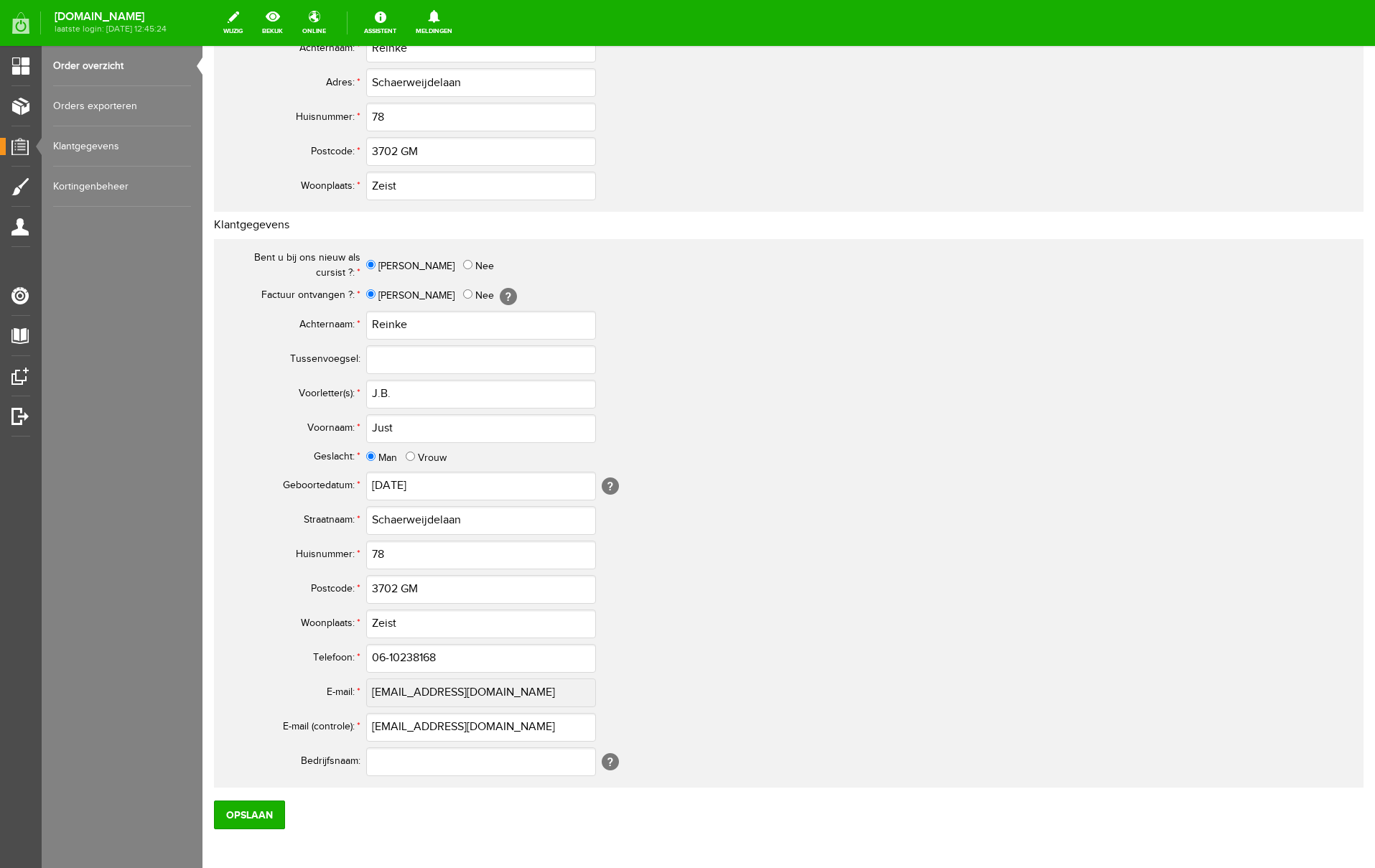
scroll to position [419, 0]
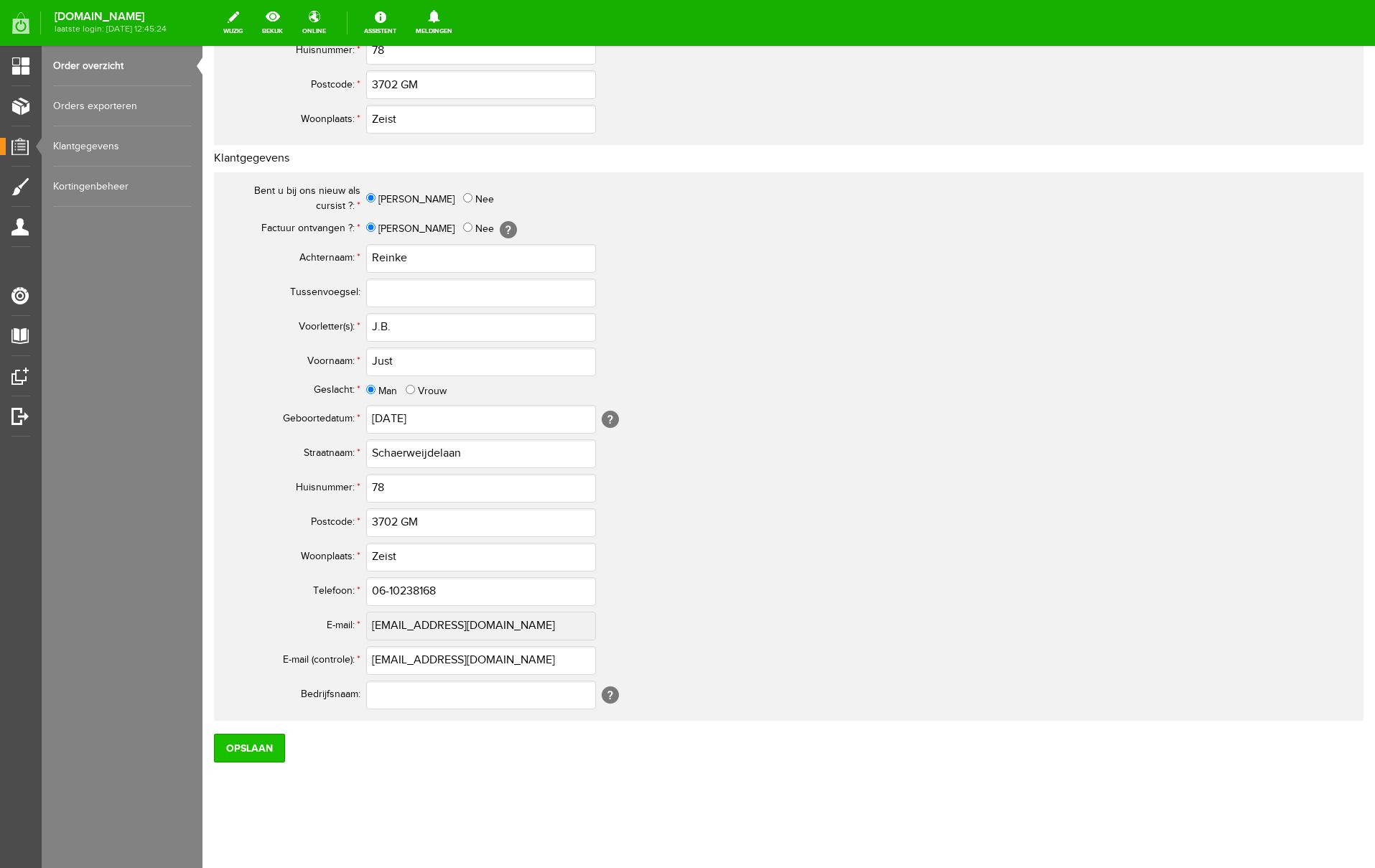
click at [254, 747] on input "Opslaan" at bounding box center [249, 748] width 71 height 29
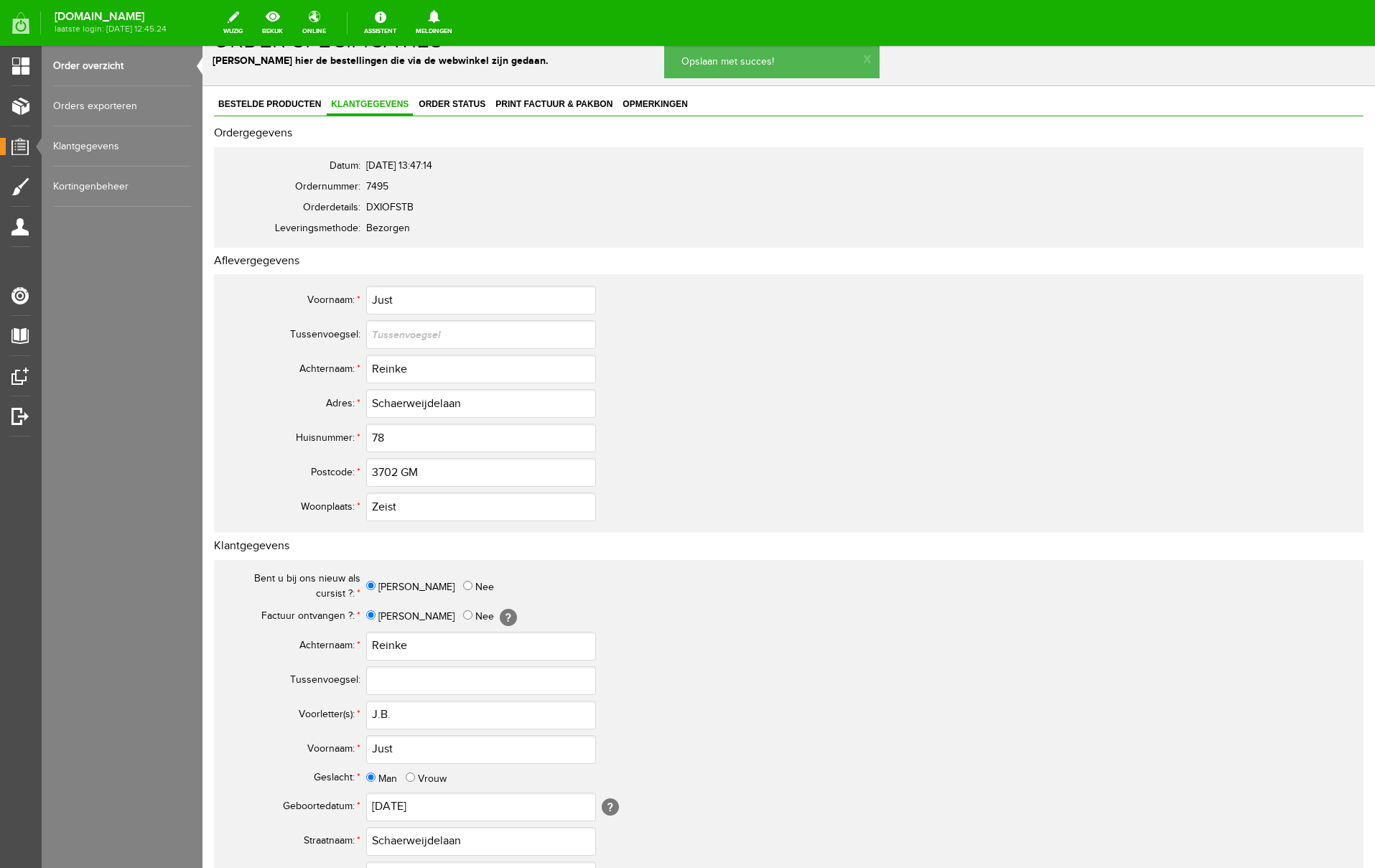
scroll to position [0, 0]
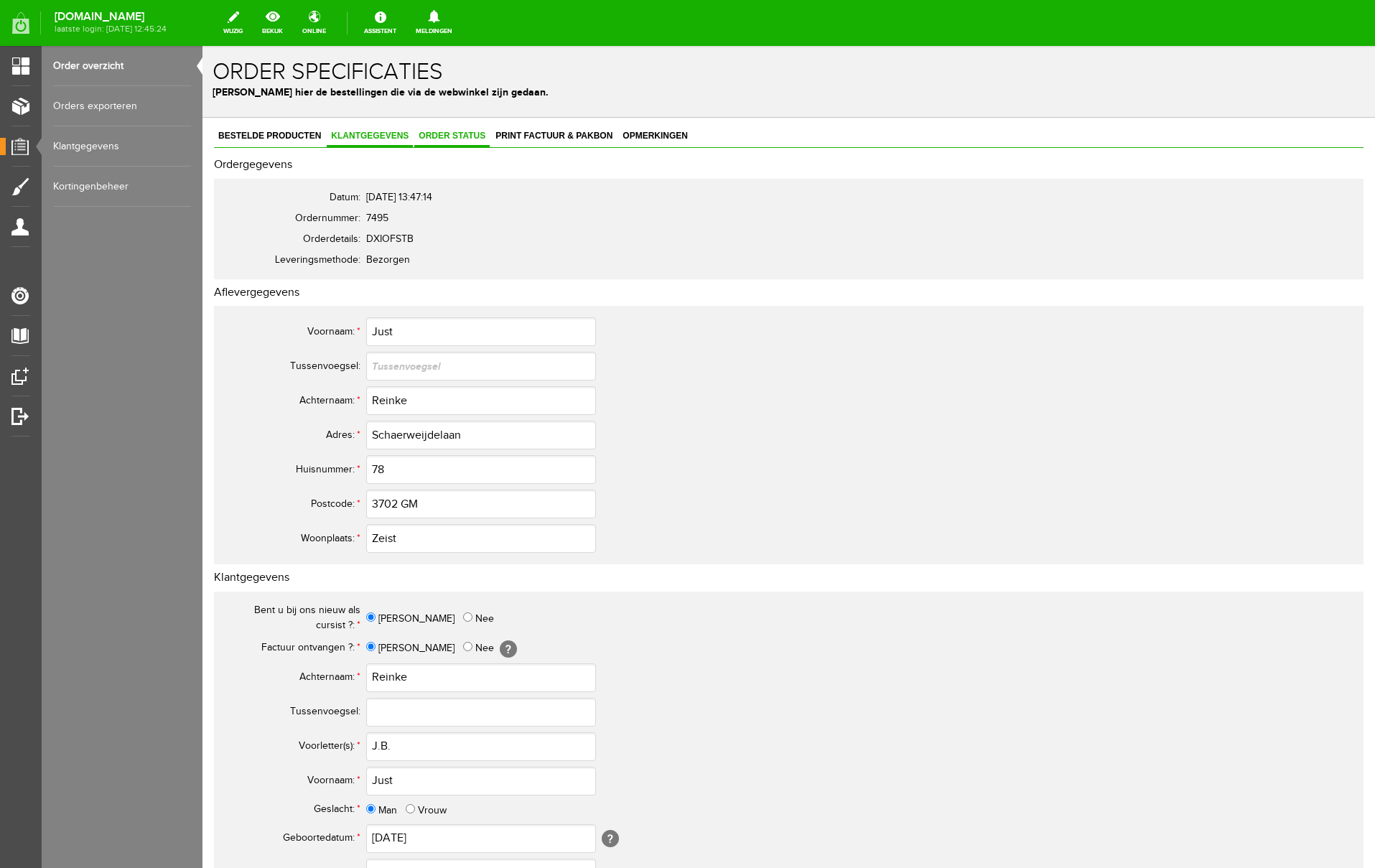
click at [444, 137] on span "Order status" at bounding box center [452, 135] width 75 height 10
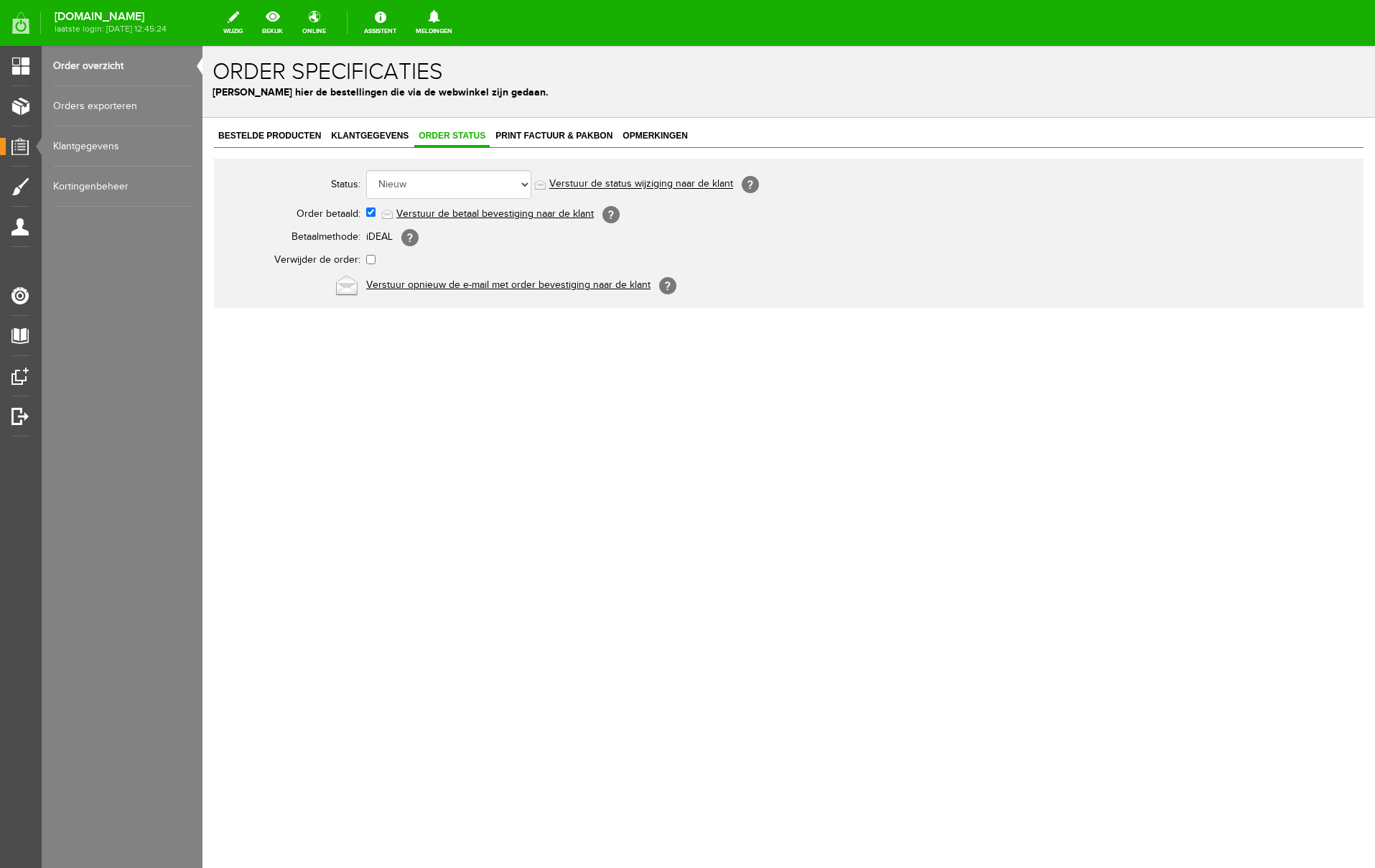
click at [483, 213] on link "Verstuur de betaal bevestiging naar de klant" at bounding box center [495, 214] width 198 height 11
click at [566, 136] on span "Print factuur & pakbon" at bounding box center [554, 135] width 126 height 10
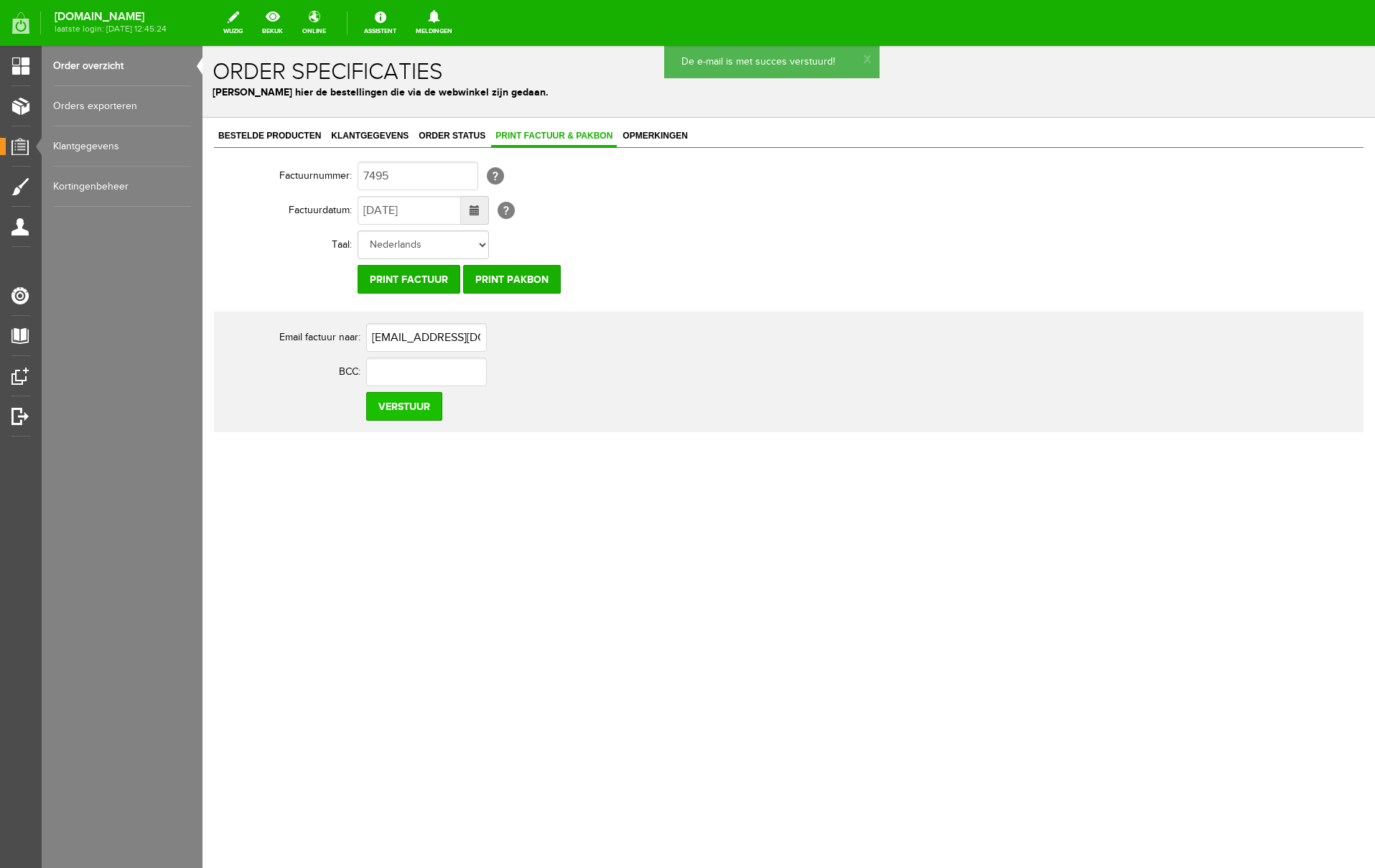
click at [414, 415] on input "Verstuur" at bounding box center [404, 406] width 76 height 29
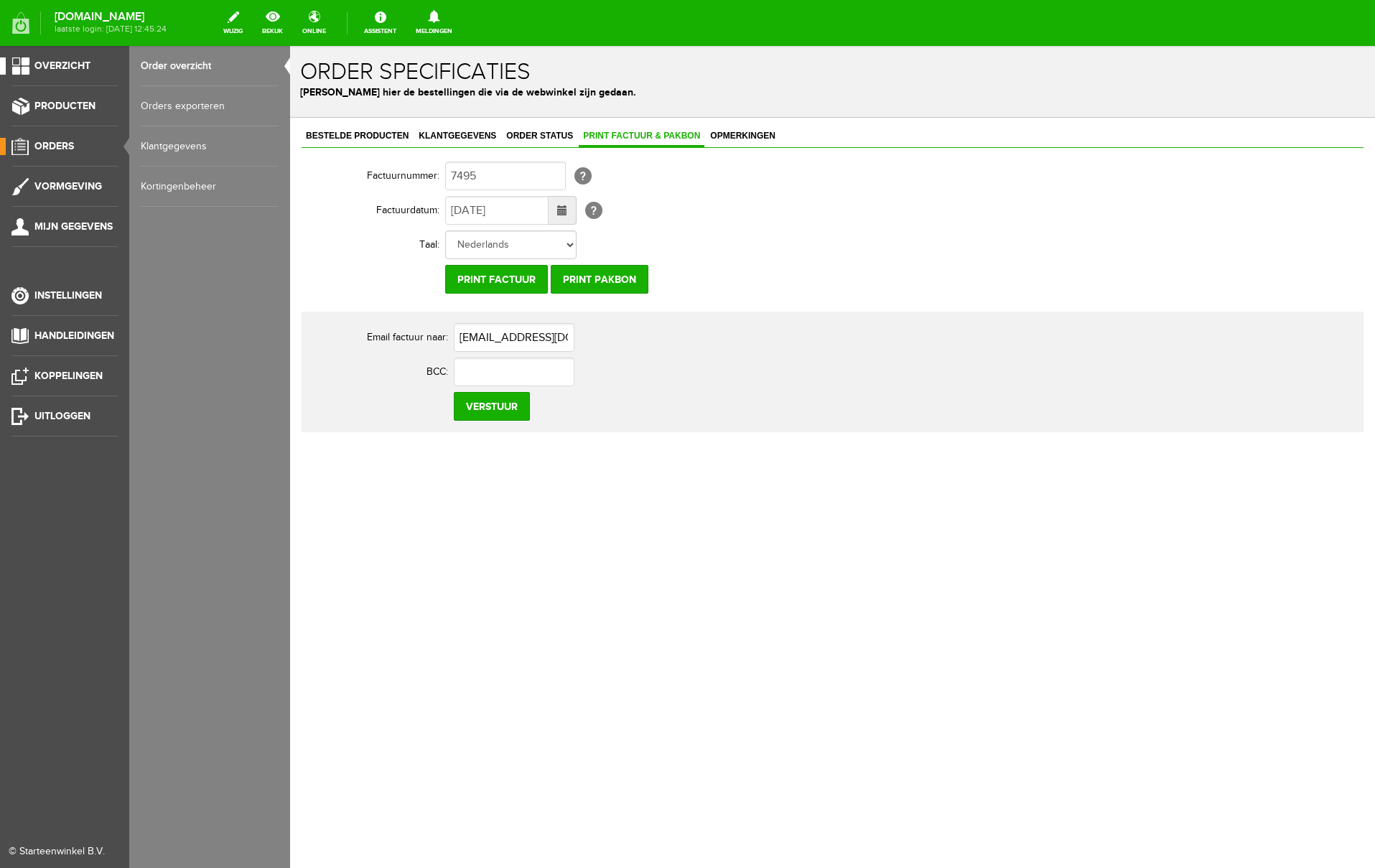
click at [63, 65] on span "Overzicht" at bounding box center [62, 66] width 56 height 12
